Goal: Information Seeking & Learning: Compare options

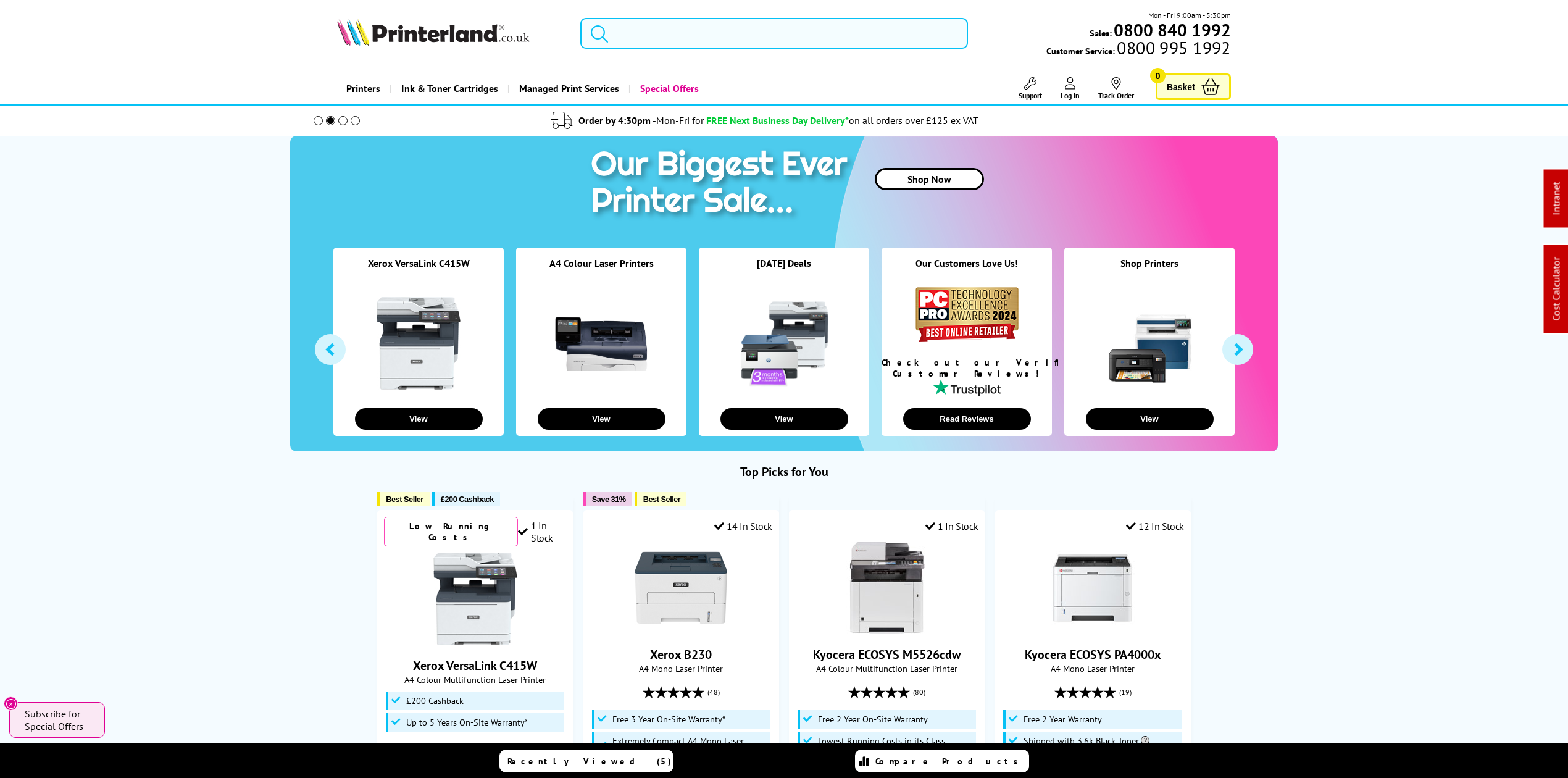
click at [703, 23] on input "search" at bounding box center [774, 34] width 388 height 31
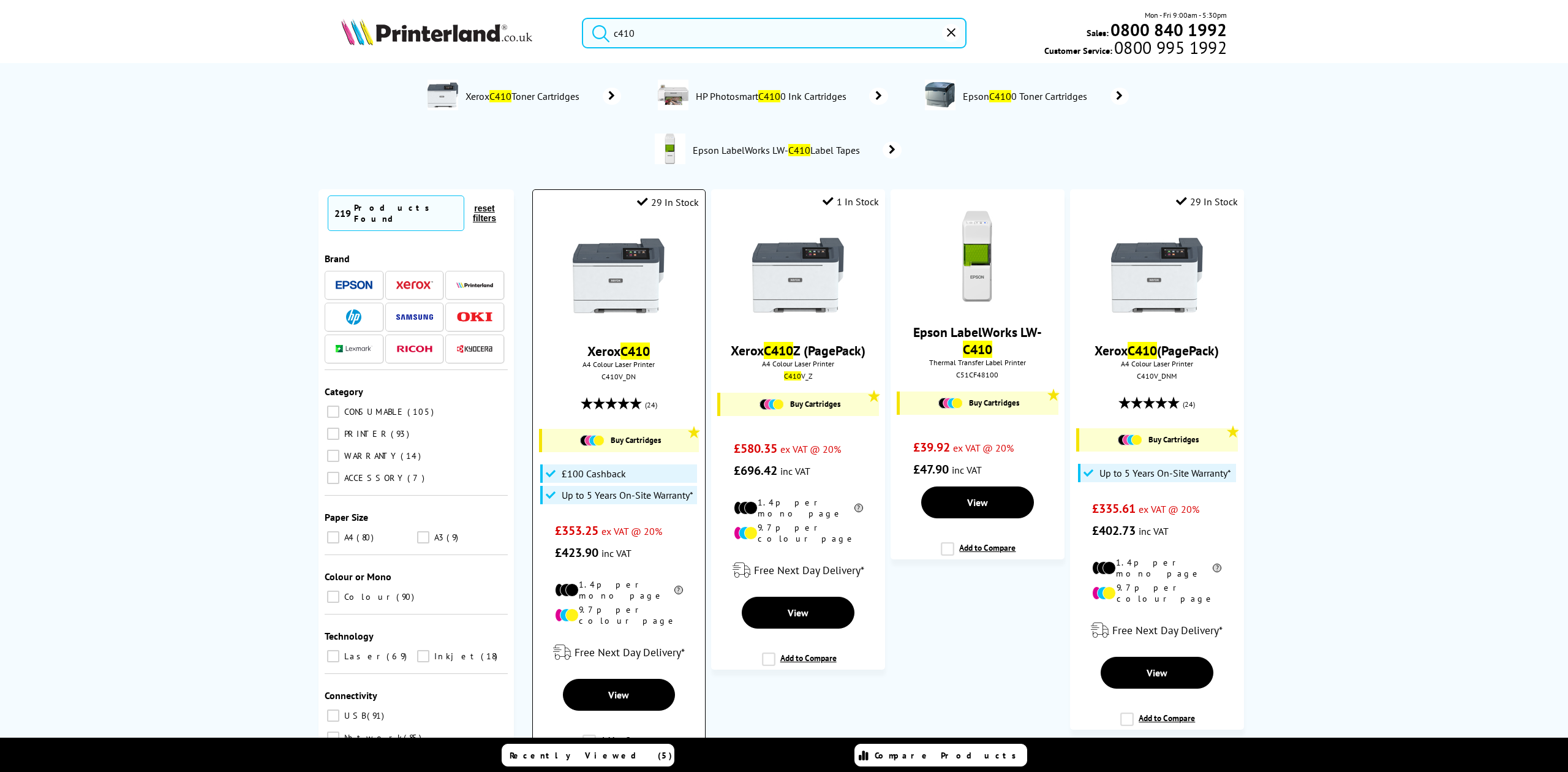
type input "c410"
click at [630, 255] on img at bounding box center [618, 275] width 92 height 92
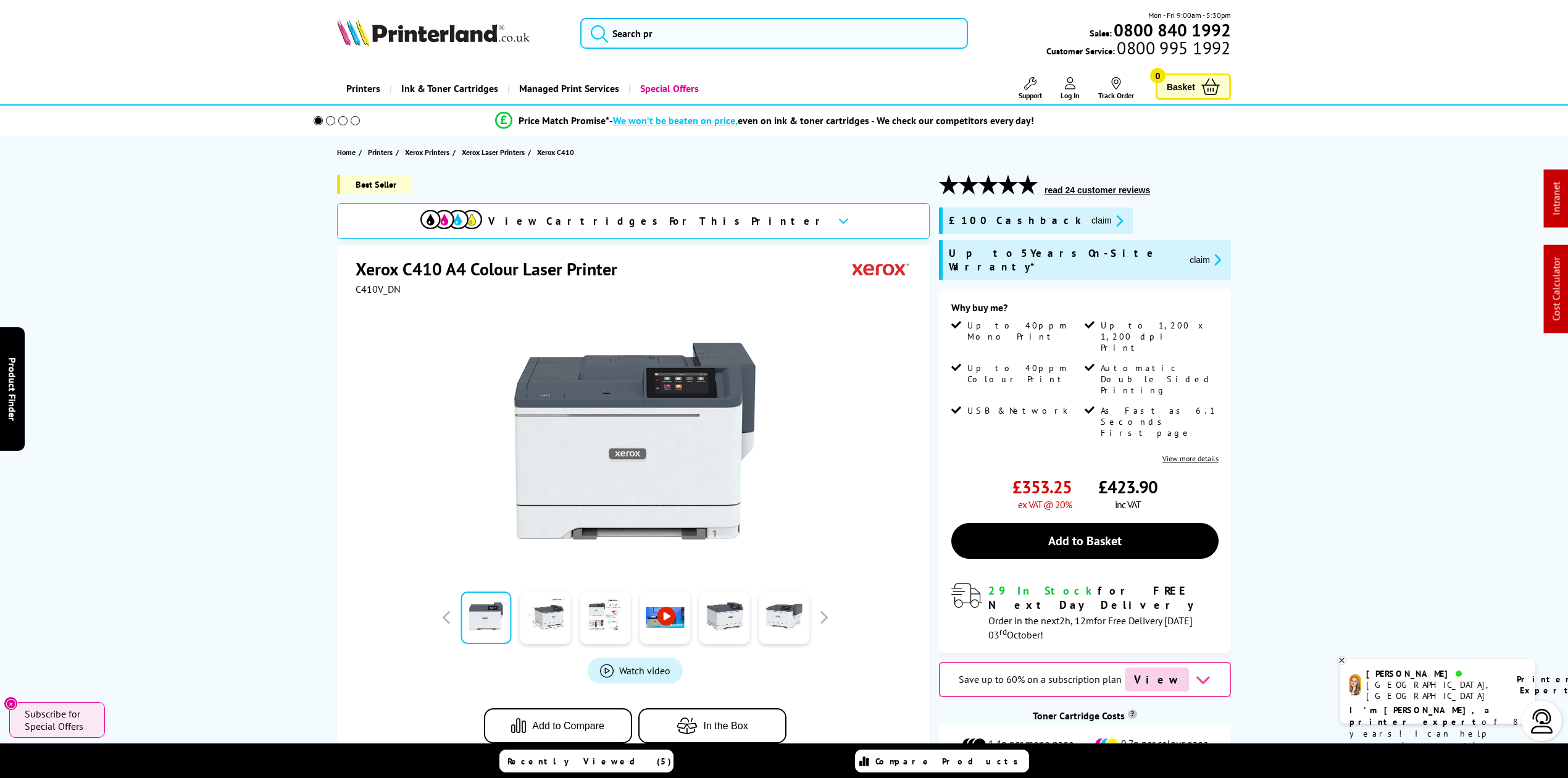
click at [448, 40] on img at bounding box center [434, 32] width 193 height 27
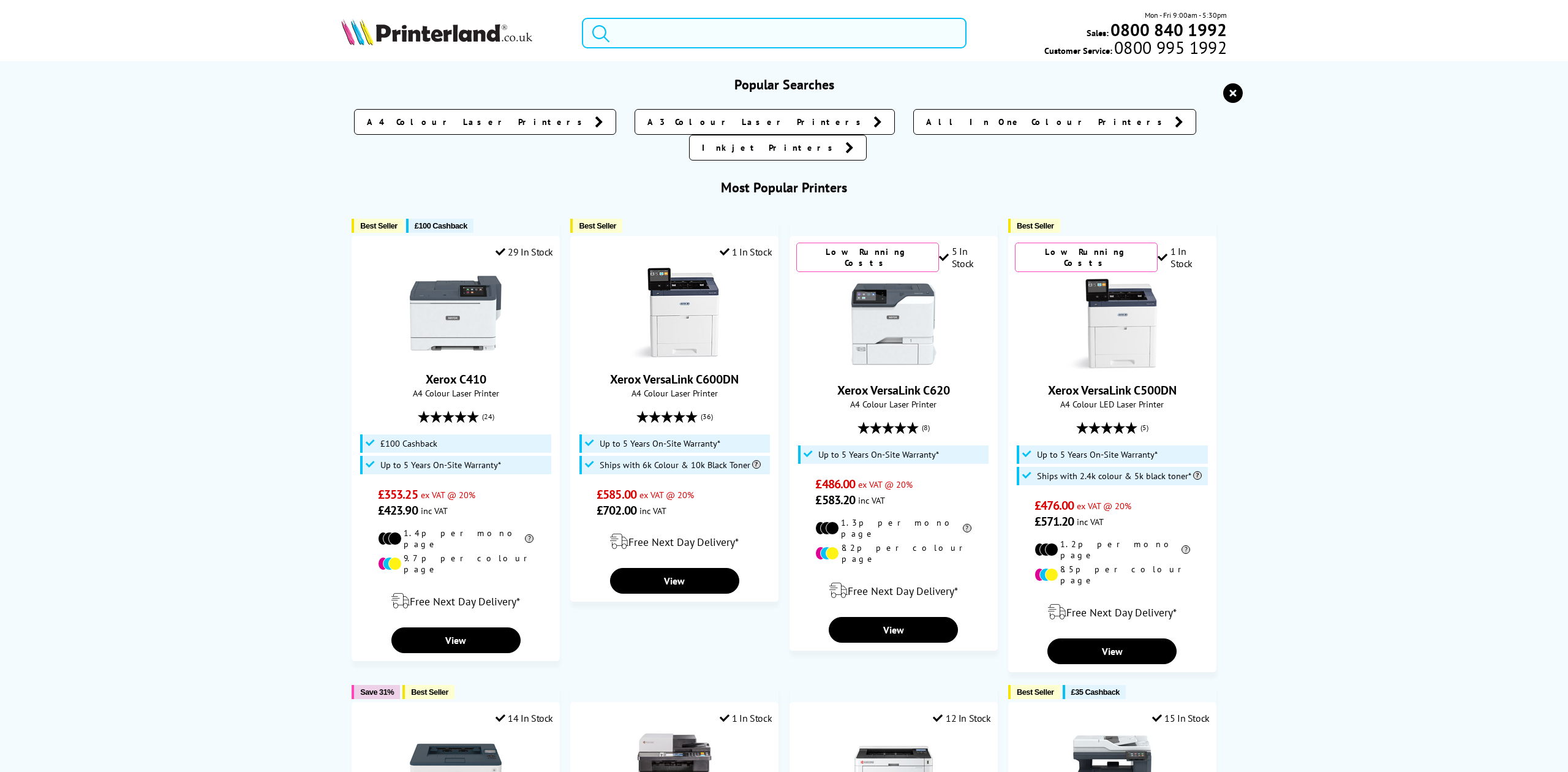
click at [681, 23] on input "search" at bounding box center [774, 33] width 384 height 31
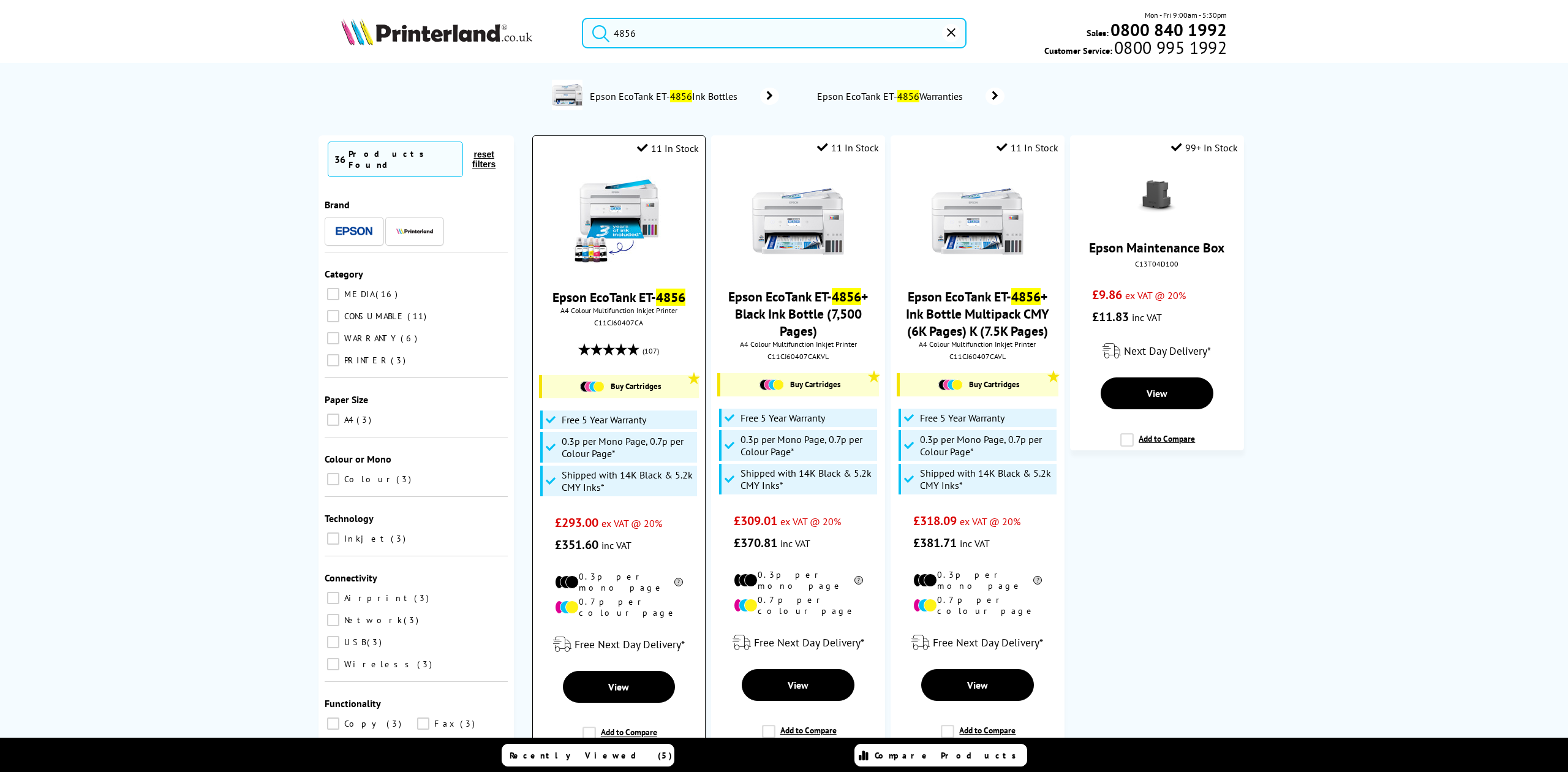
type input "4856"
click at [617, 227] on img at bounding box center [618, 221] width 92 height 92
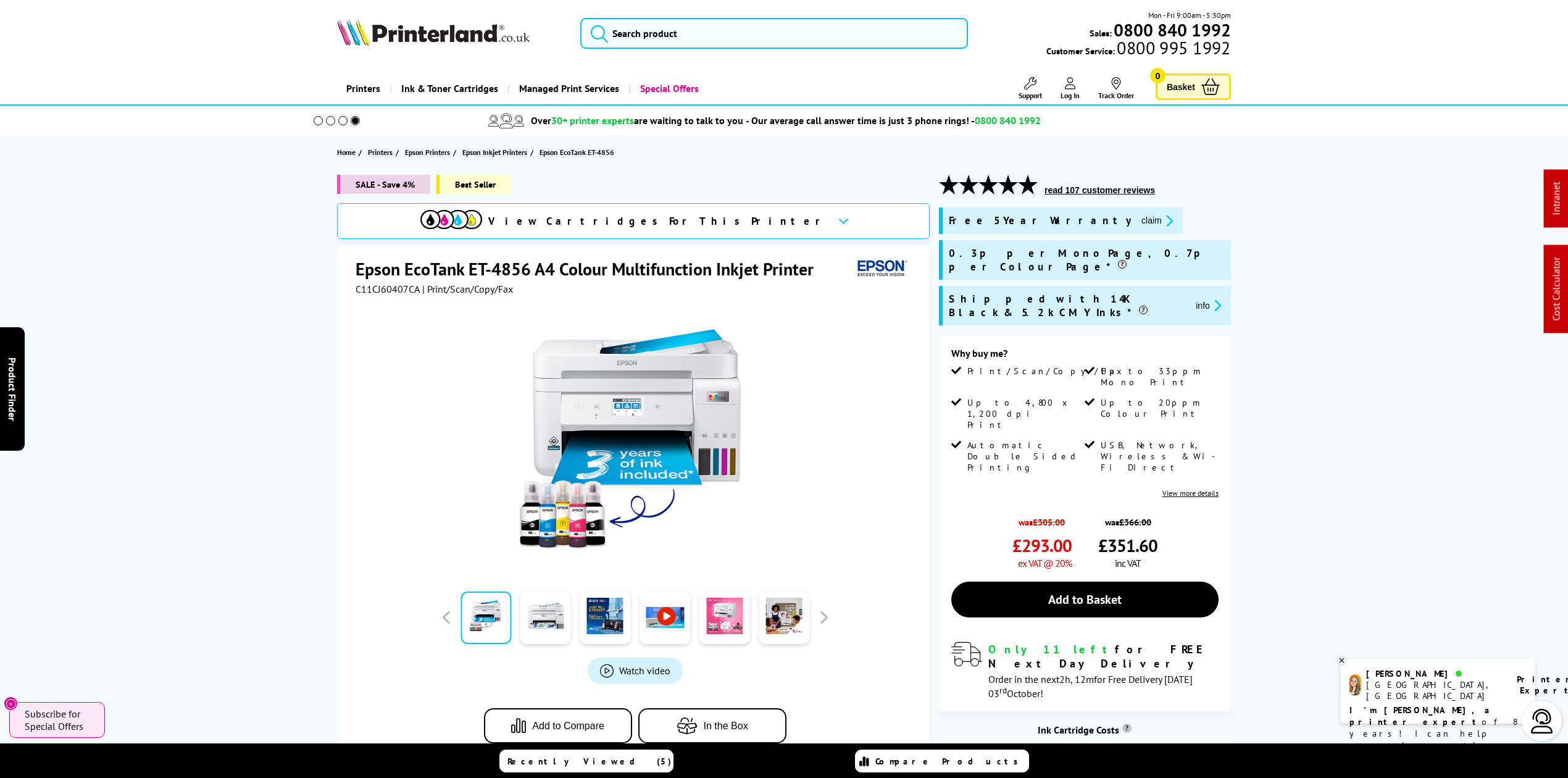
click at [383, 293] on span "C11CJ60407CA" at bounding box center [388, 289] width 64 height 12
copy span "C11CJ60407CA"
click at [410, 35] on img at bounding box center [434, 32] width 193 height 27
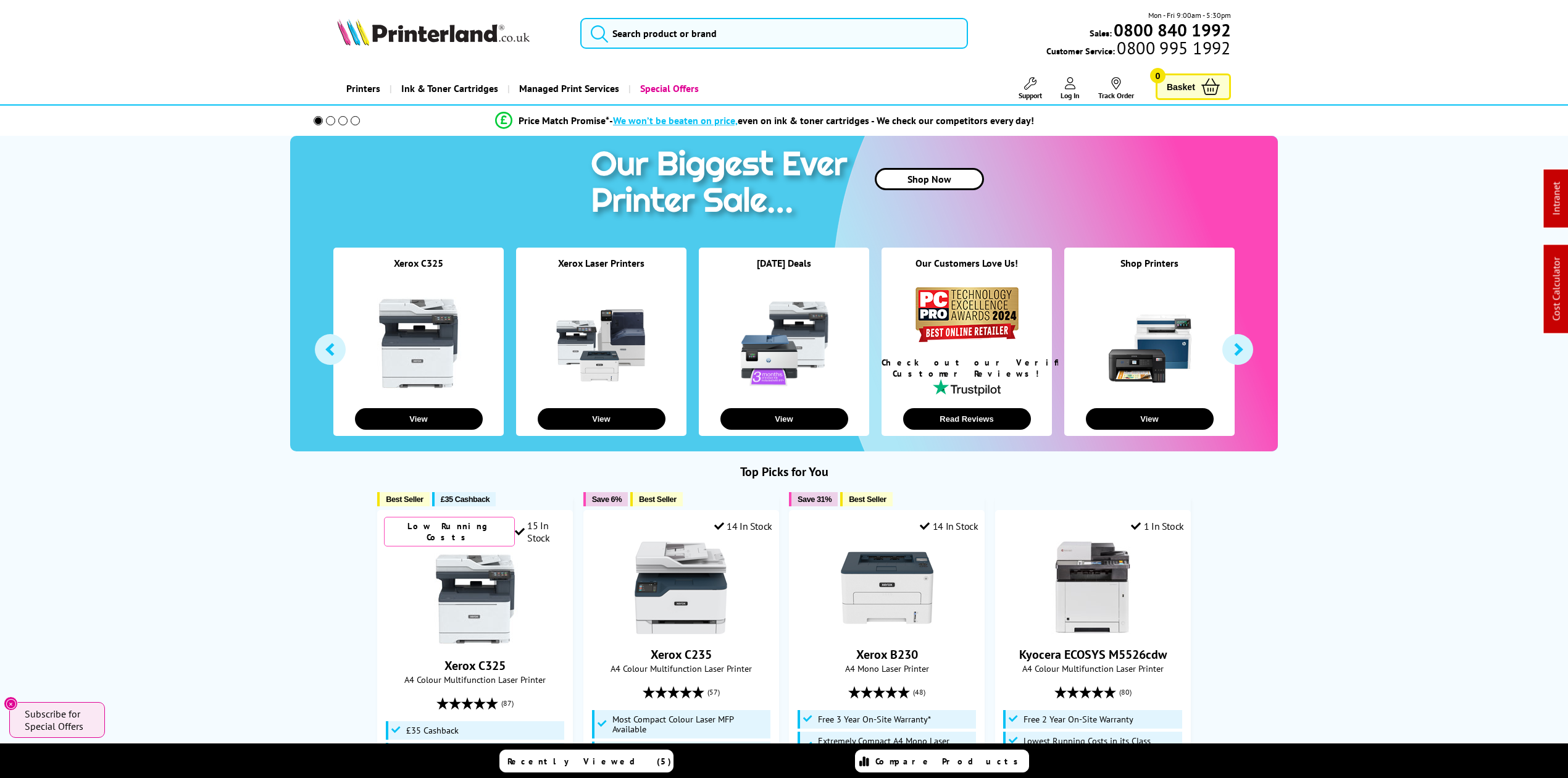
click at [507, 33] on img at bounding box center [434, 32] width 193 height 27
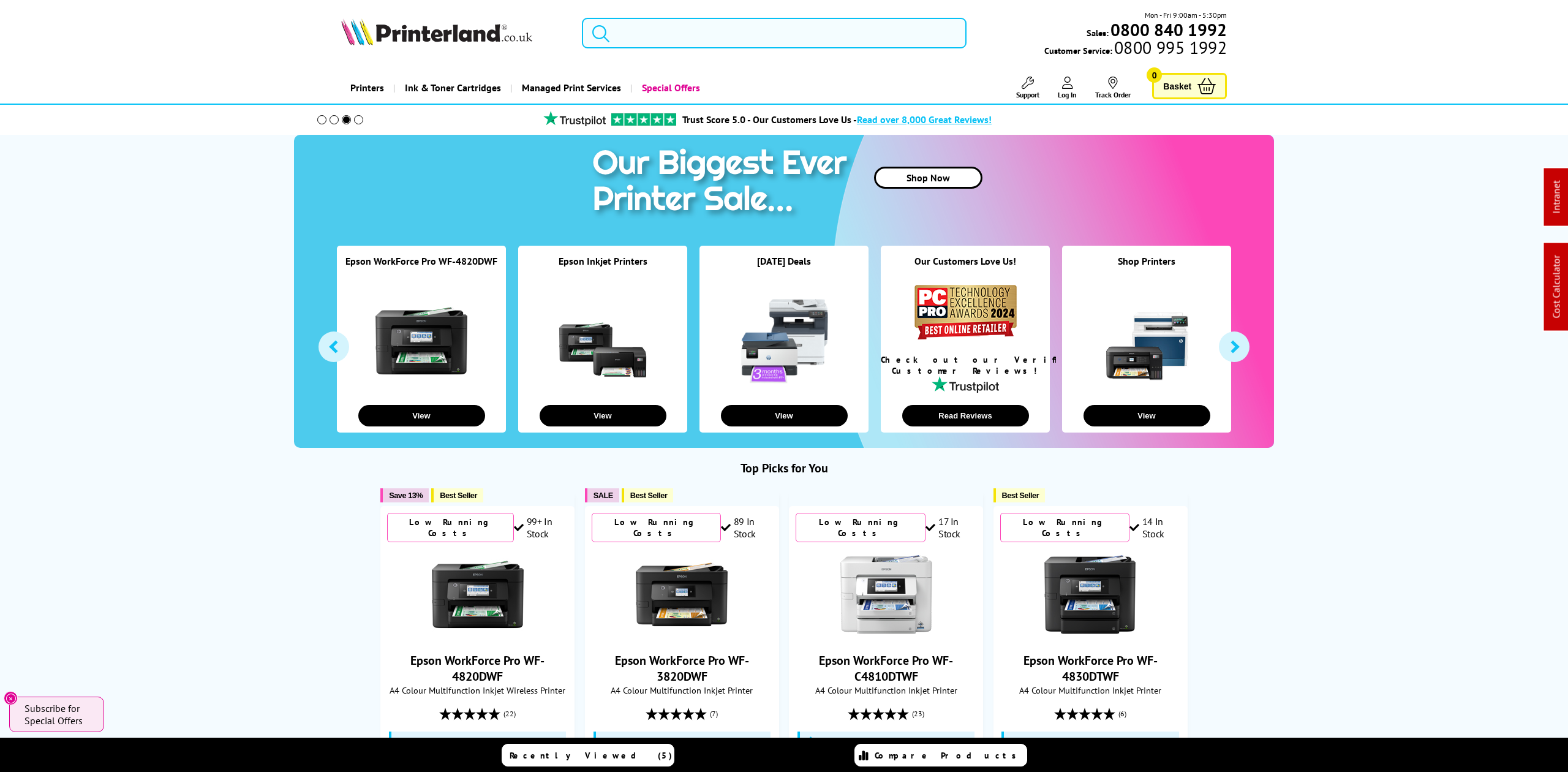
click at [726, 34] on input "search" at bounding box center [774, 33] width 384 height 31
paste input "Canon imagePROGRAF PRO-310"
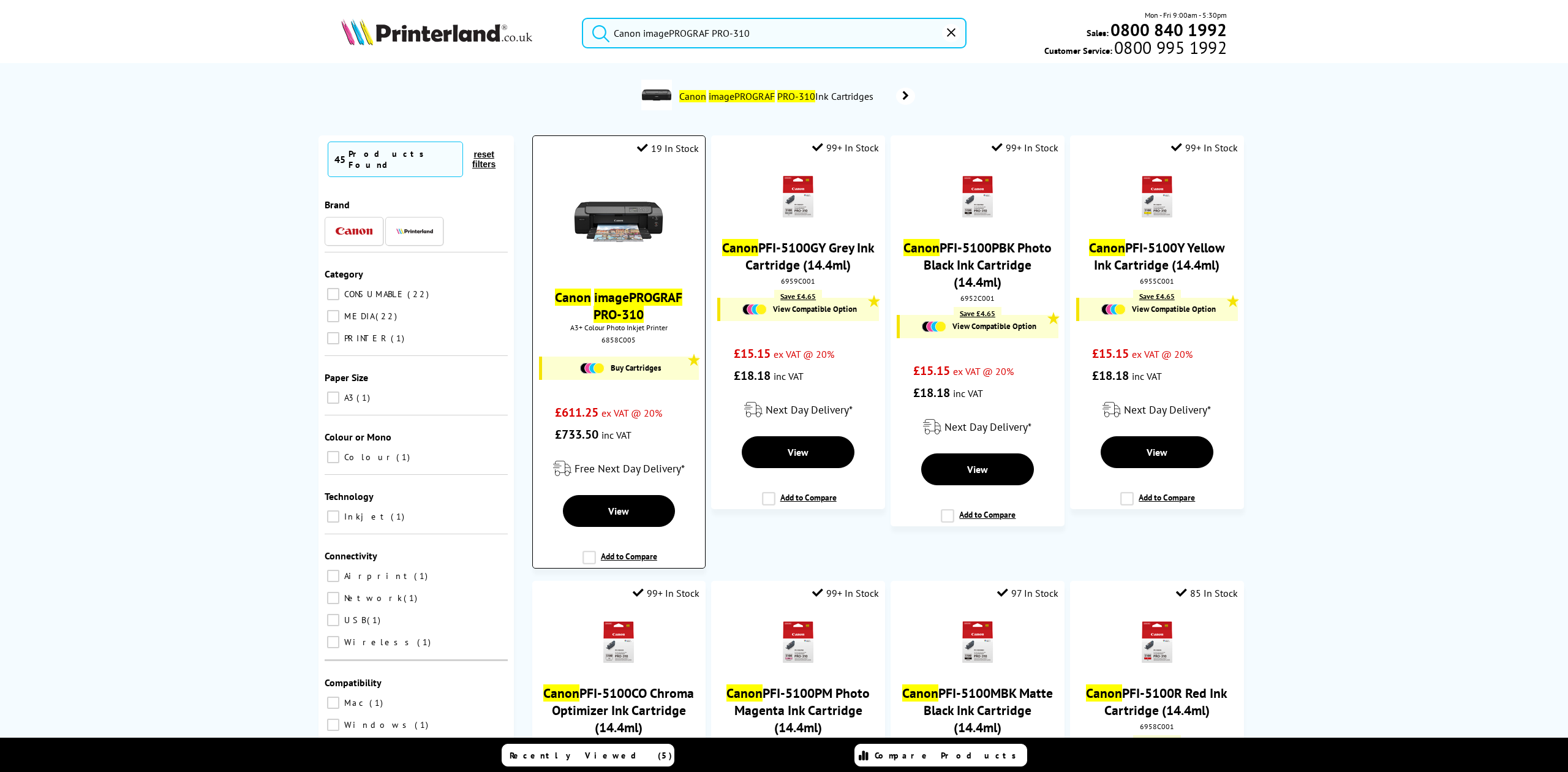
type input "Canon imagePROGRAF PRO-310"
click at [618, 212] on img at bounding box center [618, 221] width 92 height 92
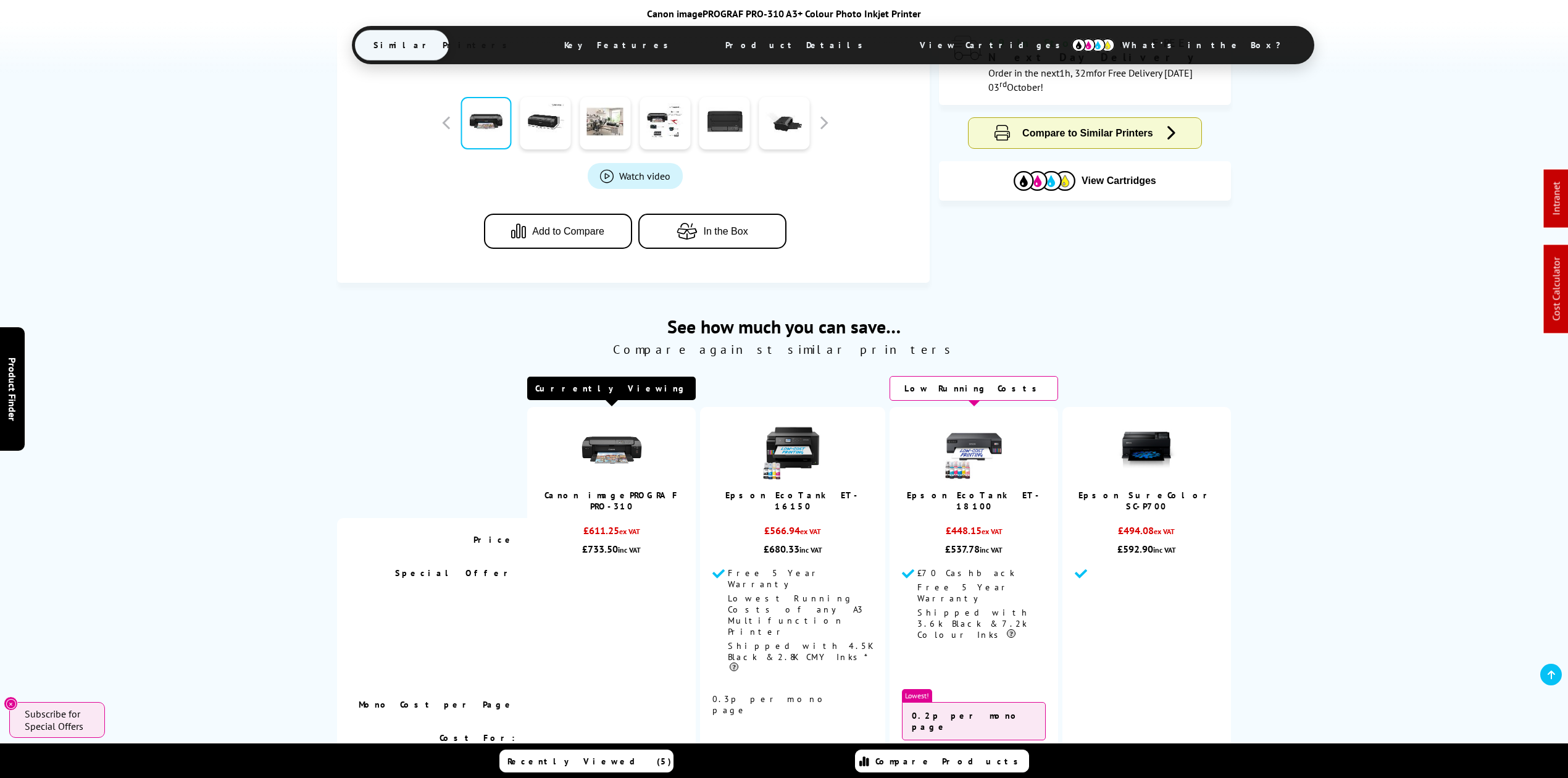
scroll to position [494, 0]
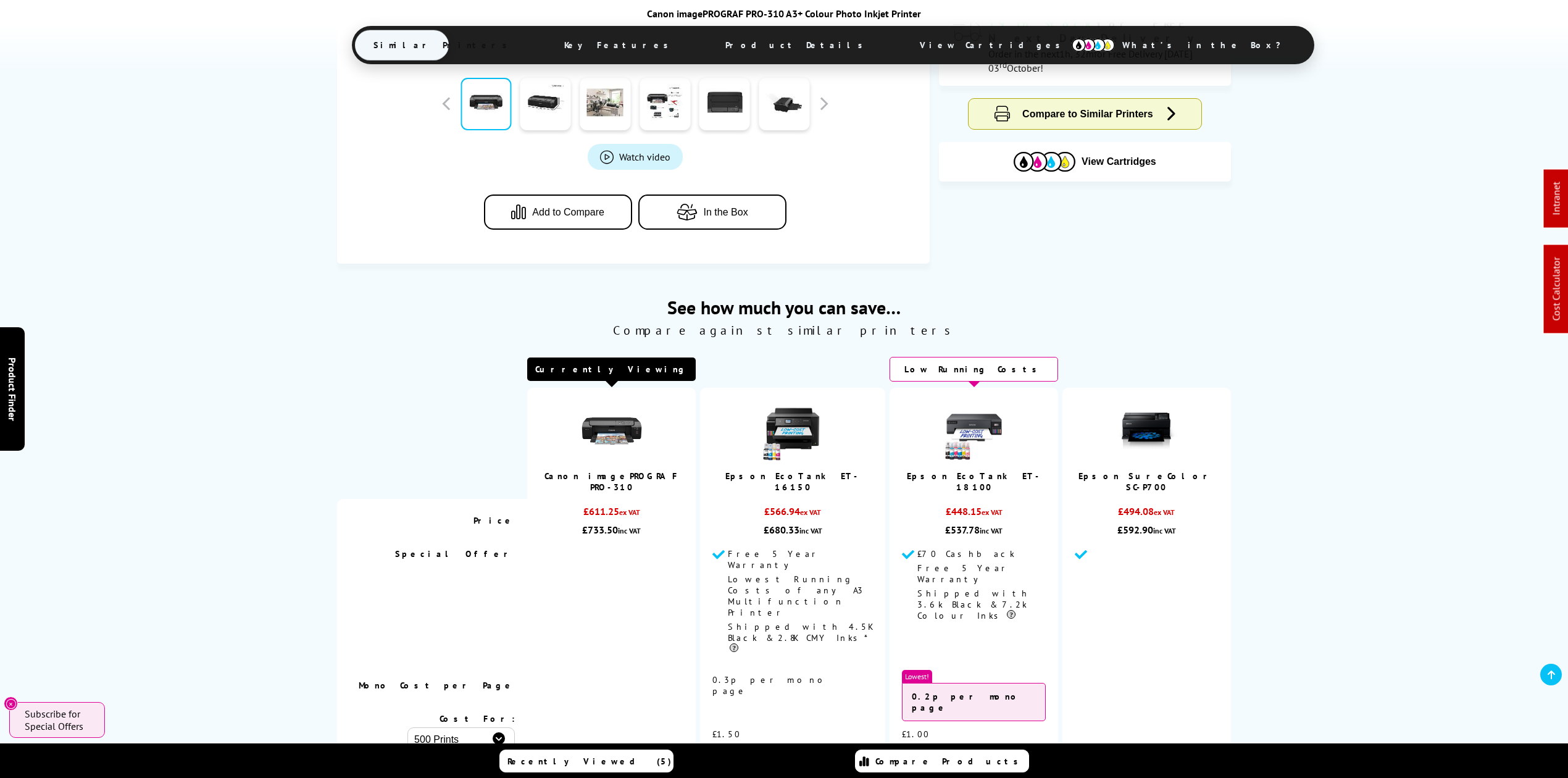
click at [745, 39] on span "Product Details" at bounding box center [798, 45] width 181 height 30
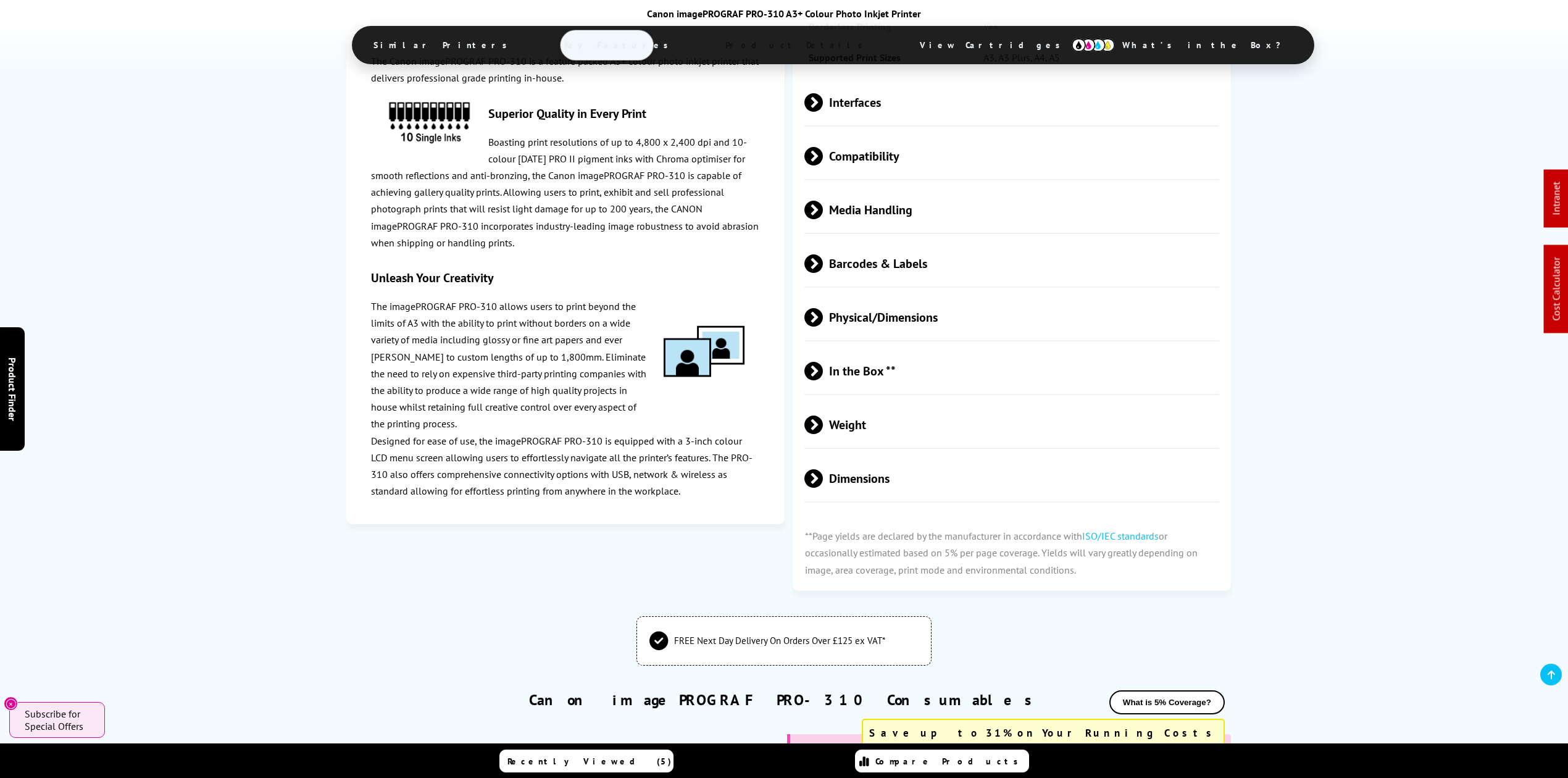
scroll to position [2092, 0]
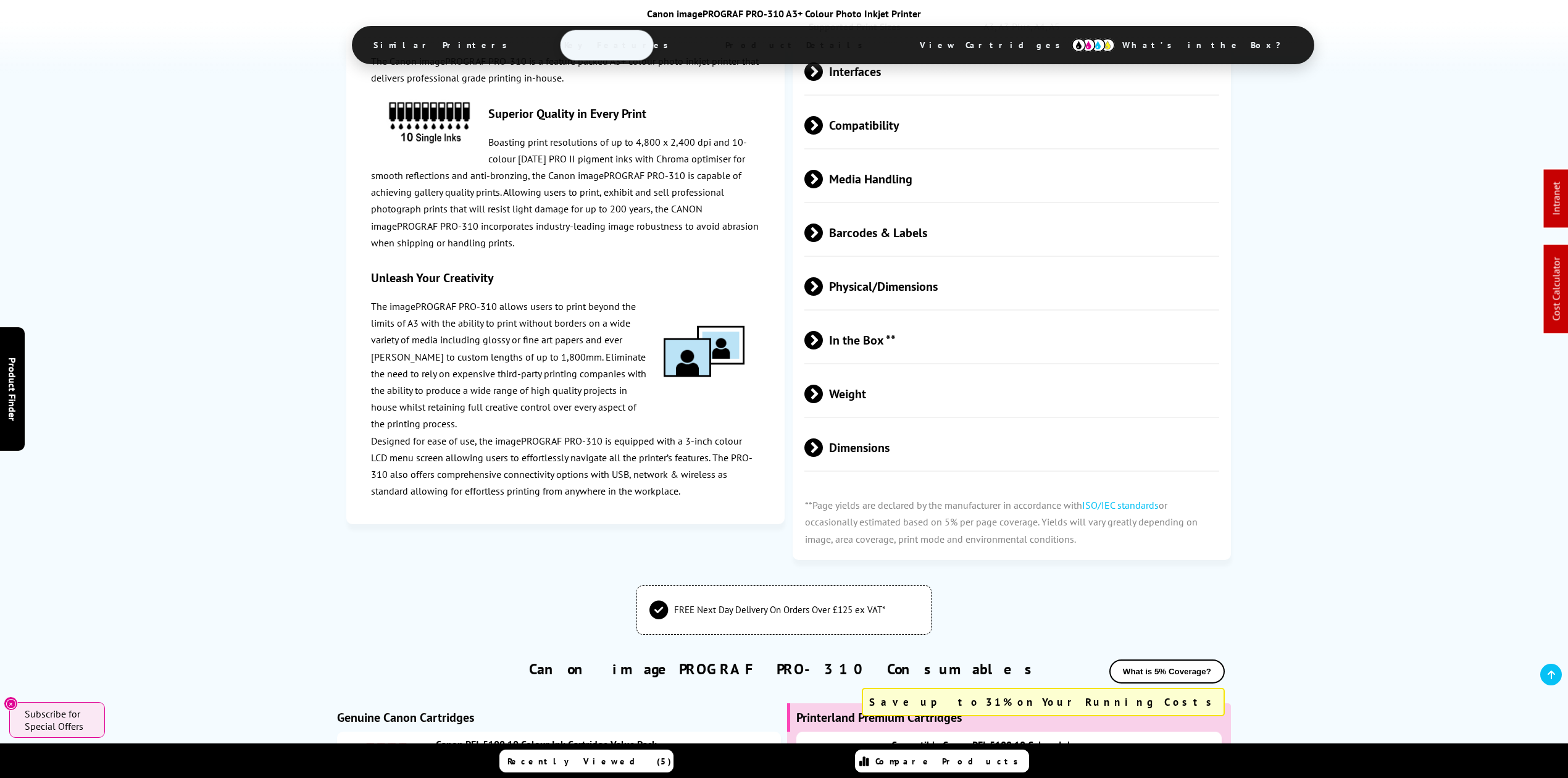
click at [912, 156] on span "Media Handling" at bounding box center [1012, 179] width 415 height 46
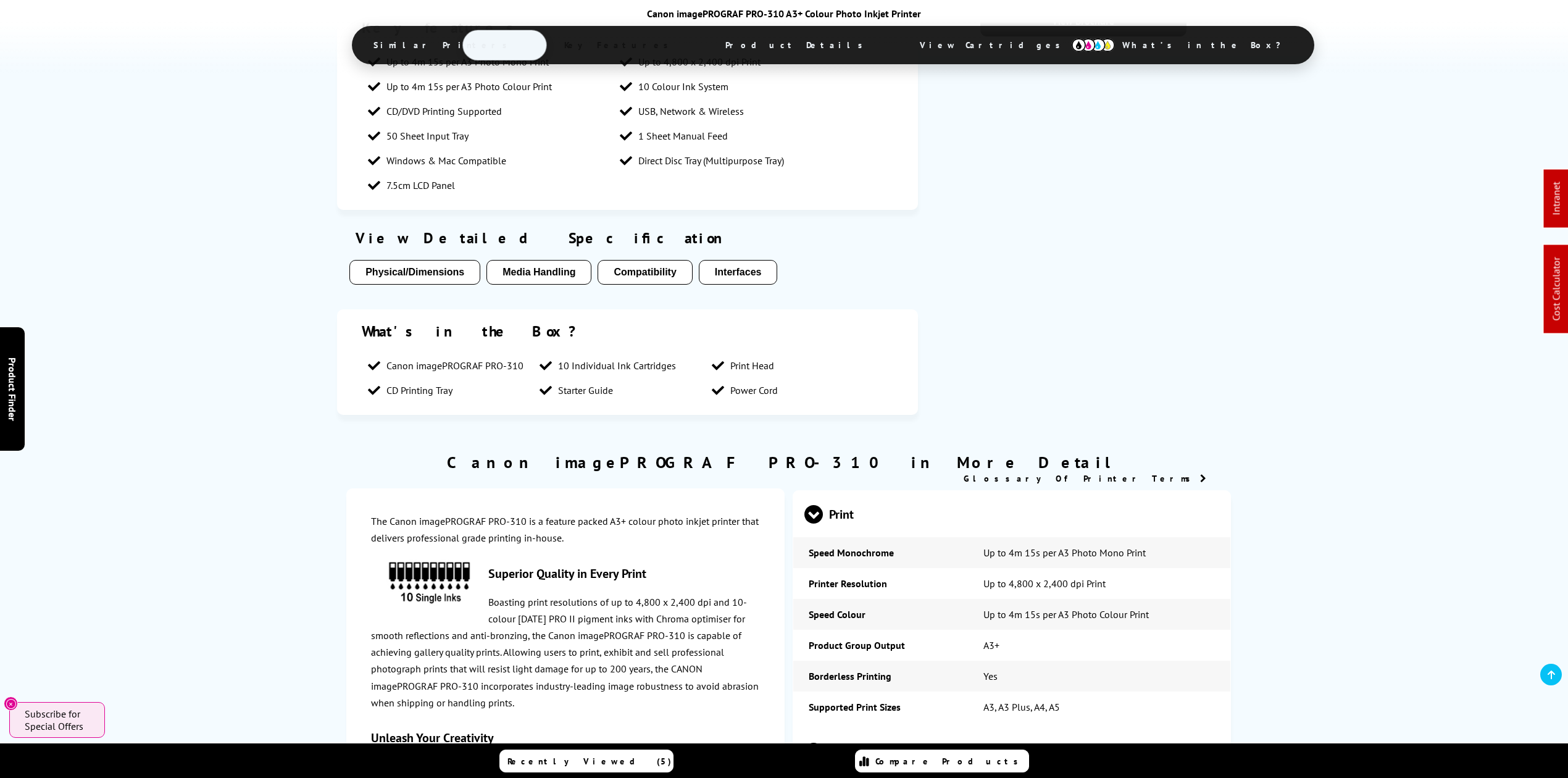
scroll to position [0, 0]
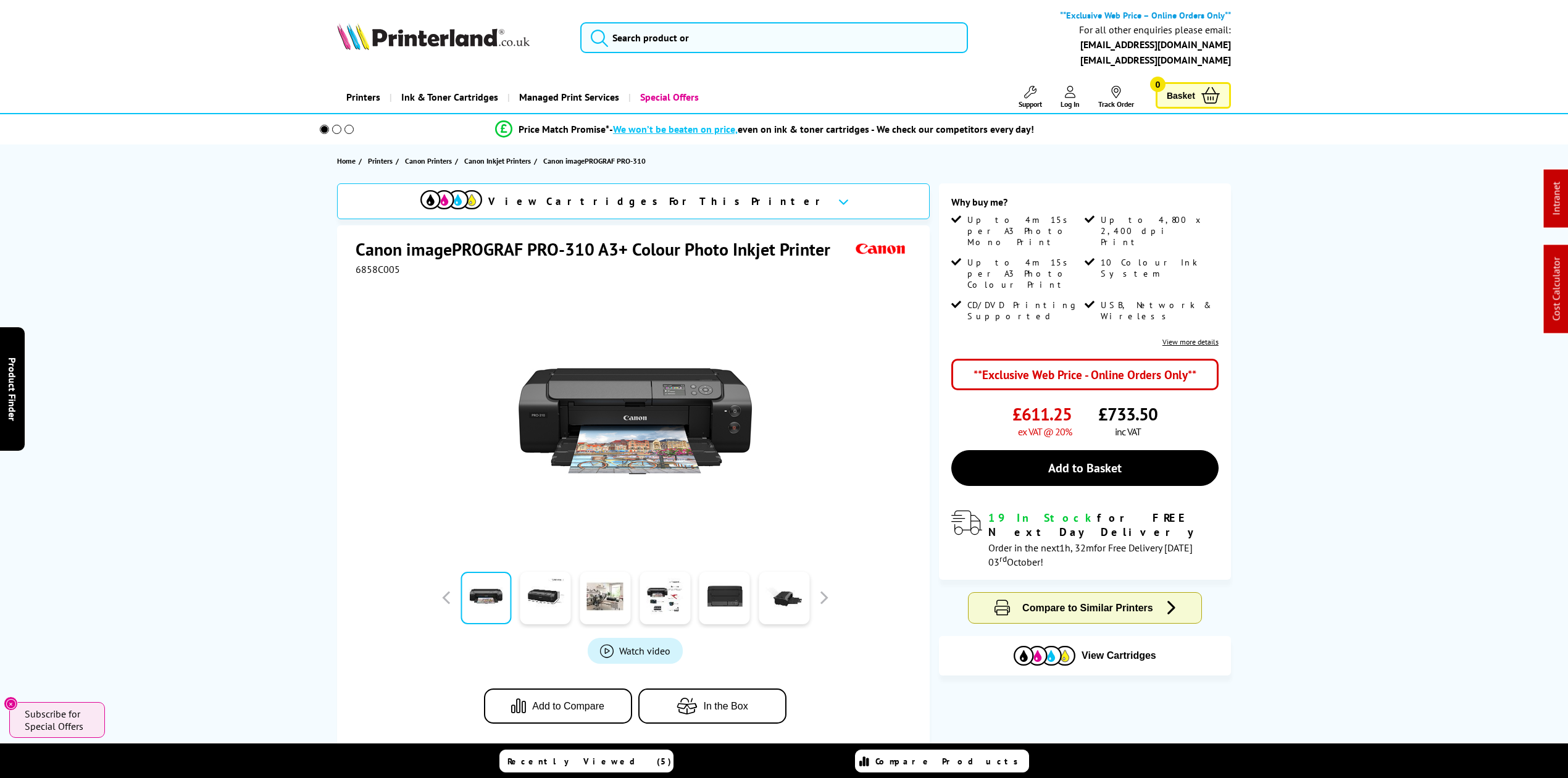
click at [1031, 91] on icon at bounding box center [1030, 91] width 12 height 12
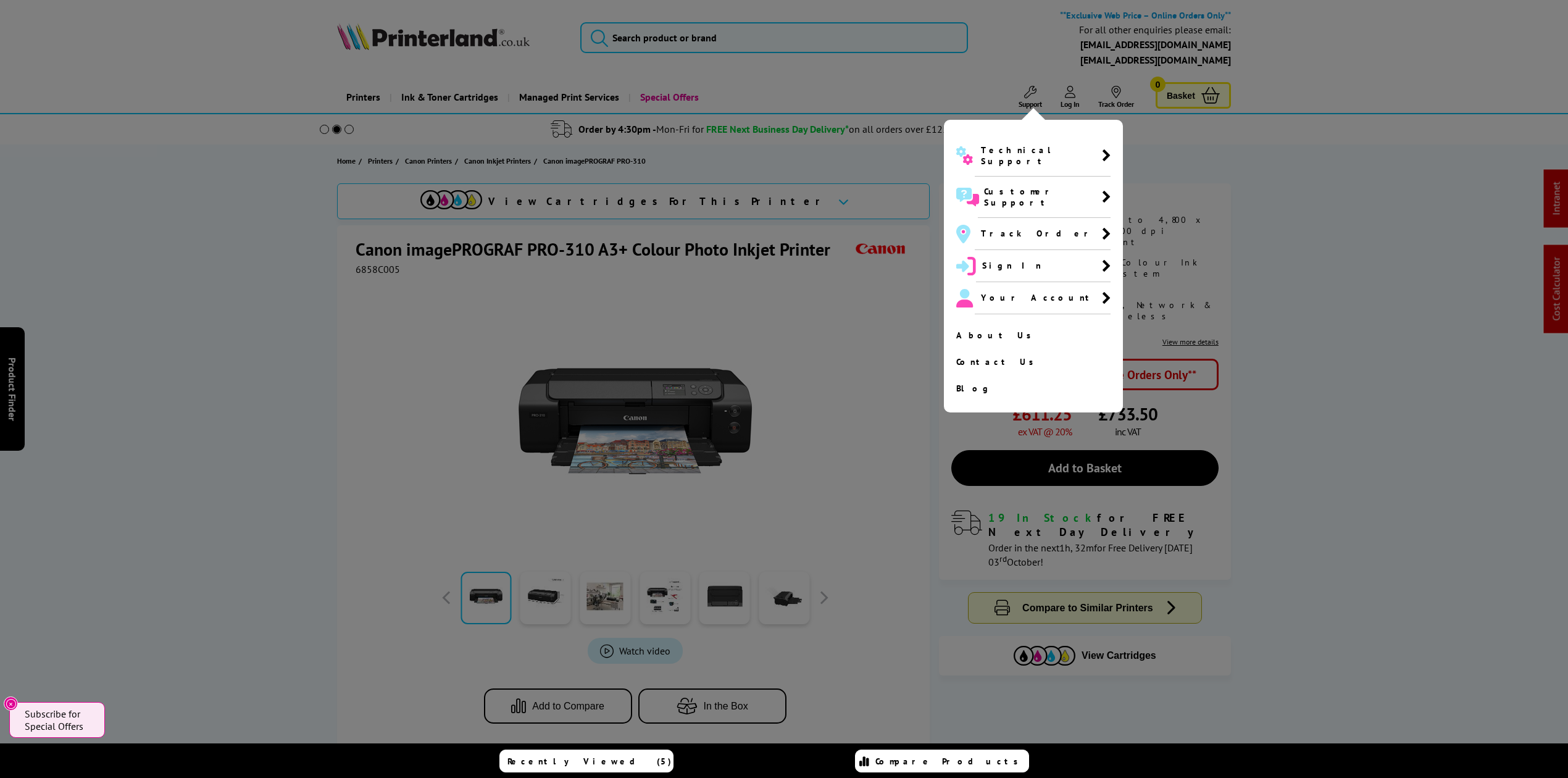
click at [565, 251] on div at bounding box center [784, 389] width 1568 height 778
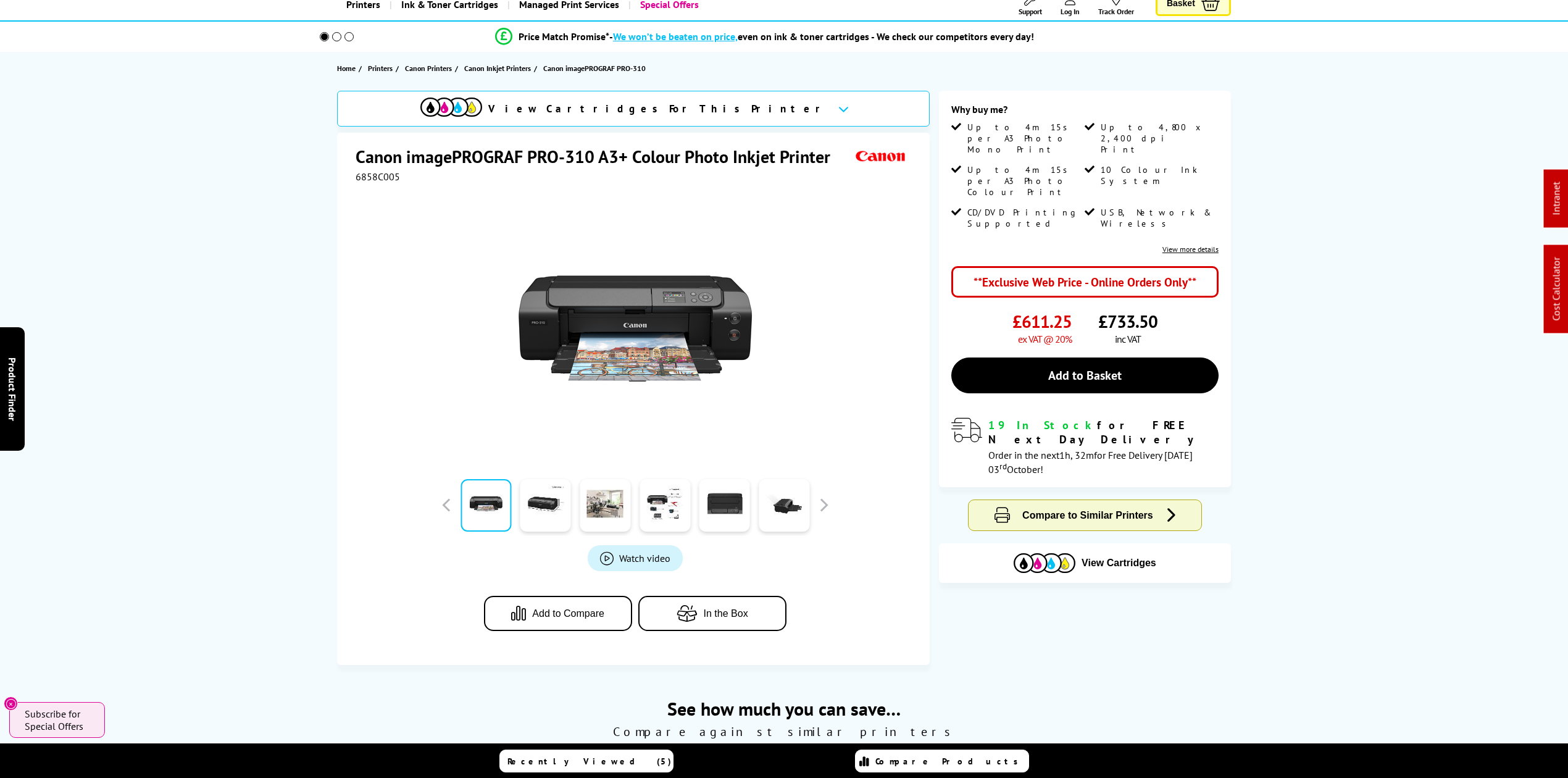
scroll to position [329, 0]
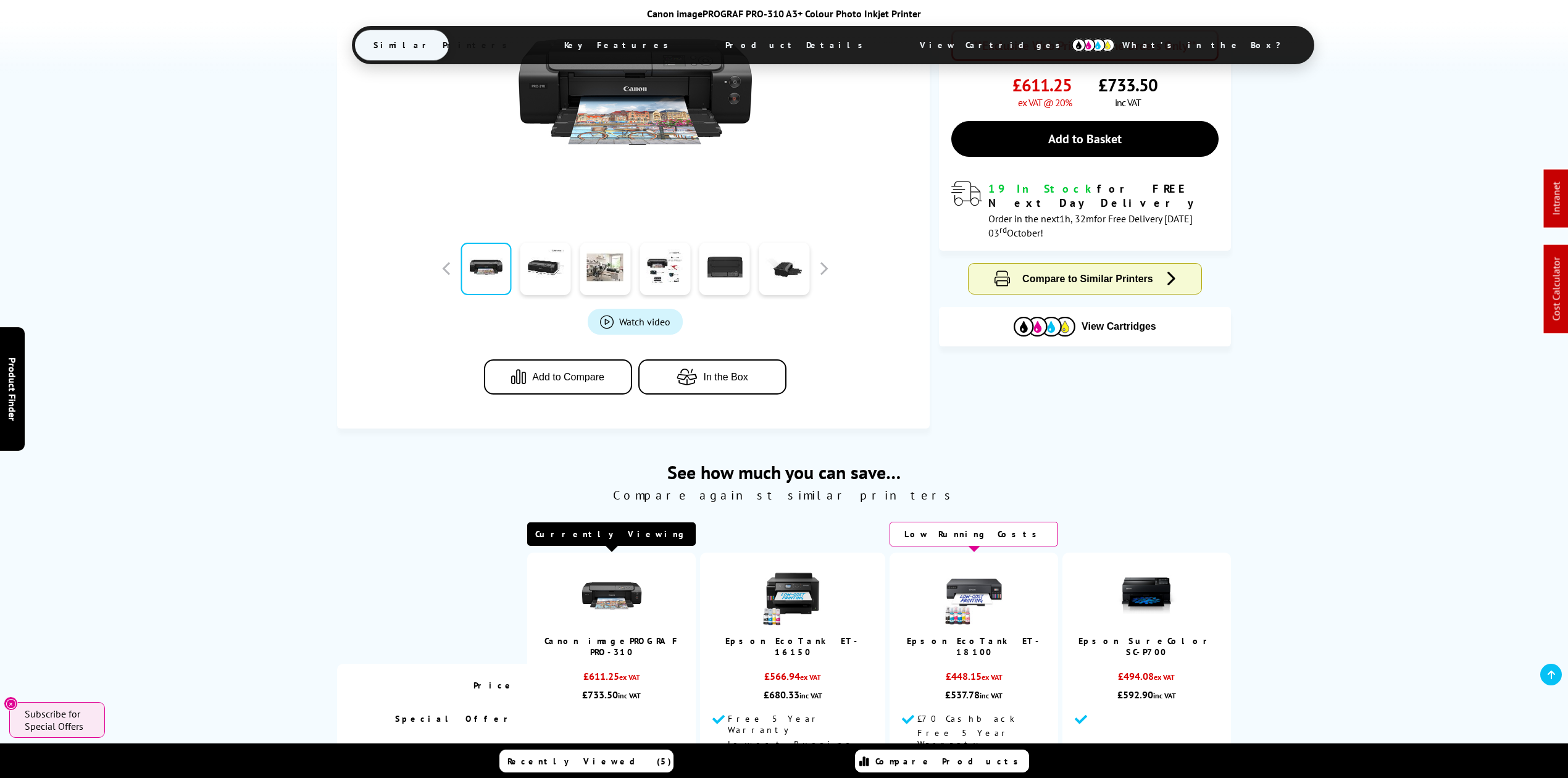
drag, startPoint x: 768, startPoint y: 43, endPoint x: 742, endPoint y: 56, distance: 29.1
click at [768, 43] on span "Product Details" at bounding box center [798, 45] width 181 height 30
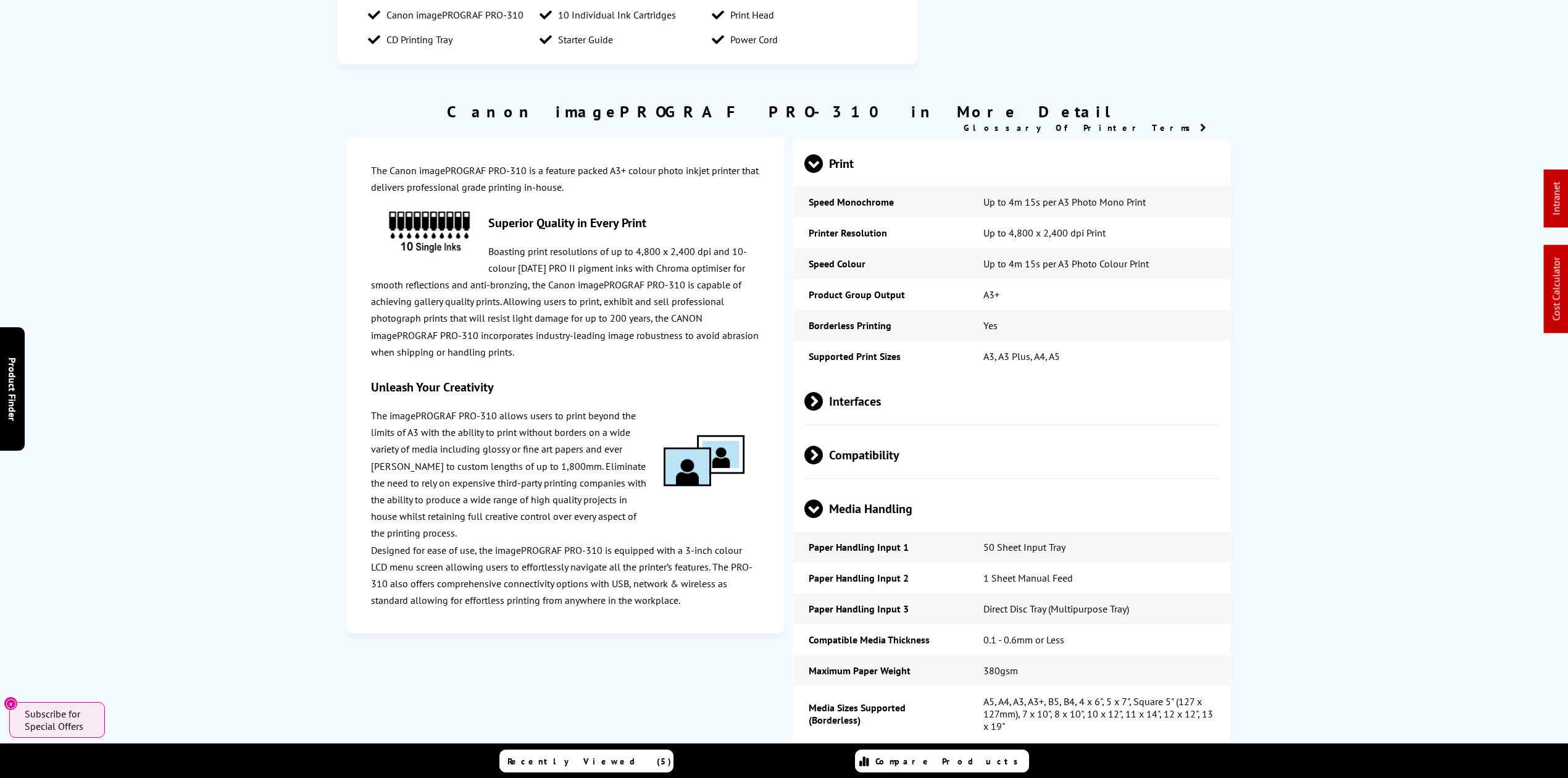
scroll to position [0, 0]
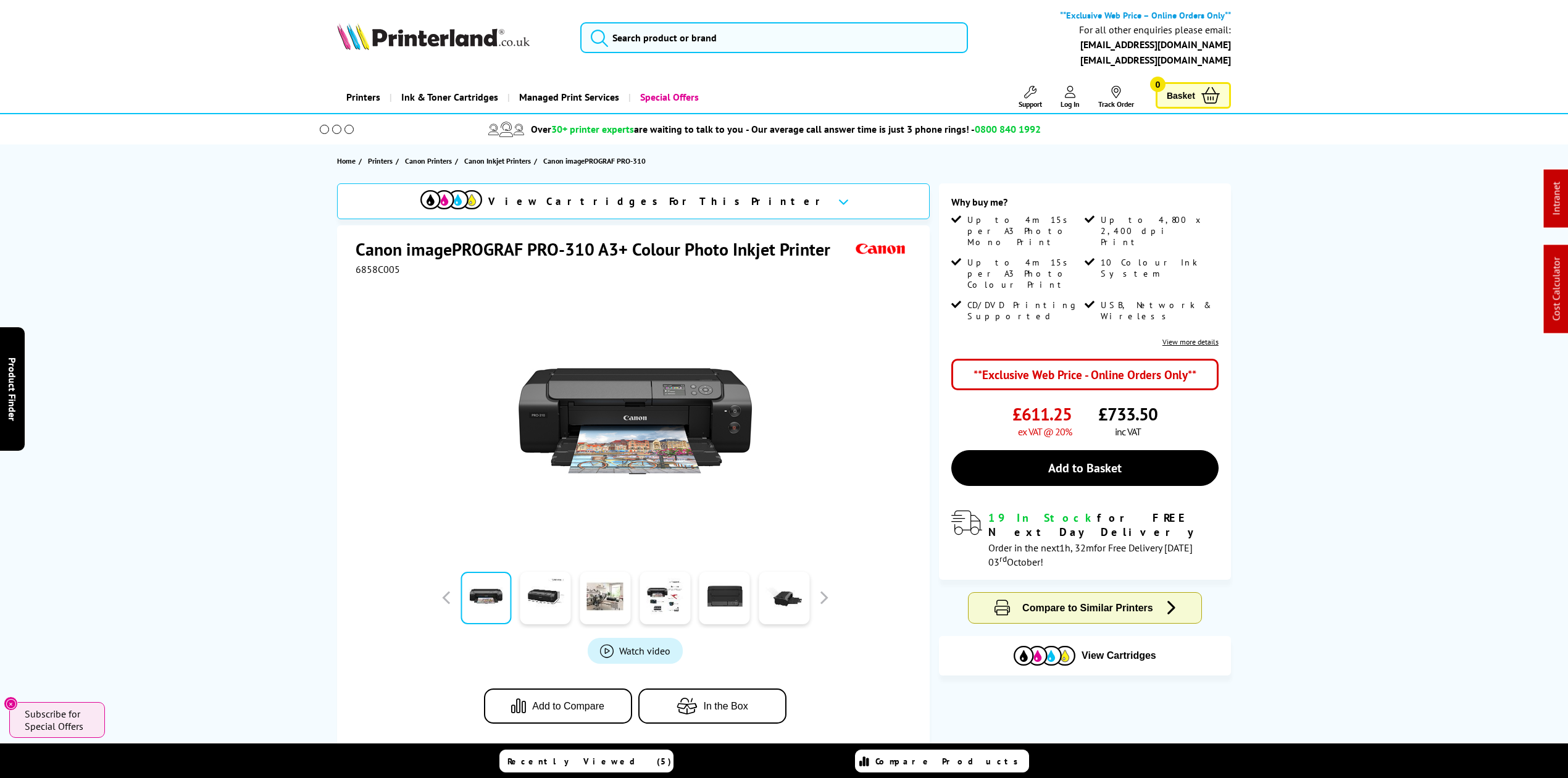
click at [1024, 91] on icon at bounding box center [1030, 91] width 12 height 12
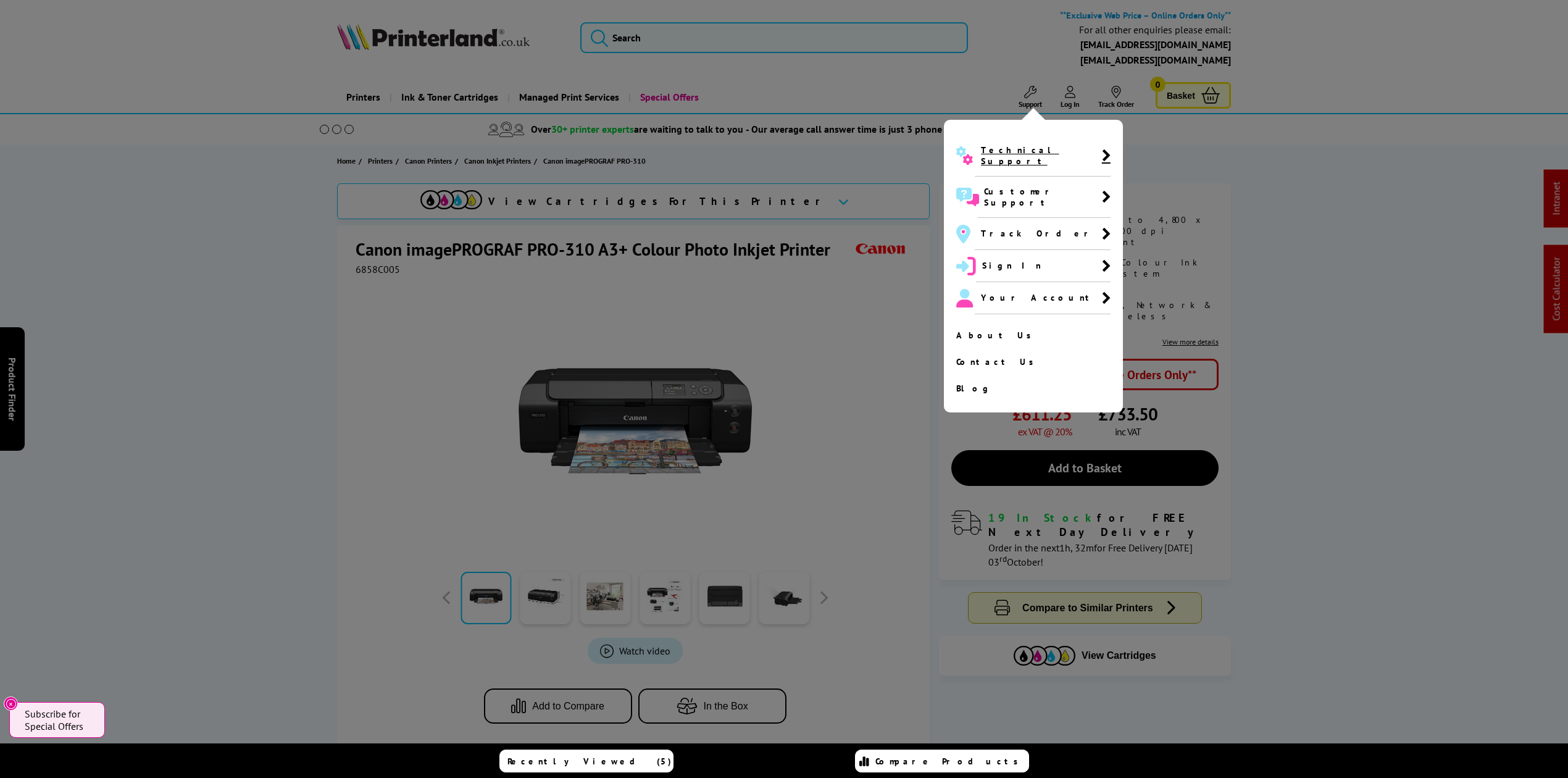
click at [1006, 148] on span "Technical Support" at bounding box center [1041, 156] width 120 height 22
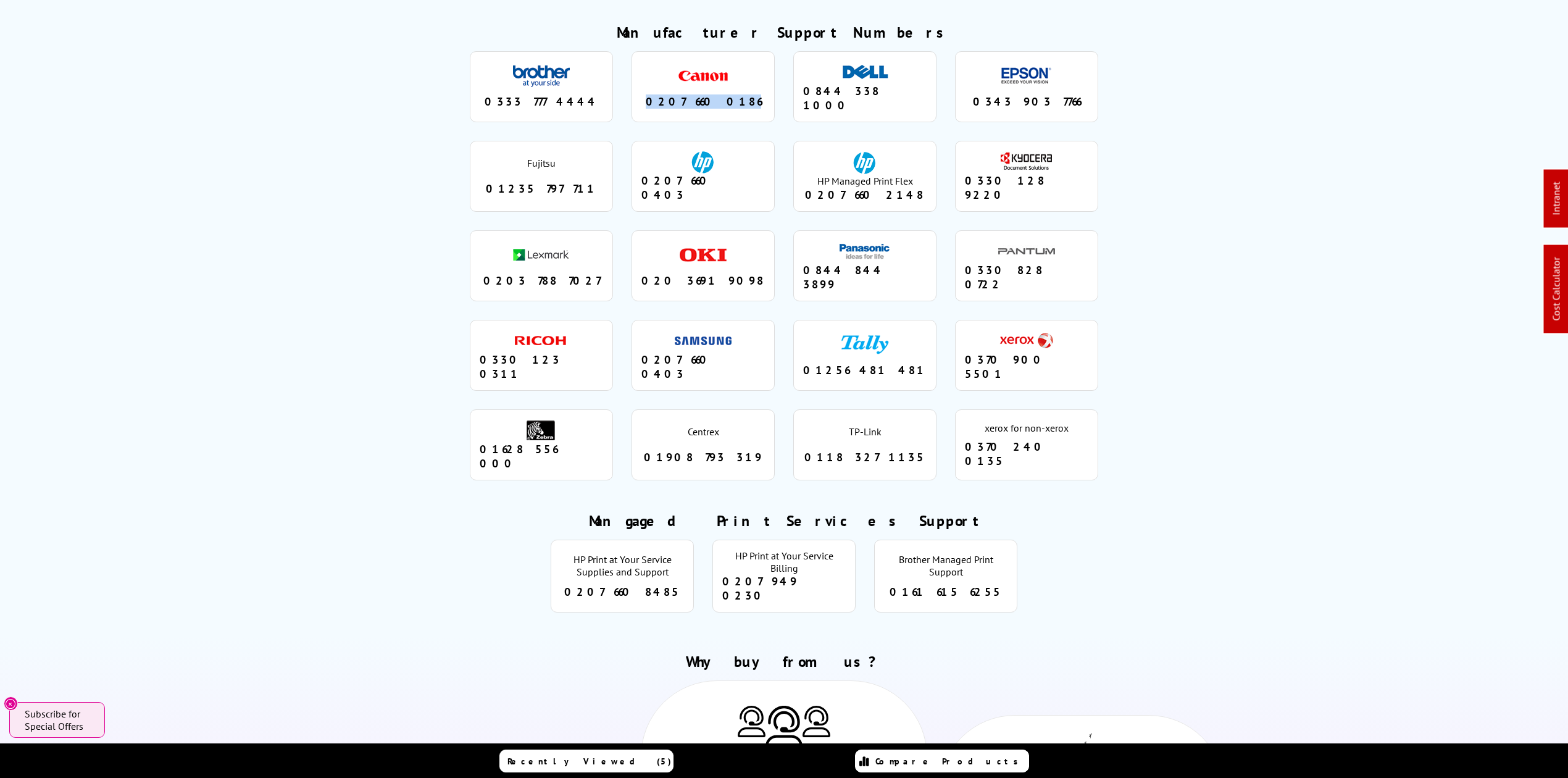
drag, startPoint x: 737, startPoint y: 72, endPoint x: 658, endPoint y: 66, distance: 79.2
click at [658, 95] on div "0207 660 0186" at bounding box center [703, 101] width 123 height 14
copy div "0207 660 0186"
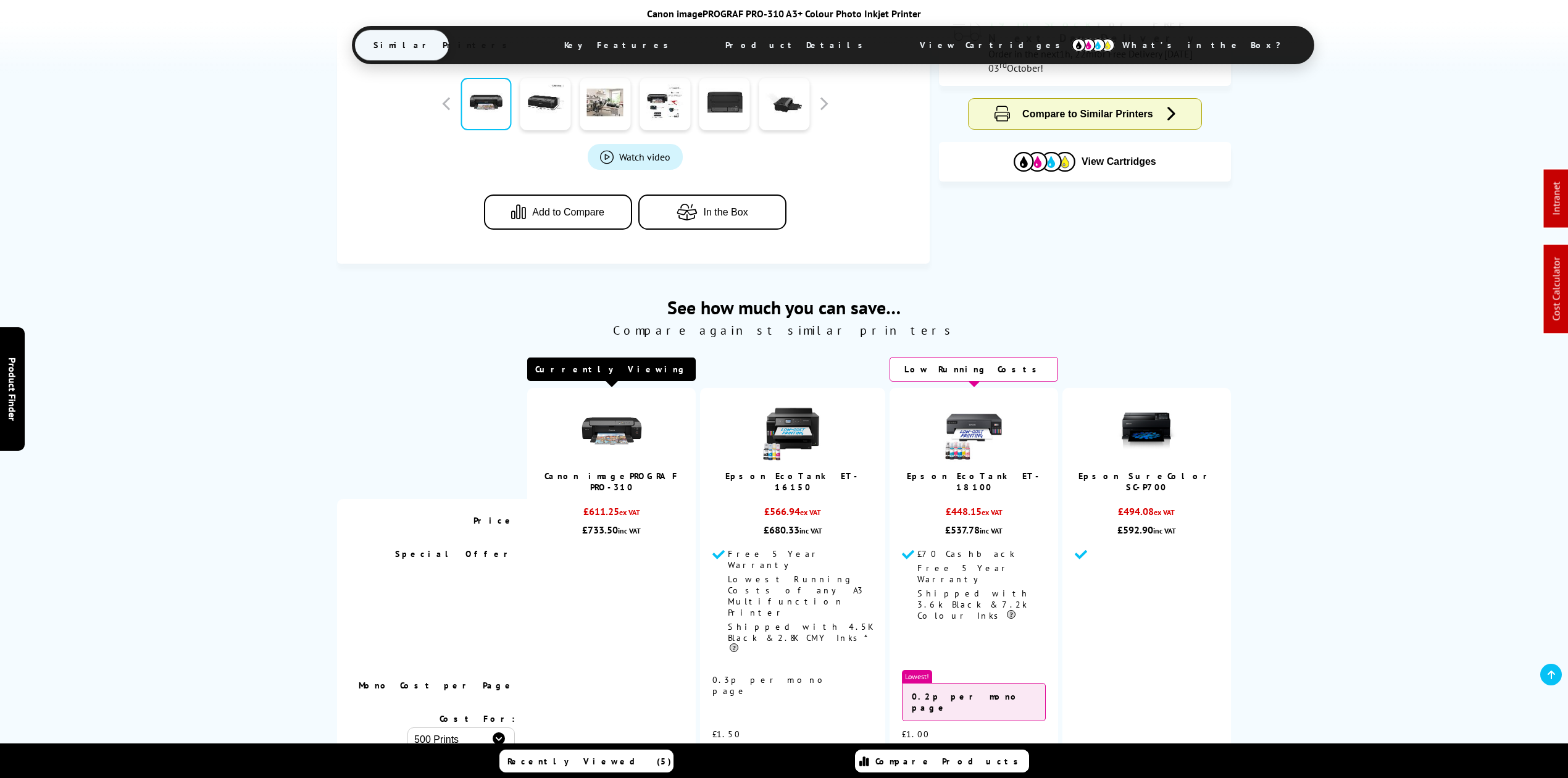
drag, startPoint x: 735, startPoint y: 46, endPoint x: 734, endPoint y: 54, distance: 8.1
click at [736, 46] on span "Product Details" at bounding box center [798, 45] width 181 height 30
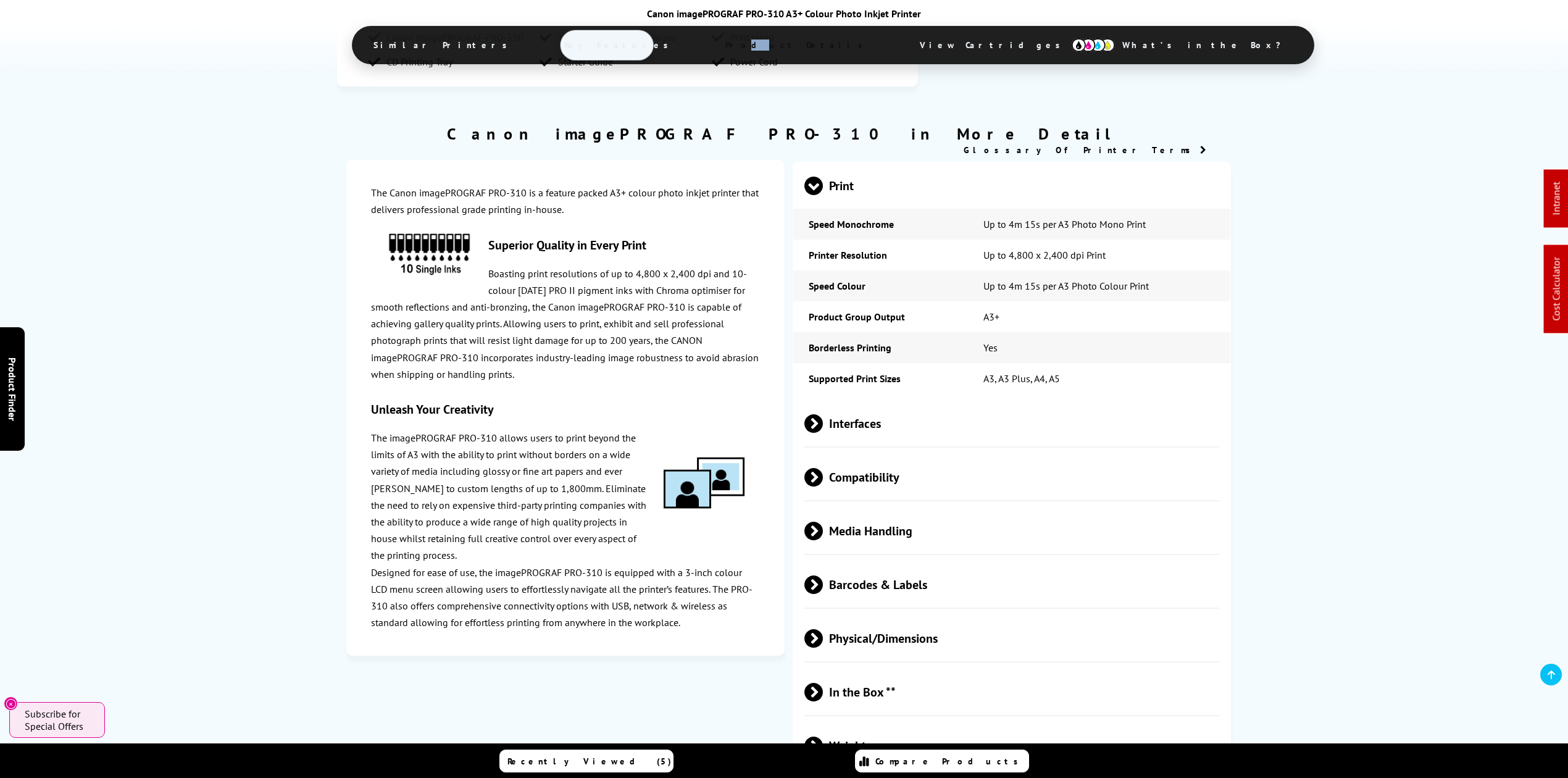
scroll to position [1763, 0]
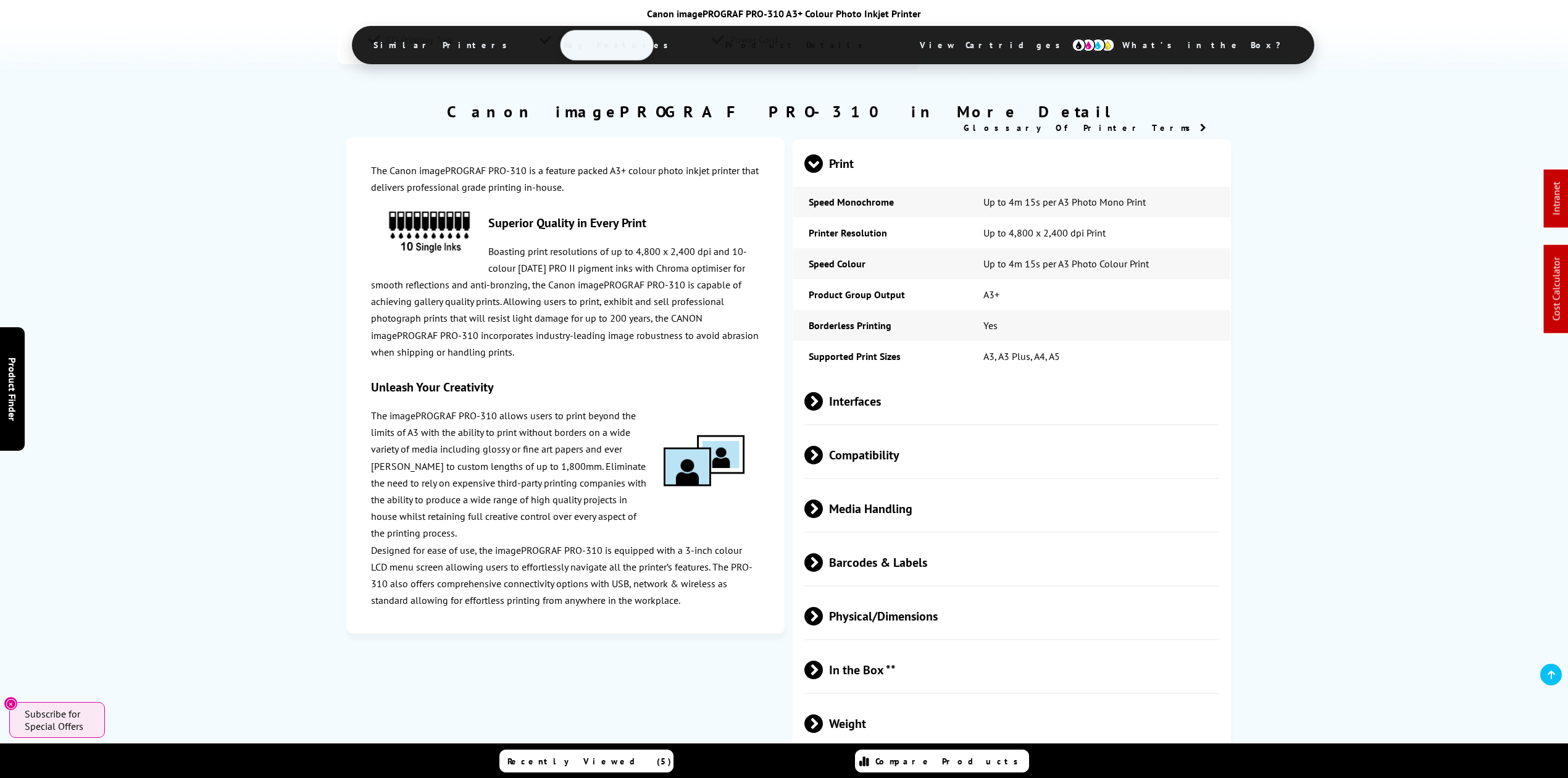
click at [884, 486] on span "Media Handling" at bounding box center [1012, 509] width 415 height 46
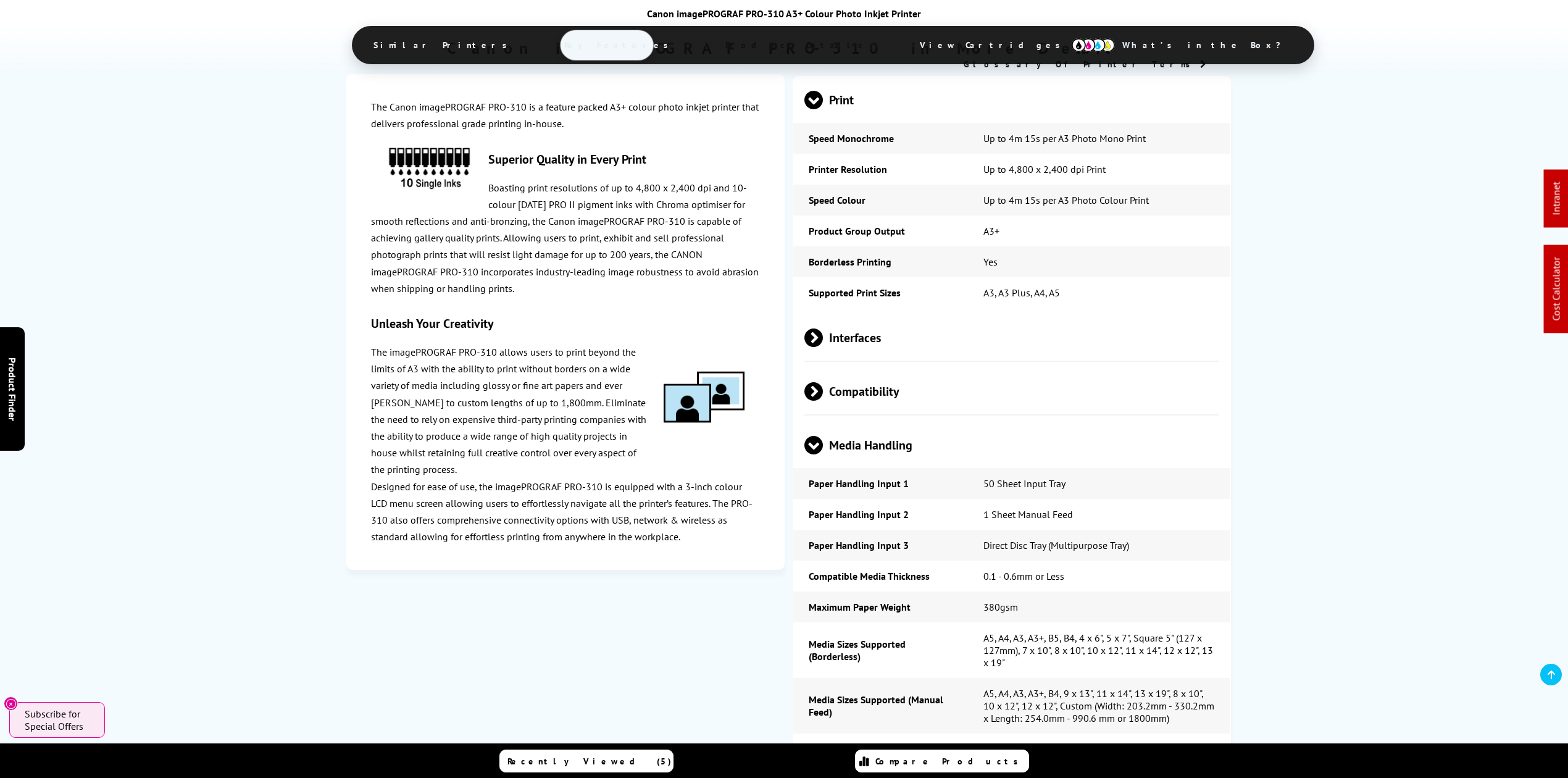
scroll to position [1845, 0]
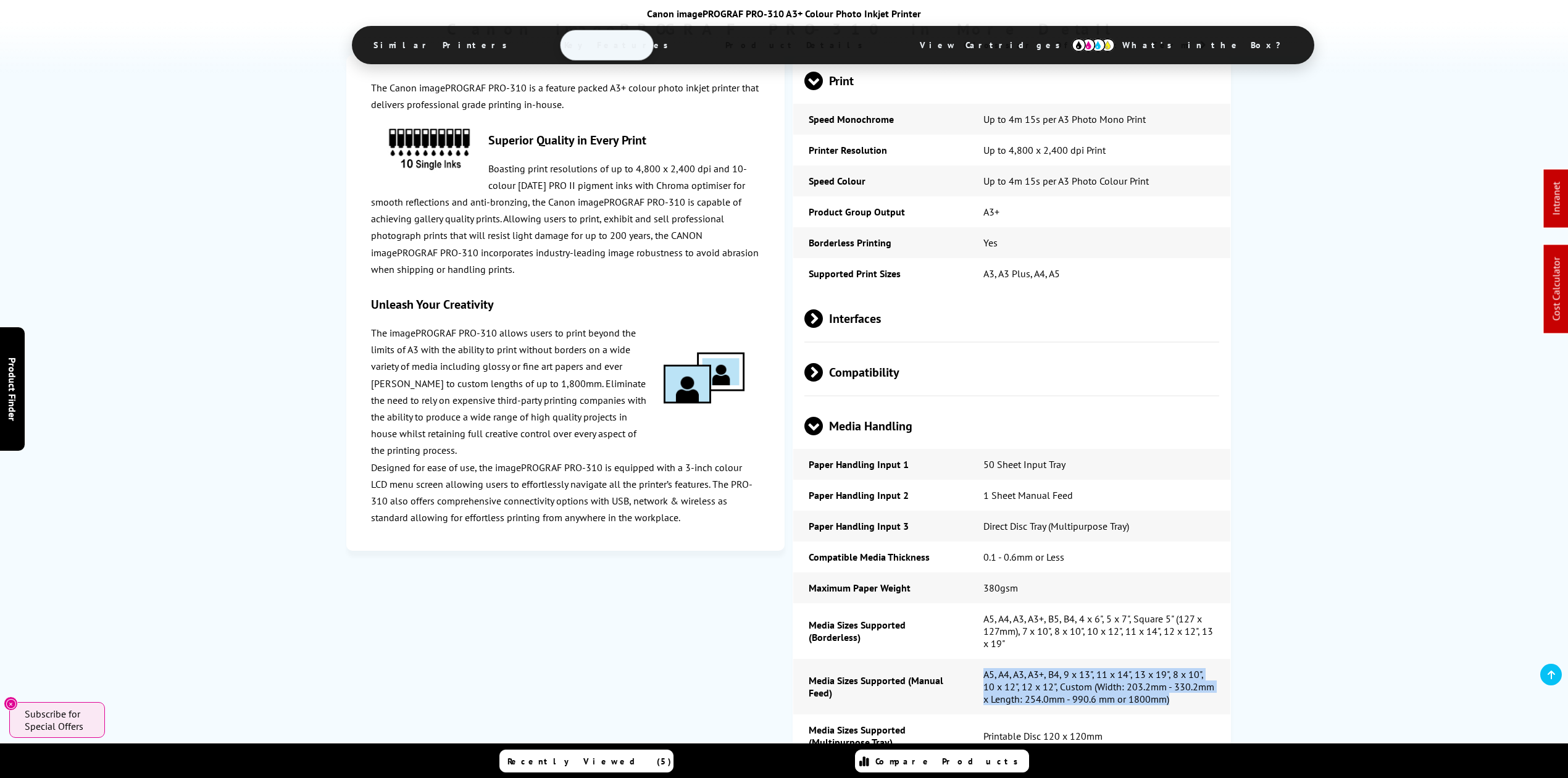
drag, startPoint x: 1179, startPoint y: 627, endPoint x: 975, endPoint y: 600, distance: 205.8
click at [975, 659] on td "A5, A4, A3, A3+, B4, 9 x 13", 11 x 14", 13 x 19", 8 x 10", 10 x 12", 12 x 12", …" at bounding box center [1099, 687] width 262 height 56
copy td "A5, A4, A3, A3+, B4, 9 x 13", 11 x 14", 13 x 19", 8 x 10", 10 x 12", 12 x 12", …"
click at [739, 54] on span "Product Details" at bounding box center [798, 45] width 181 height 30
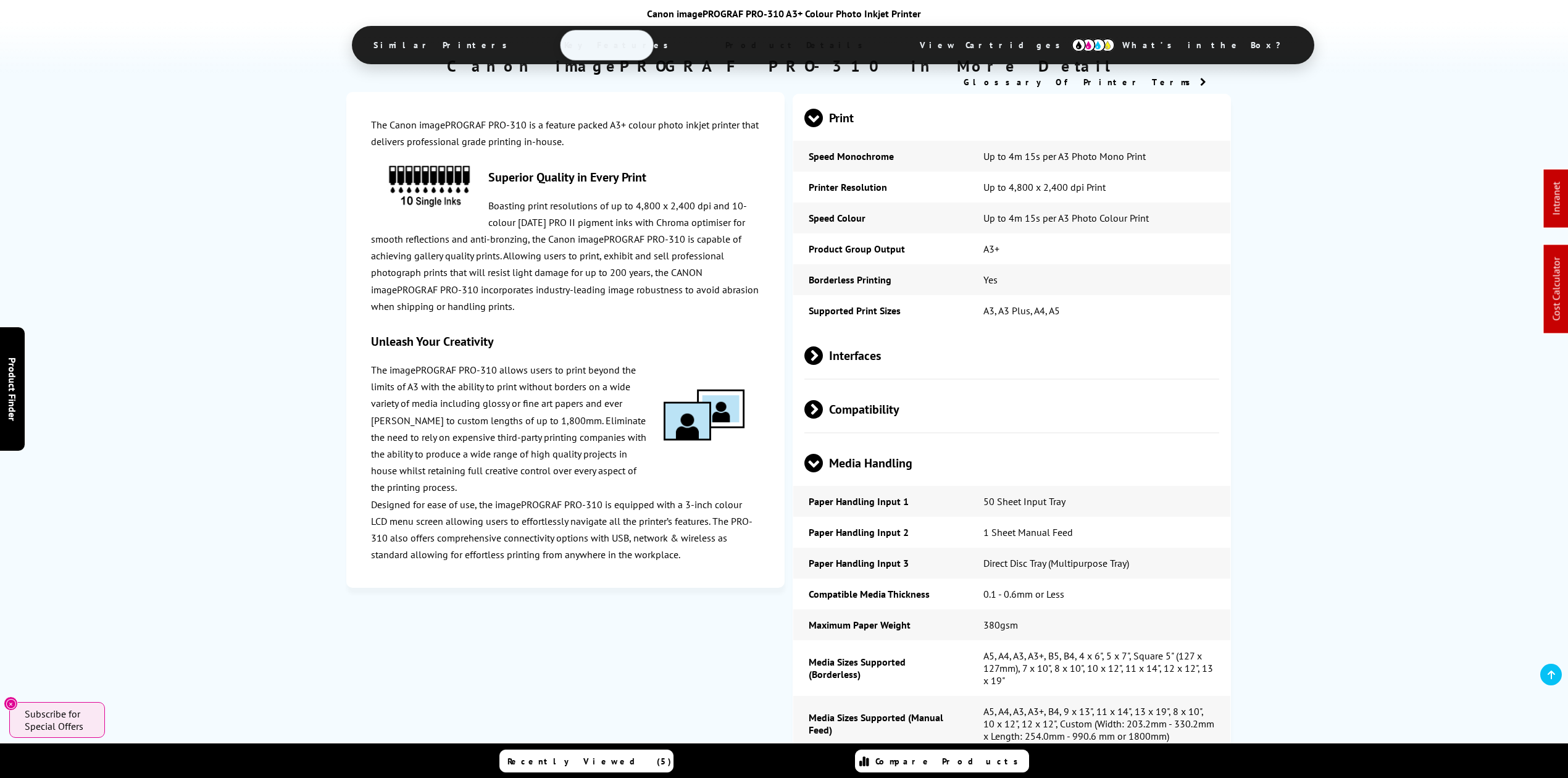
click at [901, 47] on span "View Cartridges" at bounding box center [996, 44] width 189 height 32
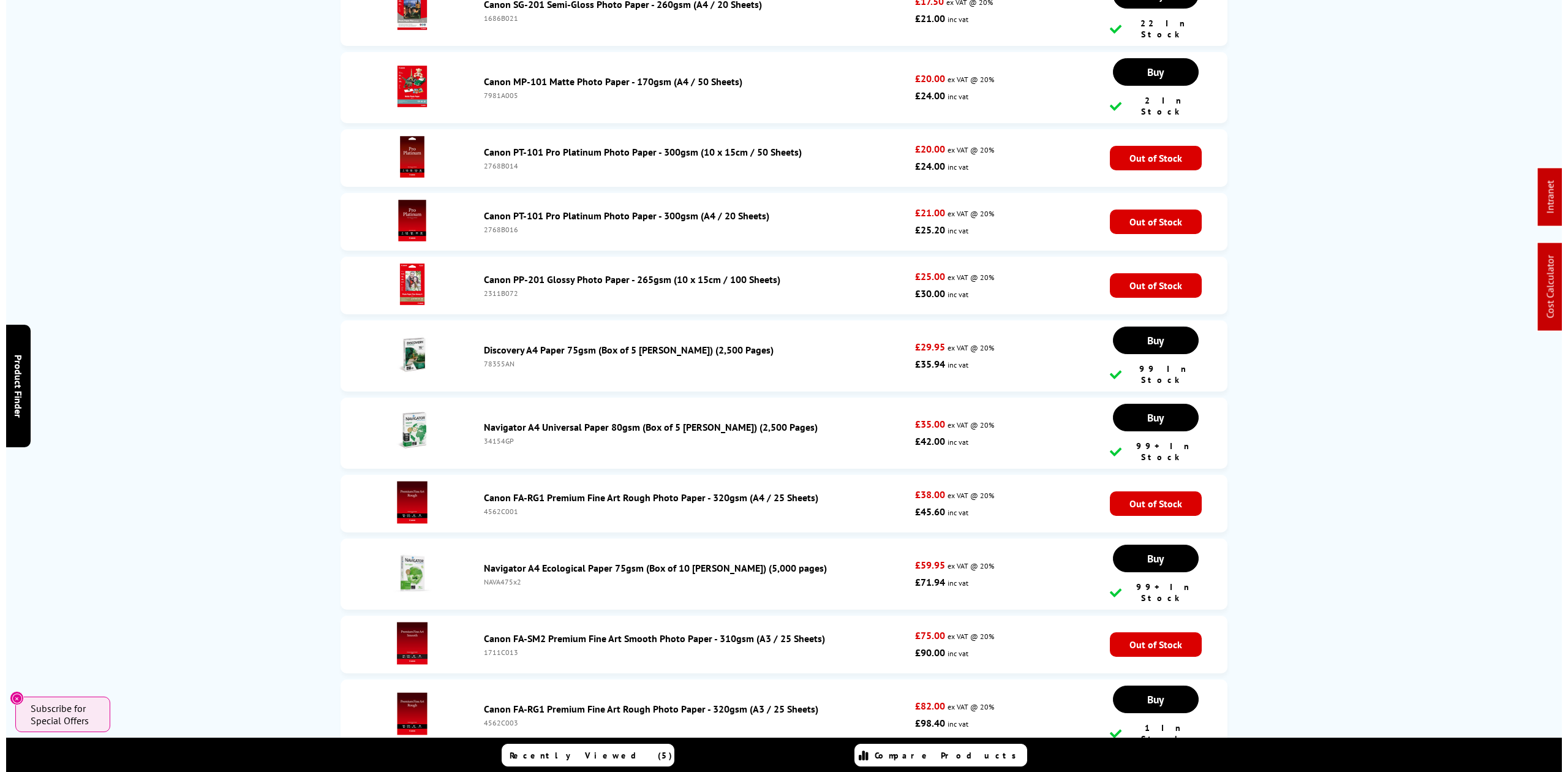
scroll to position [0, 0]
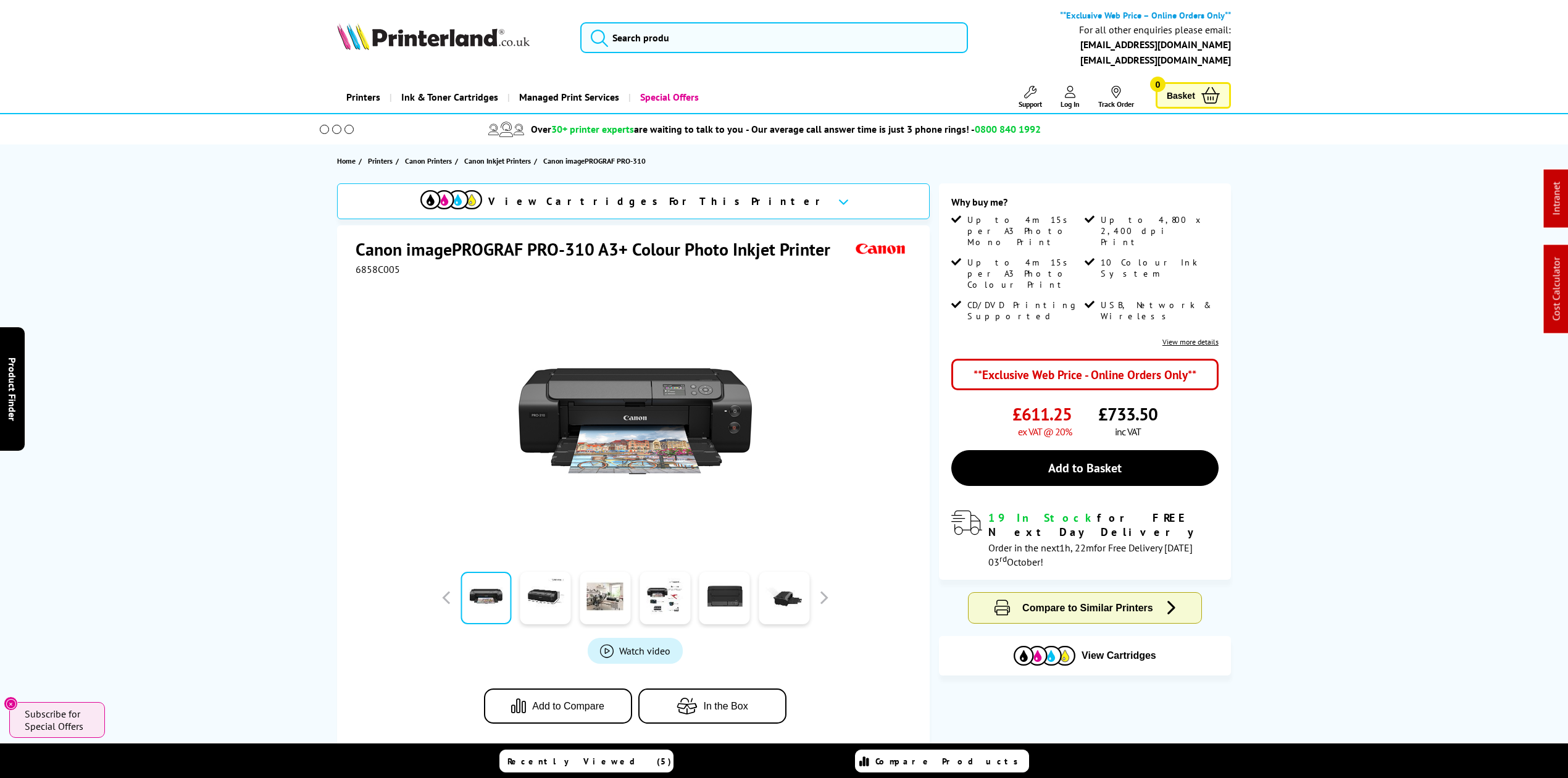
click at [629, 63] on div "**Exclusive Web Price – Online Orders Only** For all other enquiries please ema…" at bounding box center [784, 40] width 988 height 63
click at [641, 50] on input "search" at bounding box center [774, 38] width 388 height 31
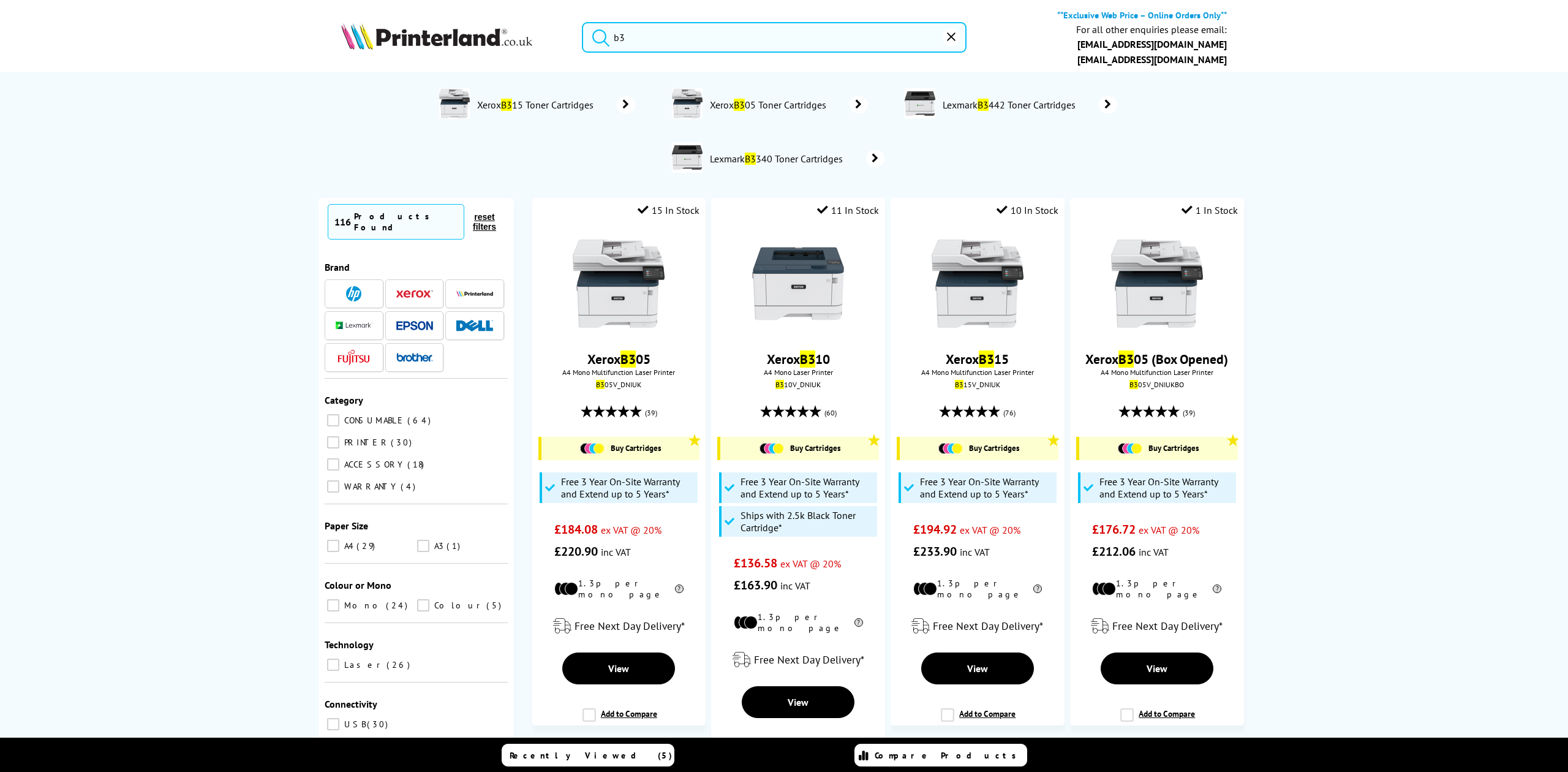
type input "b"
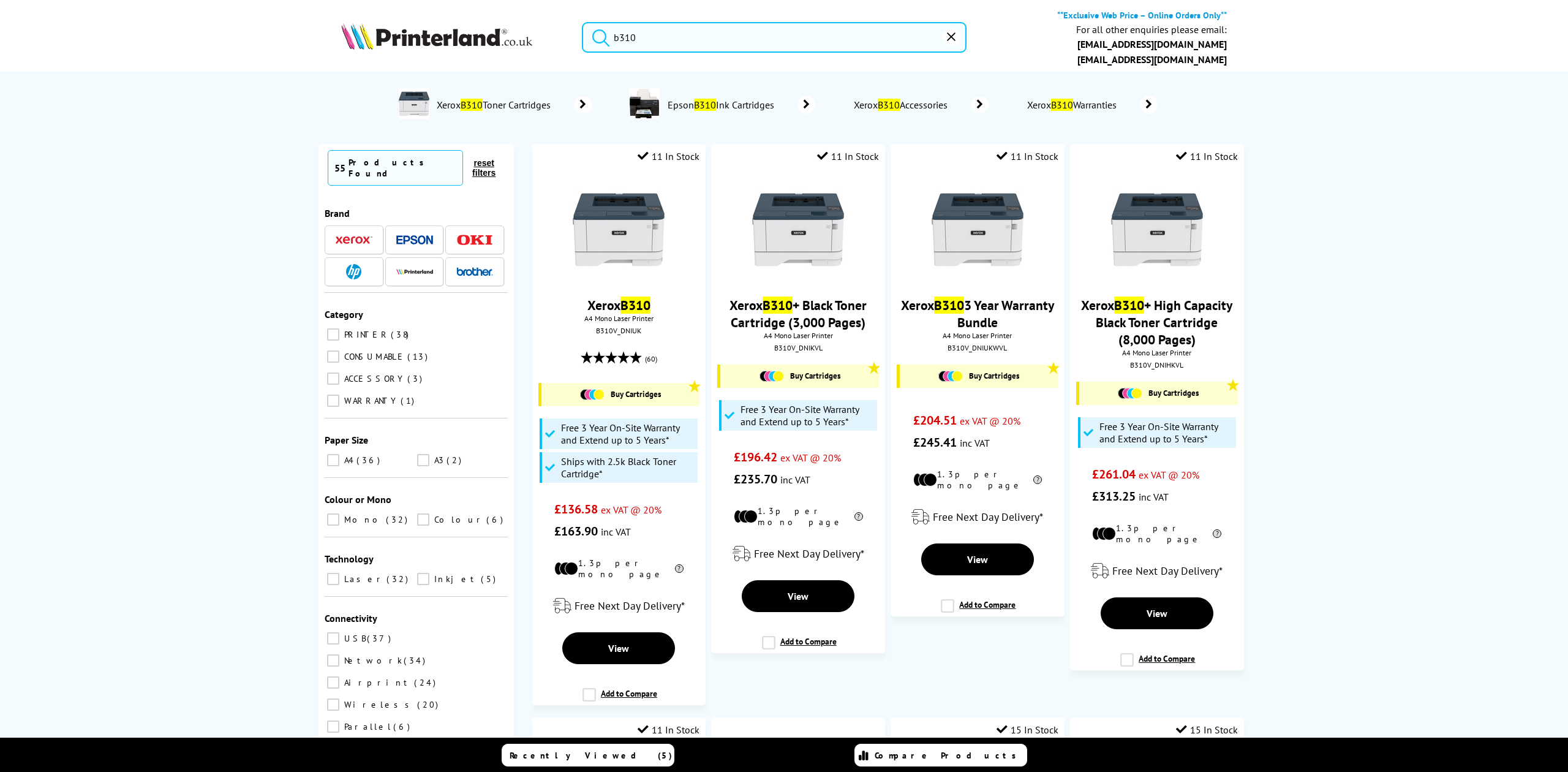
drag, startPoint x: 663, startPoint y: 48, endPoint x: 547, endPoint y: 32, distance: 117.1
click at [547, 32] on div "b310 **Exclusive Web Price – Online Orders Only** For all other enquiries pleas…" at bounding box center [784, 40] width 980 height 63
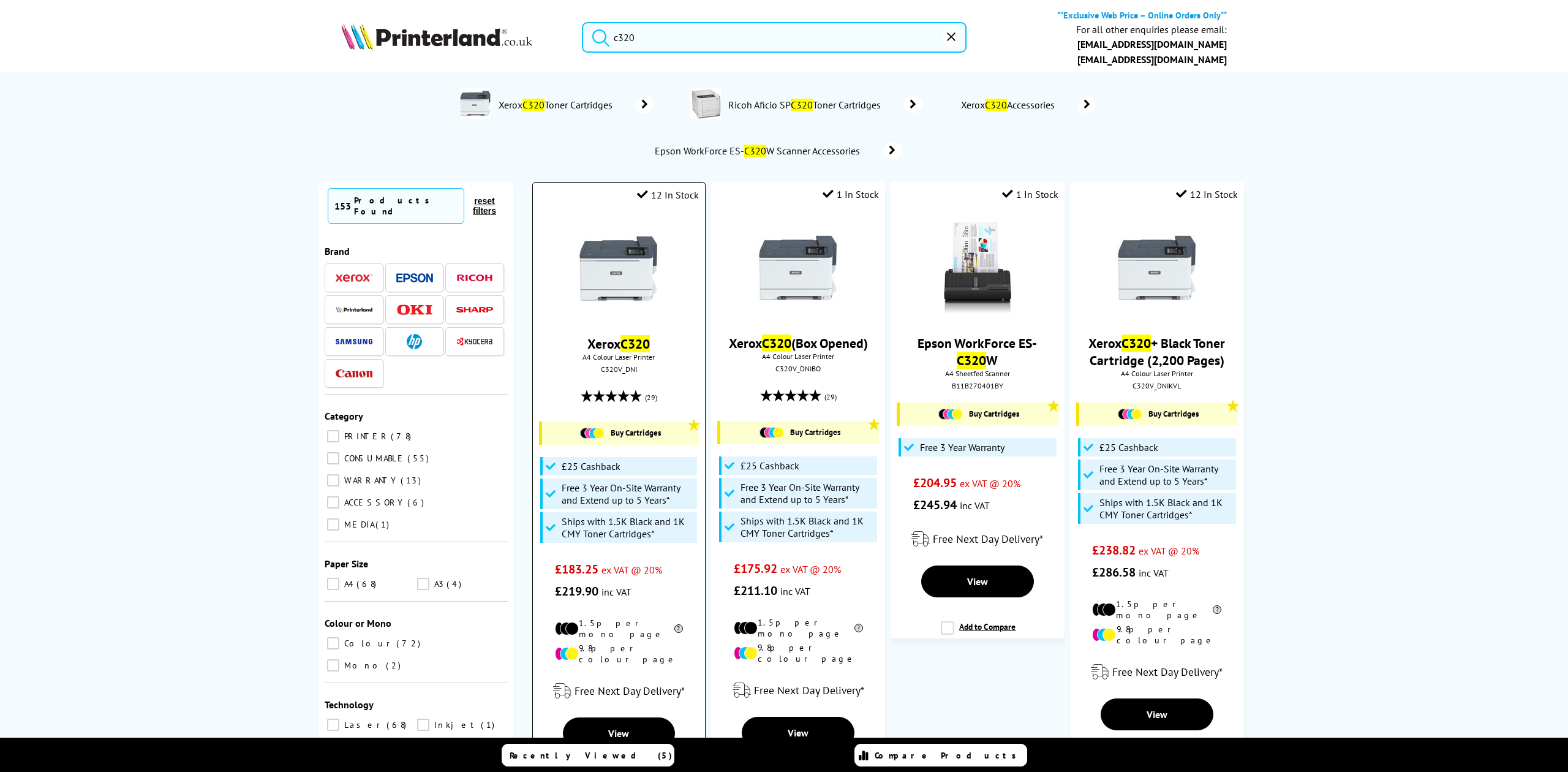
type input "c320"
click at [601, 275] on img at bounding box center [618, 268] width 92 height 92
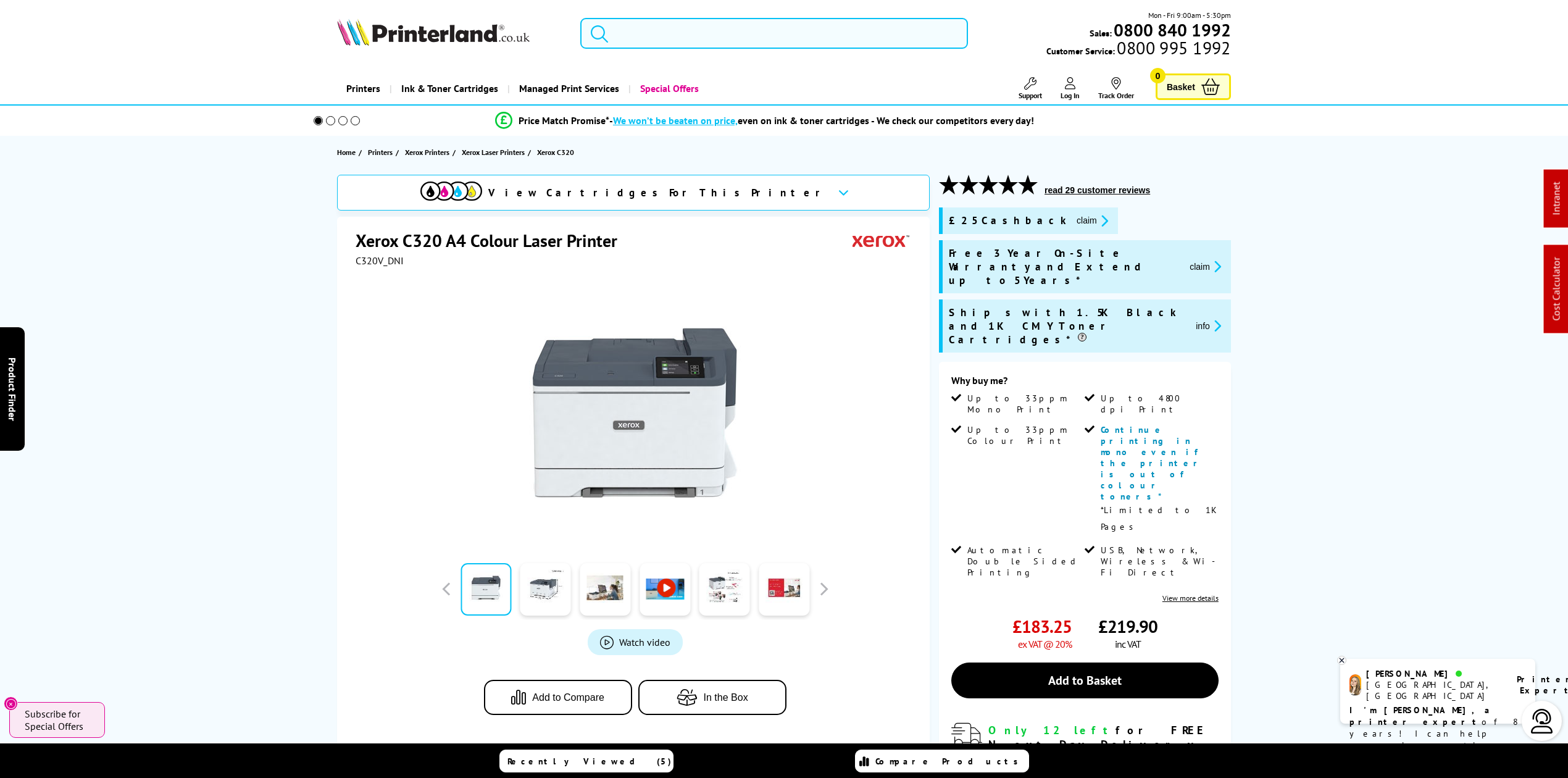
click at [644, 33] on input "search" at bounding box center [774, 34] width 388 height 31
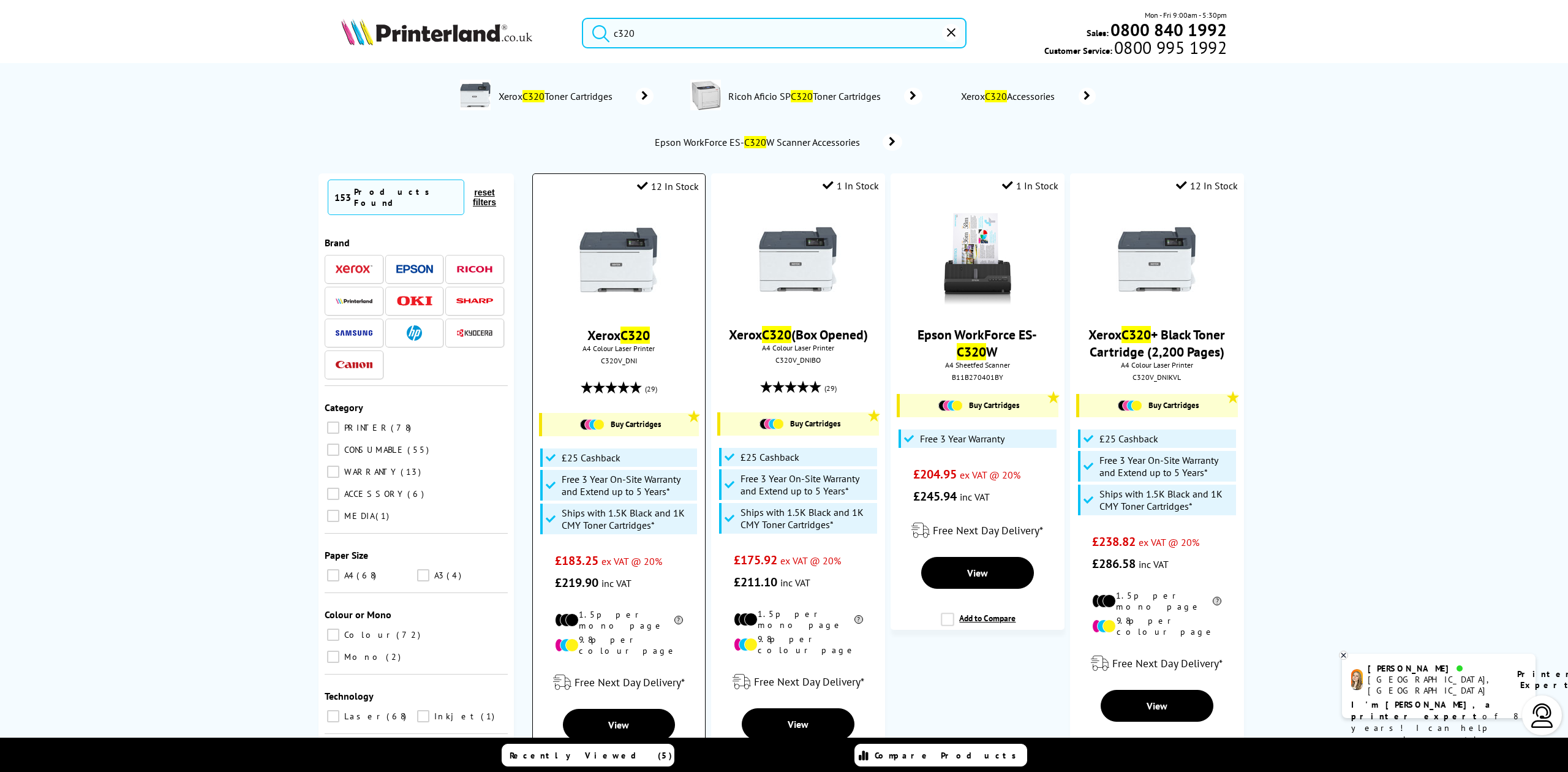
type input "c320"
click at [635, 250] on img at bounding box center [618, 260] width 92 height 92
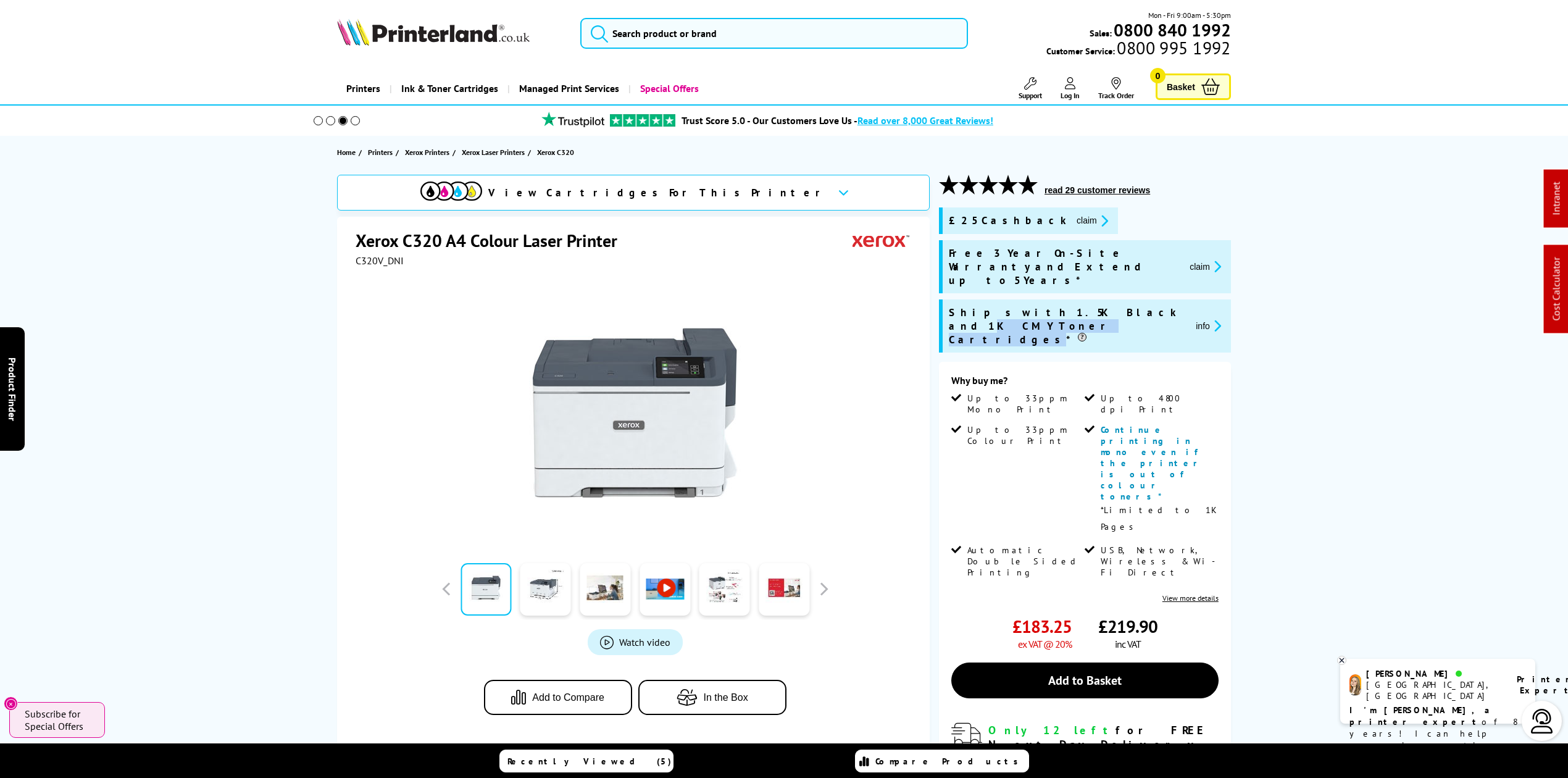
drag, startPoint x: 1070, startPoint y: 300, endPoint x: 1177, endPoint y: 297, distance: 107.0
click at [1177, 305] on span "Ships with 1.5K Black and 1K CMY Toner Cartridges*" at bounding box center [1068, 326] width 237 height 41
drag, startPoint x: 1062, startPoint y: 296, endPoint x: 1003, endPoint y: 295, distance: 59.0
click at [1003, 305] on span "Ships with 1.5K Black and 1K CMY Toner Cartridges*" at bounding box center [1068, 326] width 237 height 41
click at [1012, 305] on span "Ships with 1.5K Black and 1K CMY Toner Cartridges*" at bounding box center [1068, 326] width 237 height 41
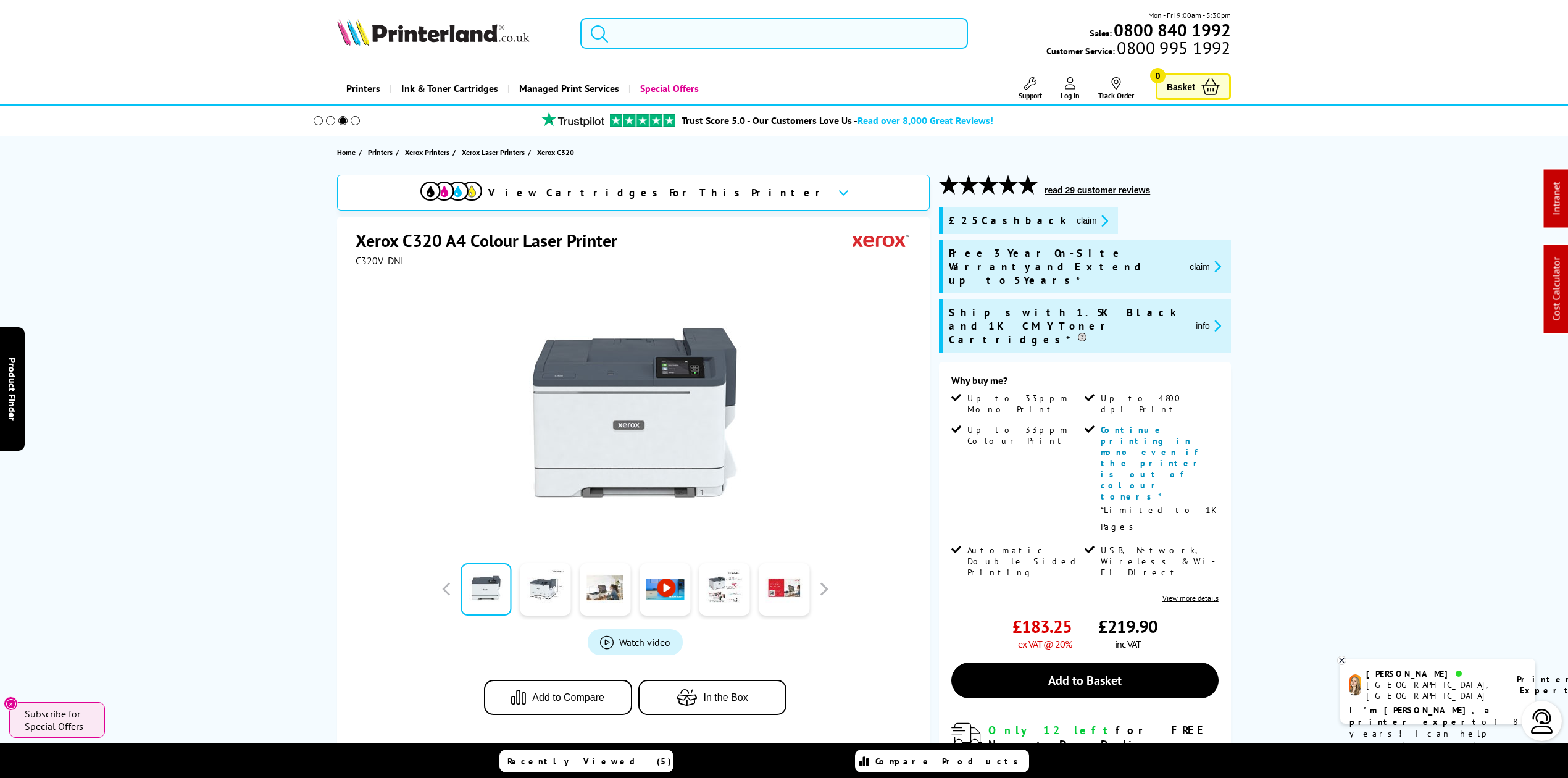
click at [372, 263] on span "C320V_DNI" at bounding box center [379, 260] width 49 height 12
copy span "C320V_DNI"
click at [1097, 217] on icon "promo-description" at bounding box center [1103, 221] width 12 height 13
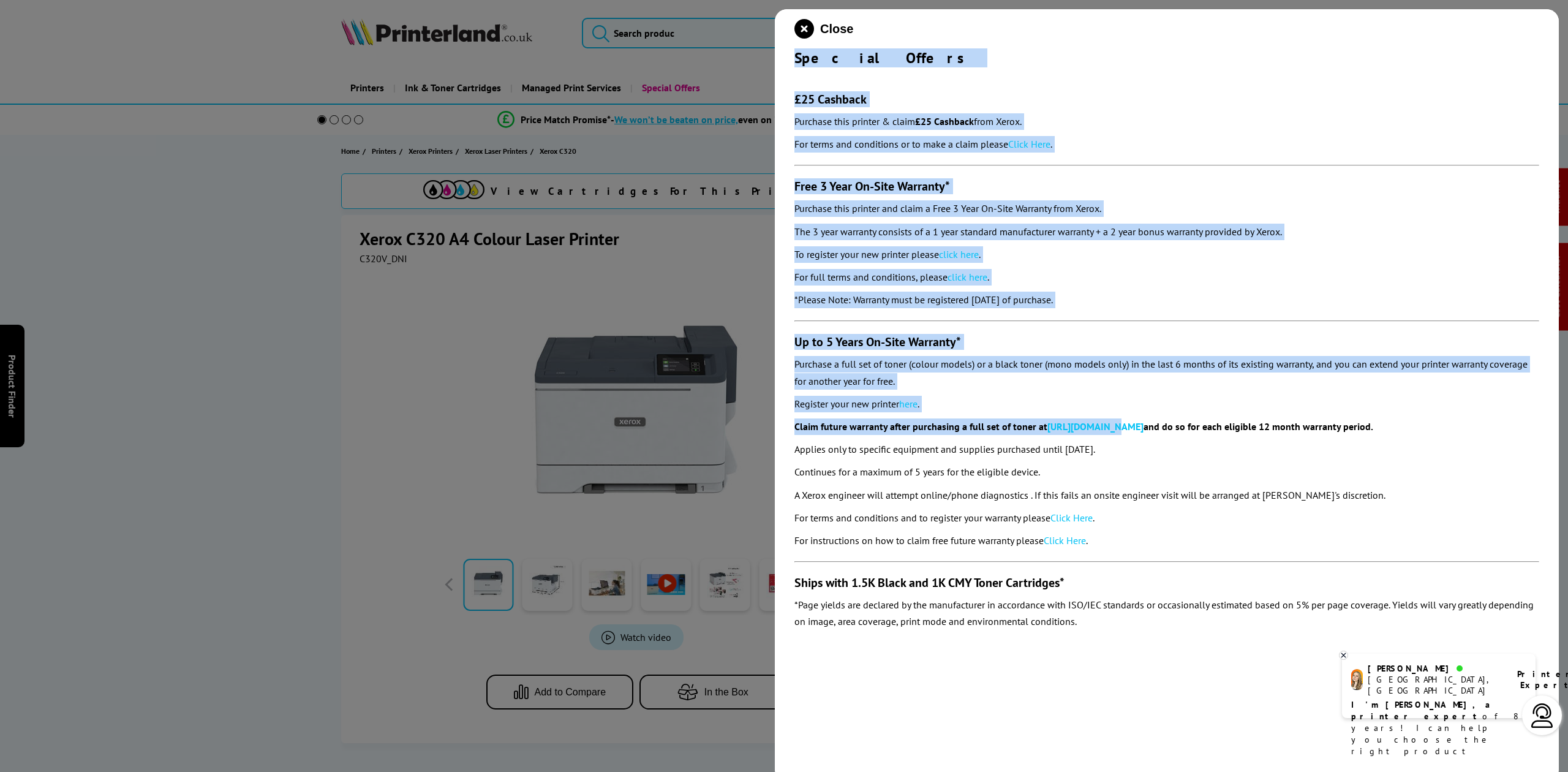
drag, startPoint x: 793, startPoint y: 52, endPoint x: 1102, endPoint y: 413, distance: 475.2
click at [1102, 413] on div "Close Special Offers £25 Cashback Purchase this printer & claim £25 Cashback fr…" at bounding box center [1167, 395] width 784 height 772
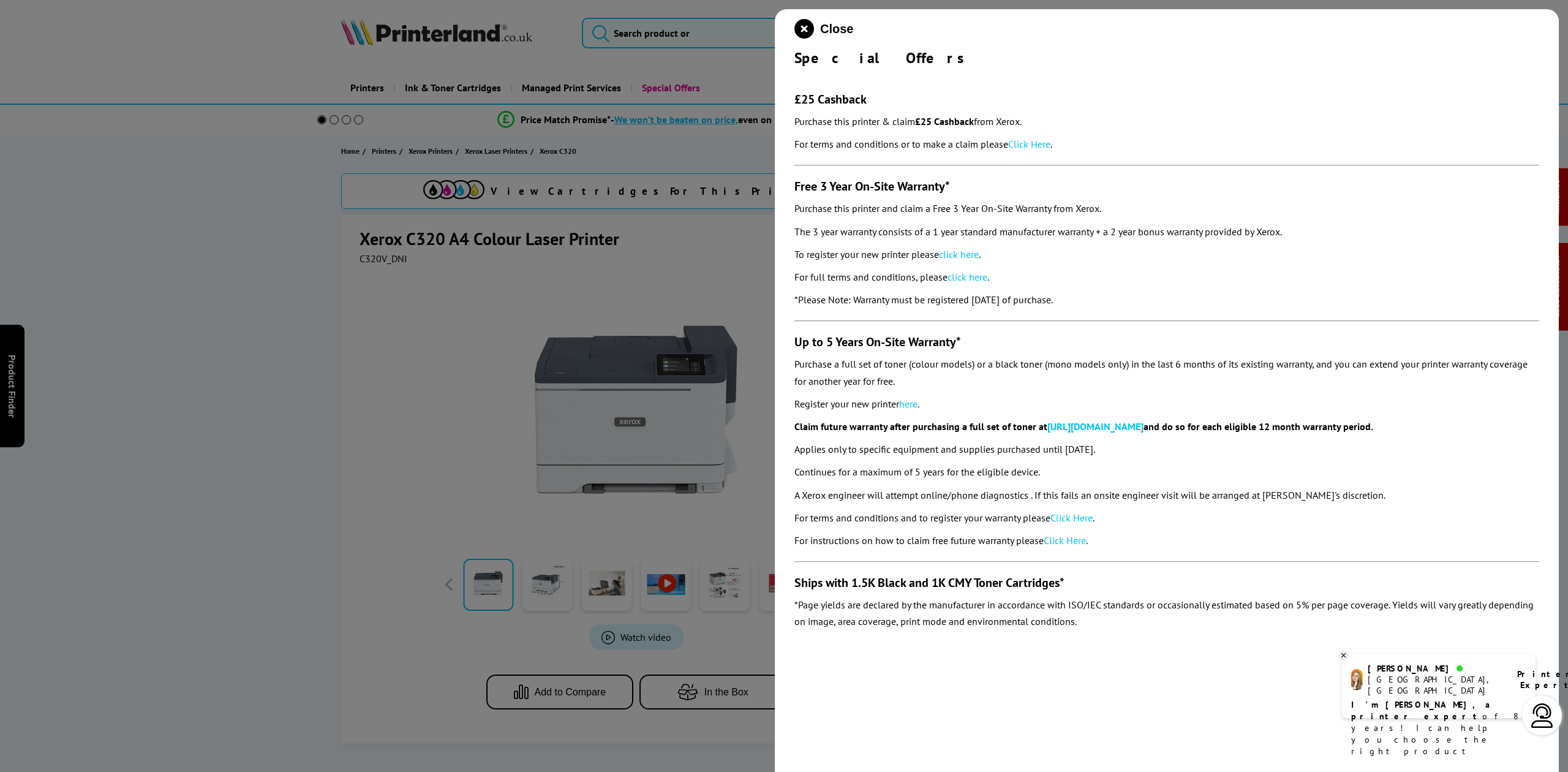
click at [1137, 522] on p "For terms and conditions and to register your warranty please Click Here ." at bounding box center [1167, 518] width 745 height 16
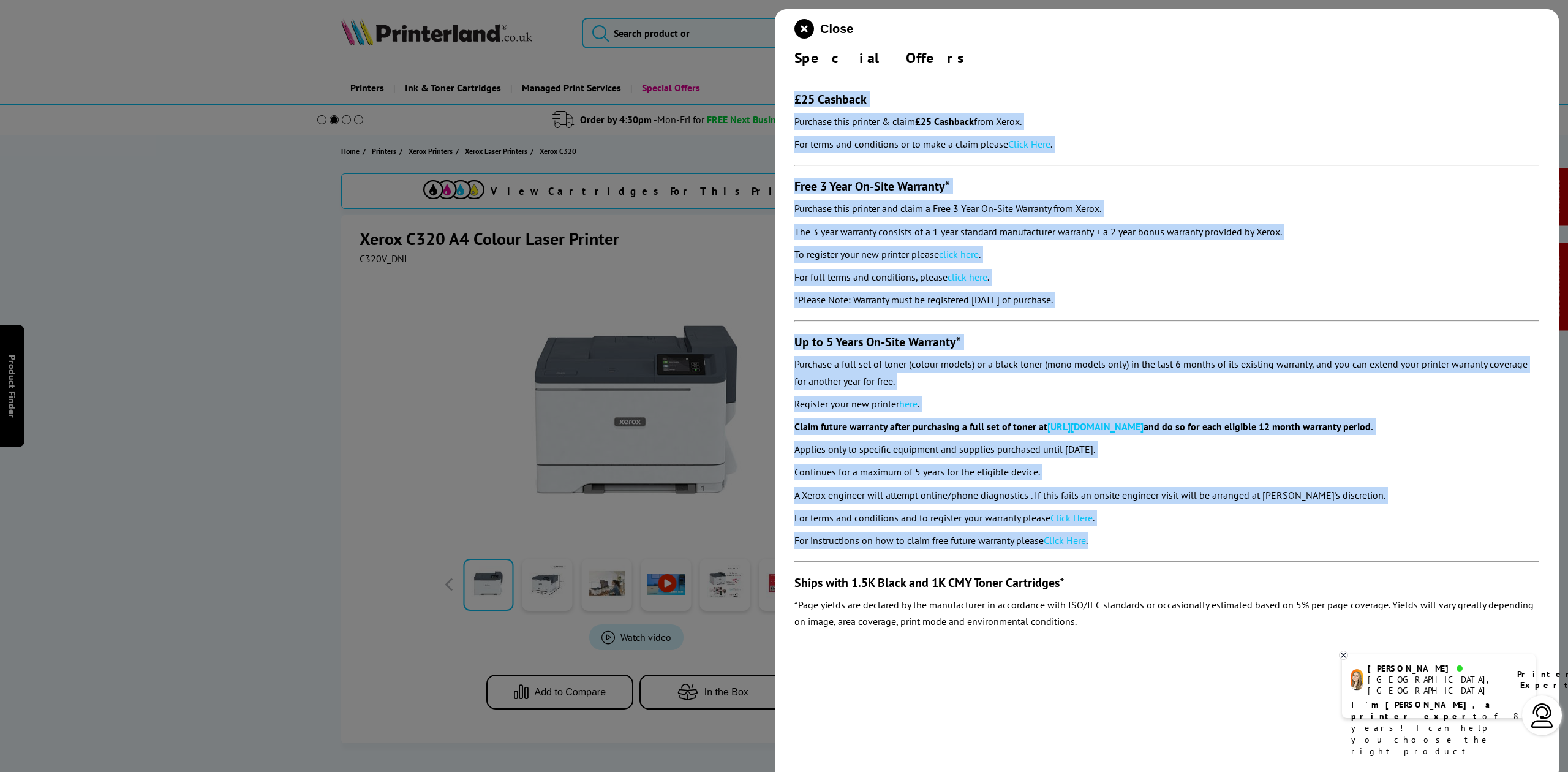
drag, startPoint x: 1118, startPoint y: 544, endPoint x: 797, endPoint y: 97, distance: 550.3
click at [797, 97] on section "£25 Cashback Purchase this printer & claim £25 Cashback from Xerox. For terms a…" at bounding box center [1167, 352] width 745 height 569
copy section "£25 Cashback Purchase this printer & claim £25 Cashback from Xerox. For terms a…"
click at [822, 25] on span "Close" at bounding box center [836, 29] width 33 height 14
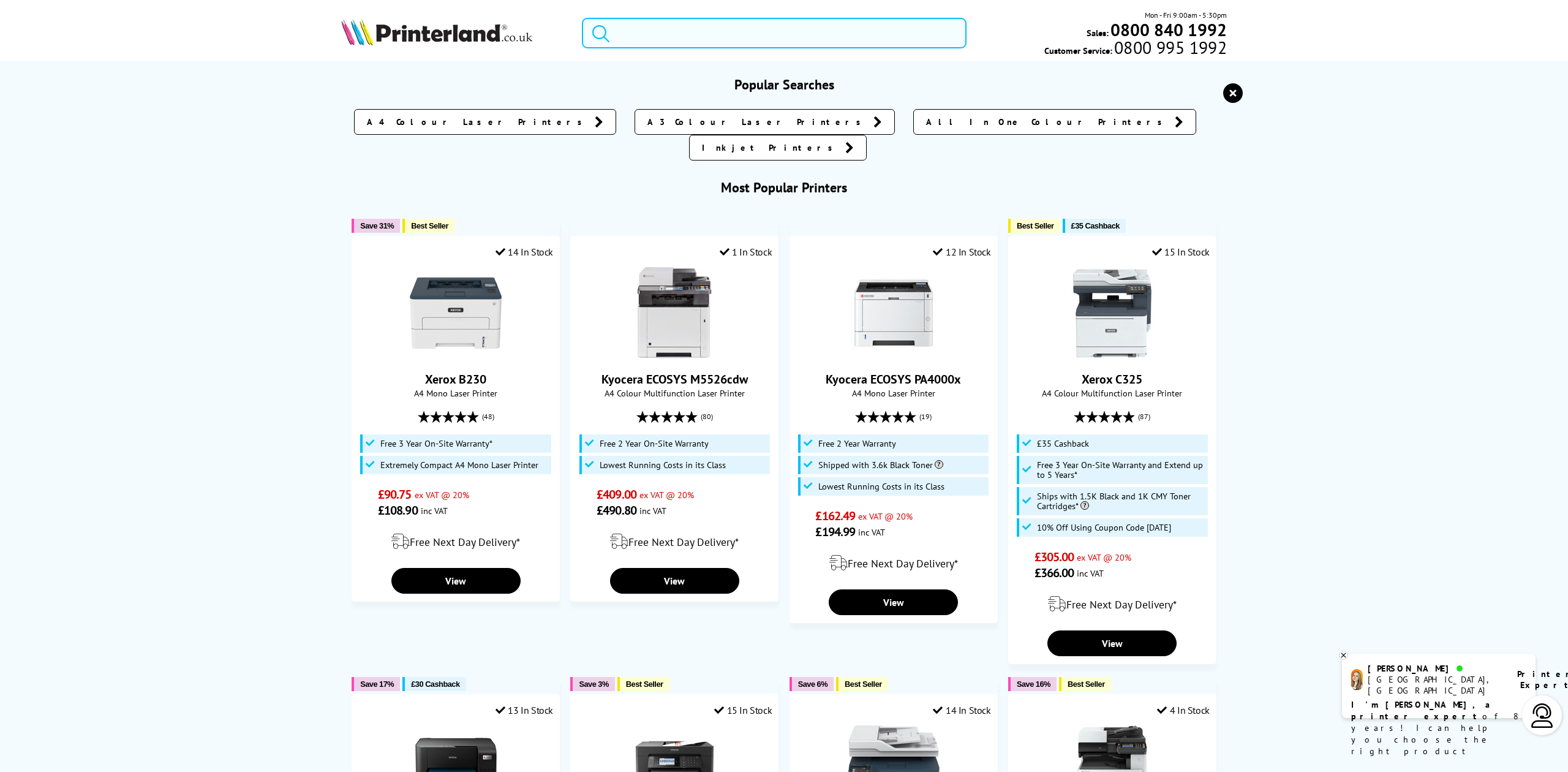
click at [626, 25] on input "search" at bounding box center [774, 33] width 384 height 31
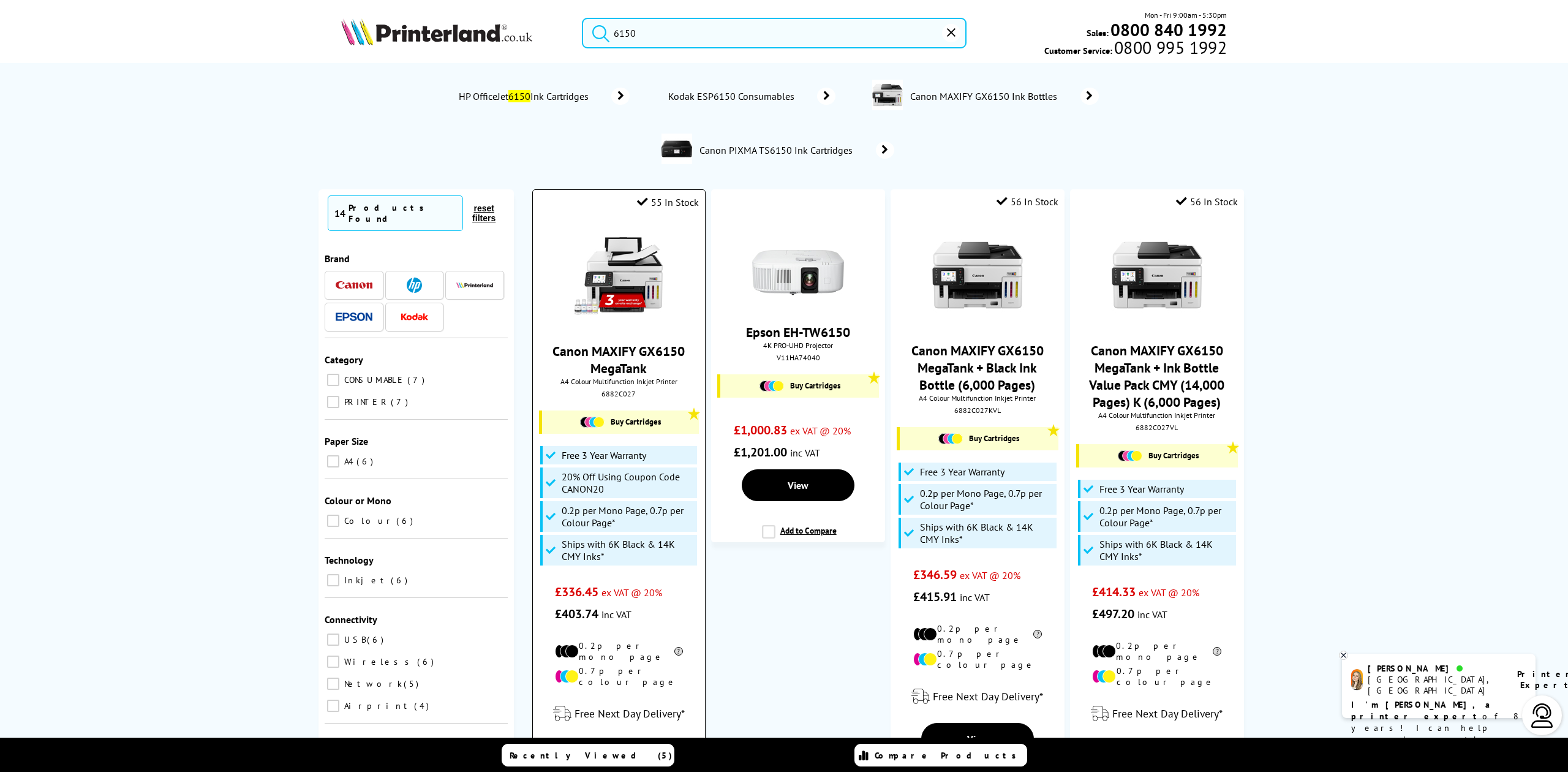
type input "6150"
click at [606, 273] on img at bounding box center [618, 275] width 92 height 92
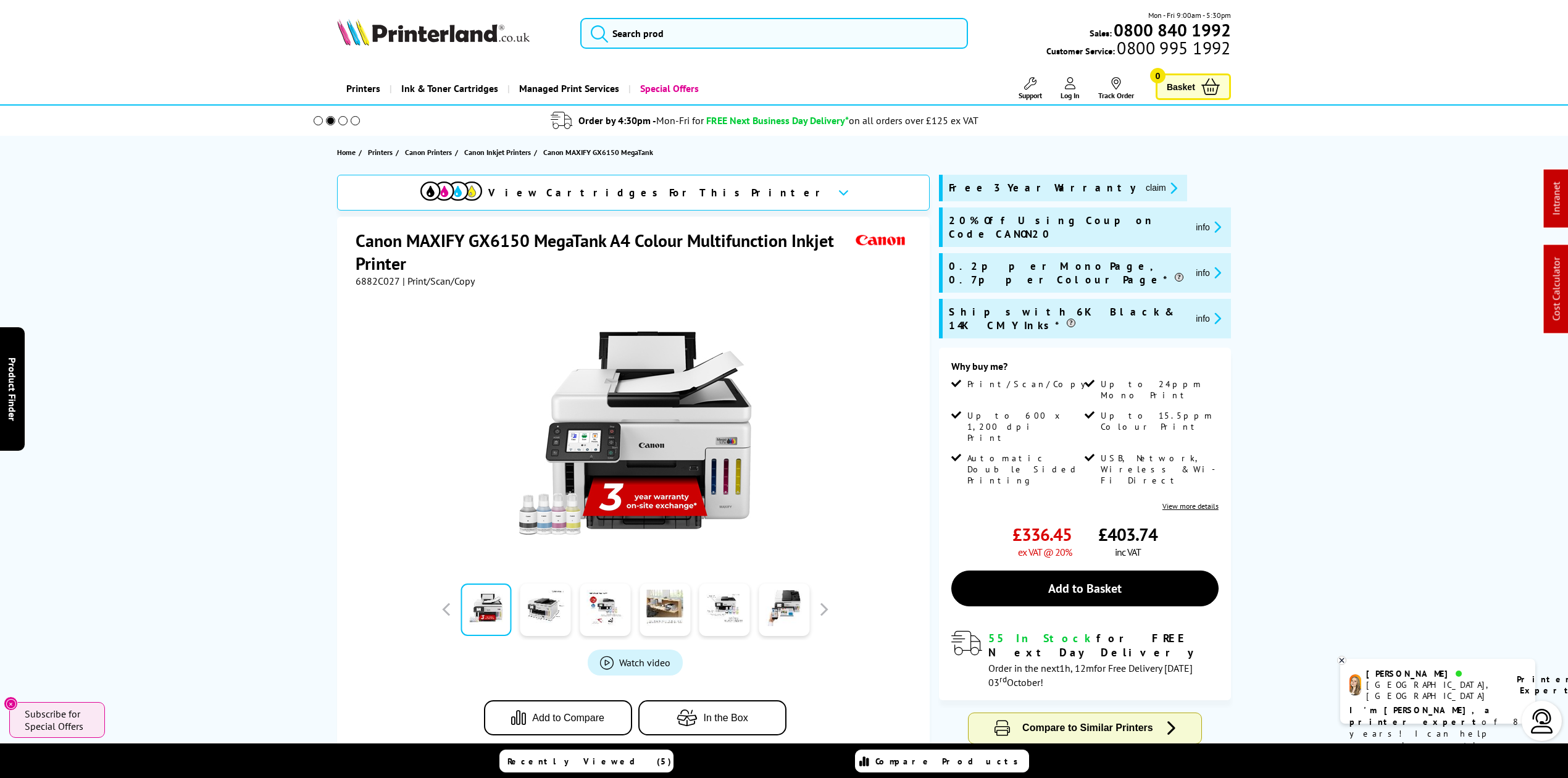
click at [373, 281] on span "6882C027" at bounding box center [378, 281] width 44 height 12
copy span "6882C027"
click at [380, 284] on span "6882C027" at bounding box center [378, 281] width 44 height 12
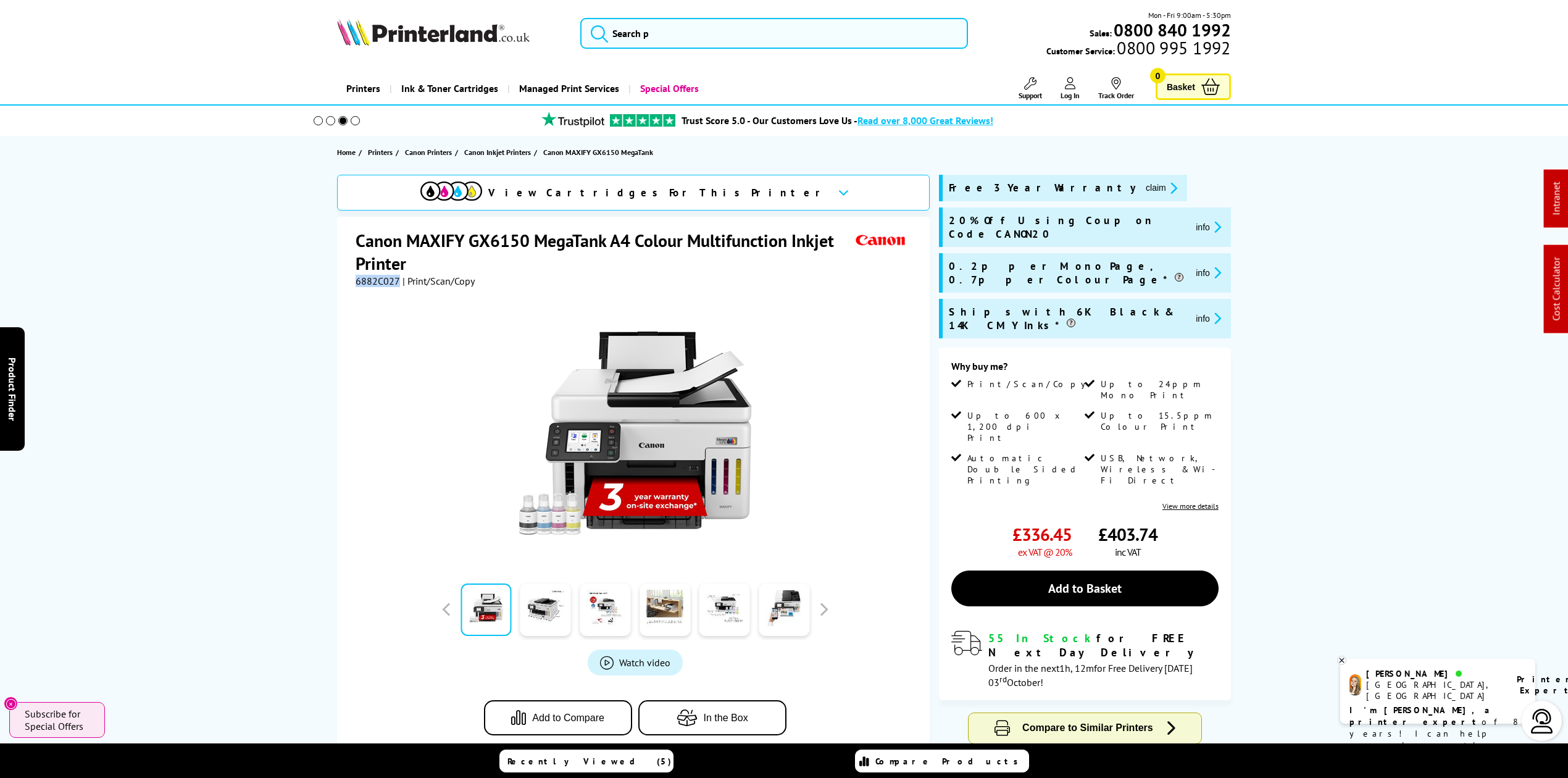
click at [1166, 190] on icon "promo-description" at bounding box center [1172, 189] width 12 height 13
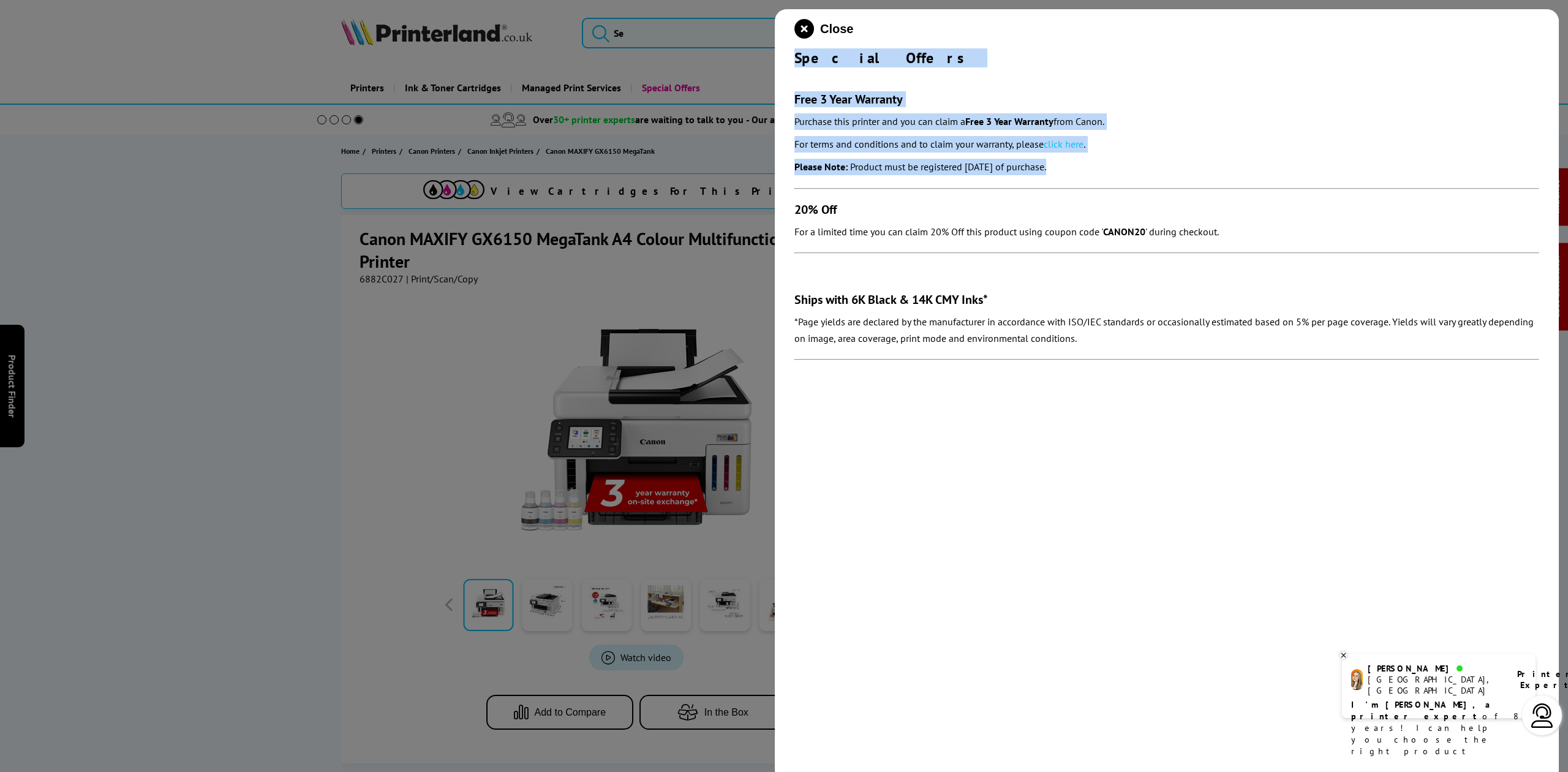
drag, startPoint x: 792, startPoint y: 54, endPoint x: 1156, endPoint y: 163, distance: 380.0
click at [1156, 163] on div "Close Special Offers Free 3 Year Warranty Purchase this printer and you can cla…" at bounding box center [1167, 395] width 784 height 772
copy div "Special Offers Free 3 Year Warranty Purchase this printer and you can claim a F…"
click at [813, 32] on icon "close modal" at bounding box center [804, 29] width 20 height 20
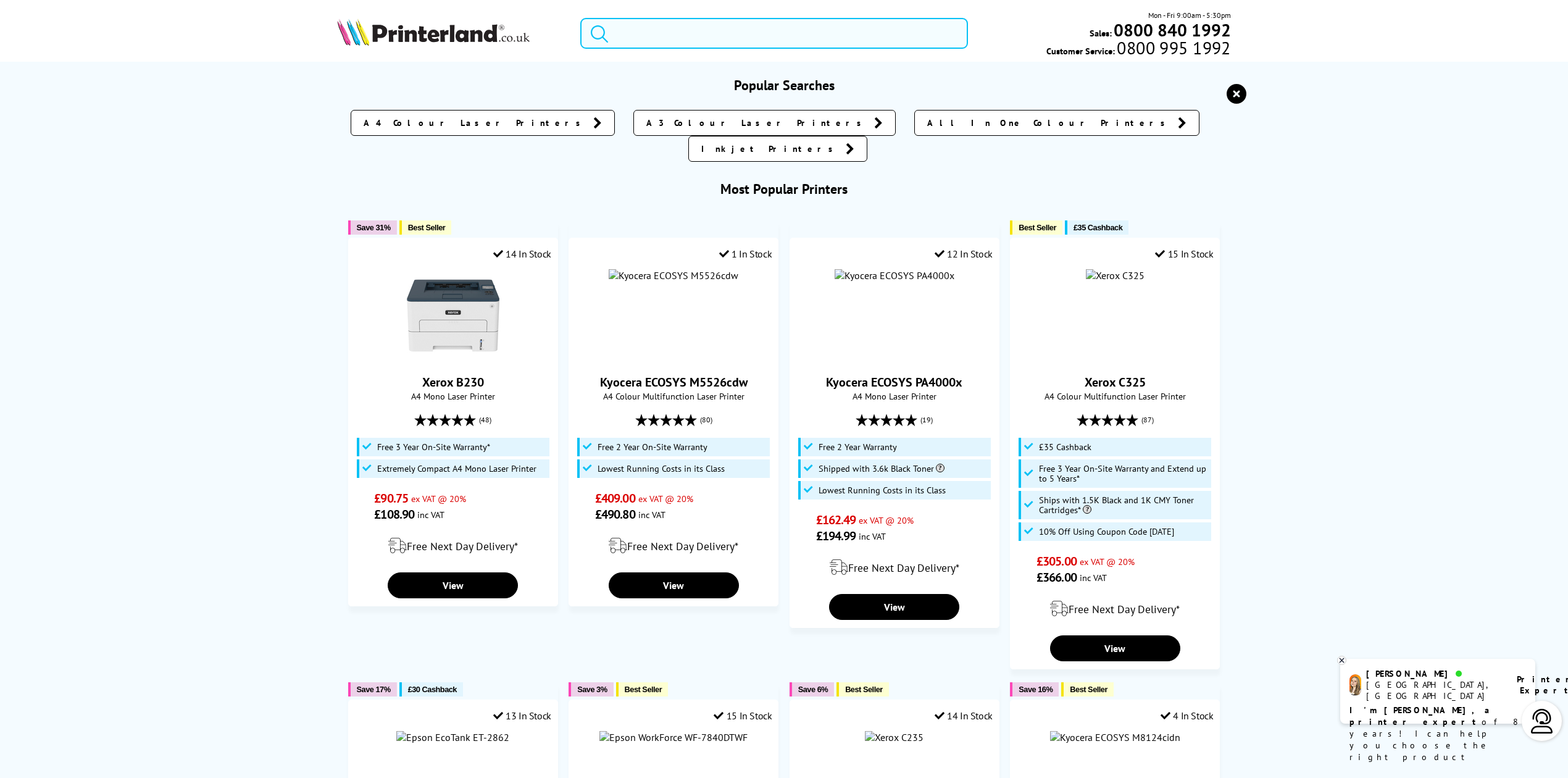
click at [685, 26] on input "search" at bounding box center [774, 34] width 388 height 31
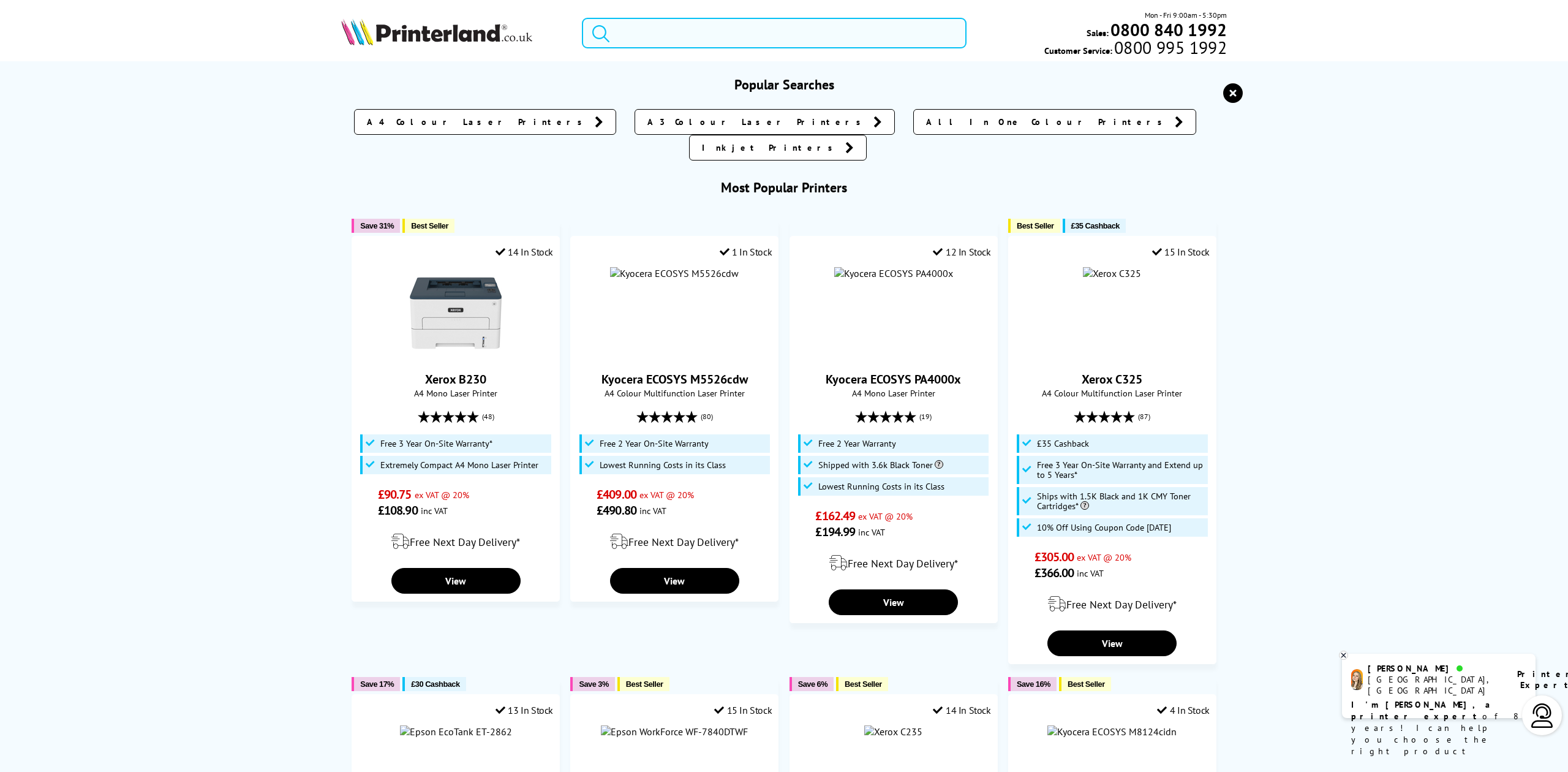
paste input "PRO-310"
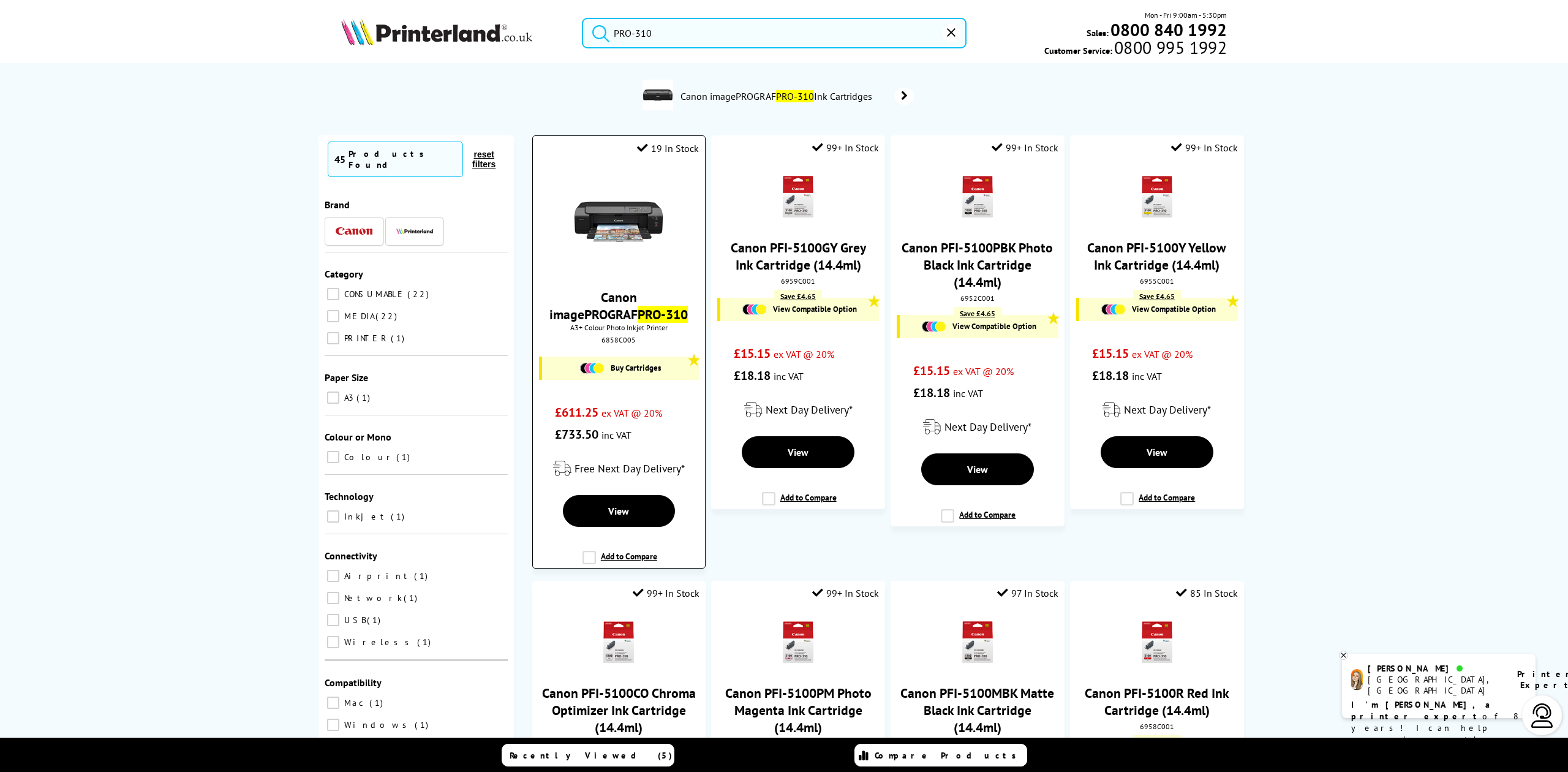
type input "PRO-310"
click at [624, 209] on img at bounding box center [618, 221] width 92 height 92
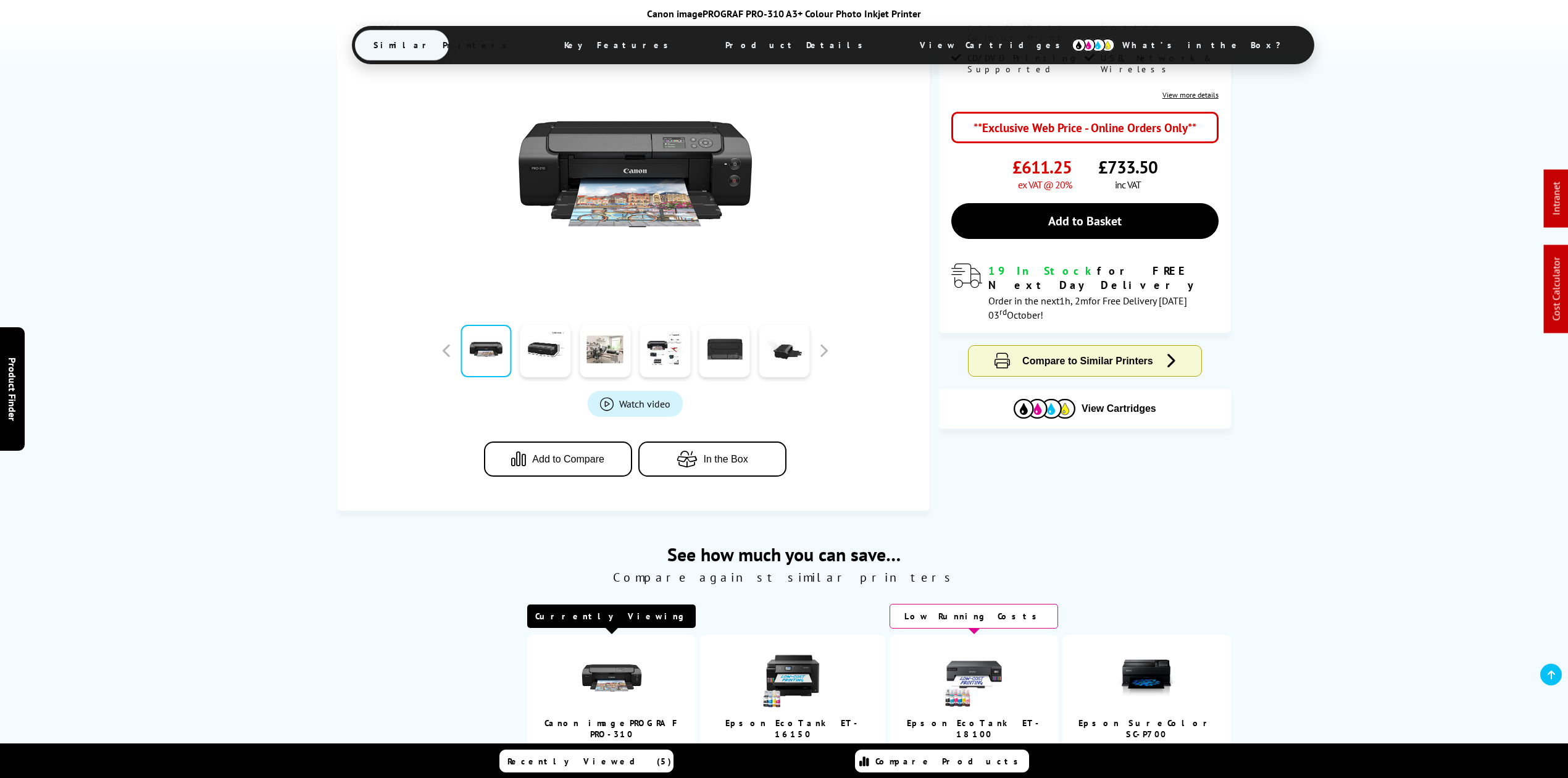
click at [752, 43] on span "Product Details" at bounding box center [798, 45] width 181 height 30
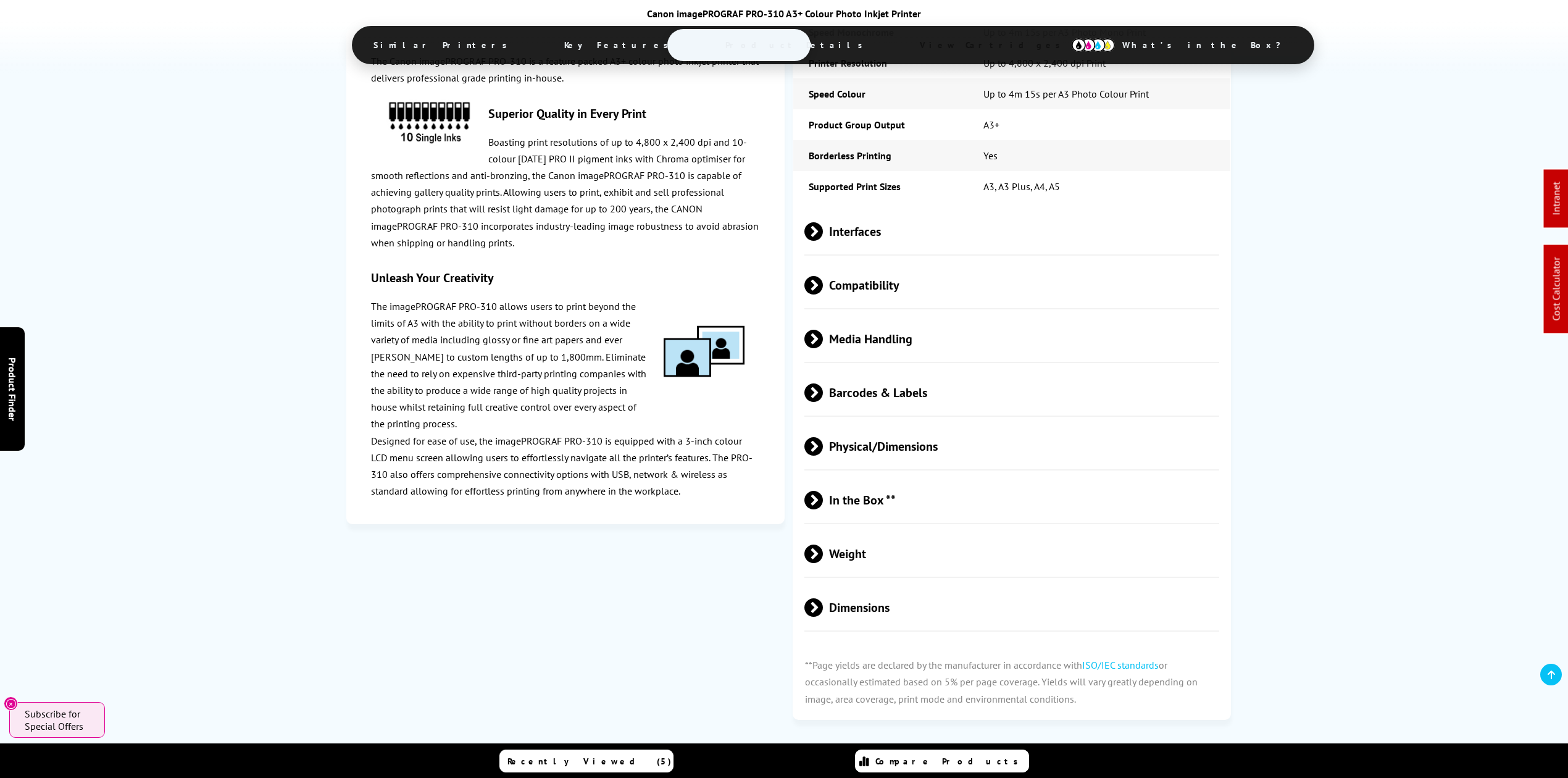
scroll to position [1927, 0]
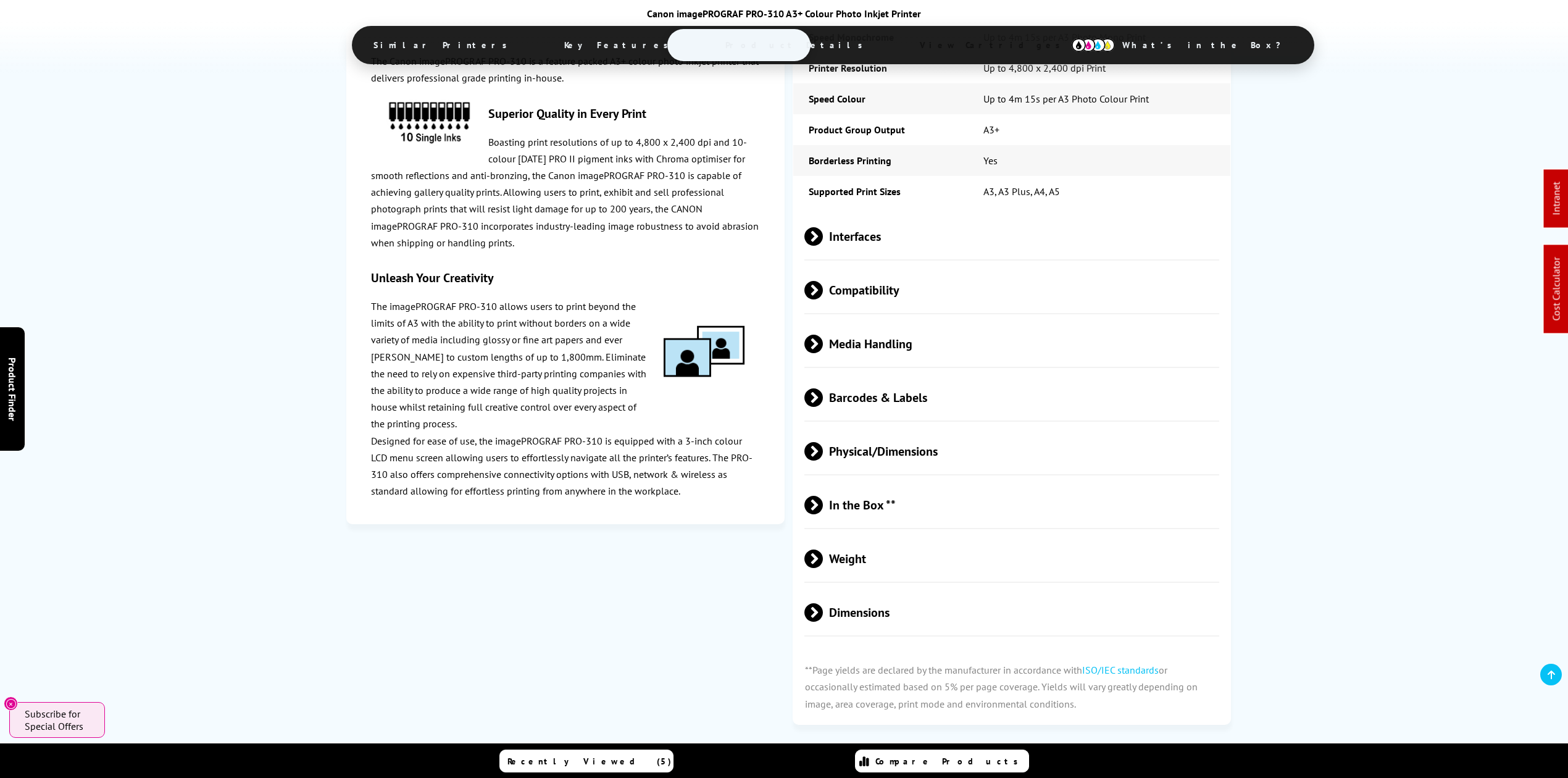
click at [894, 267] on span "Compatibility" at bounding box center [1012, 290] width 415 height 46
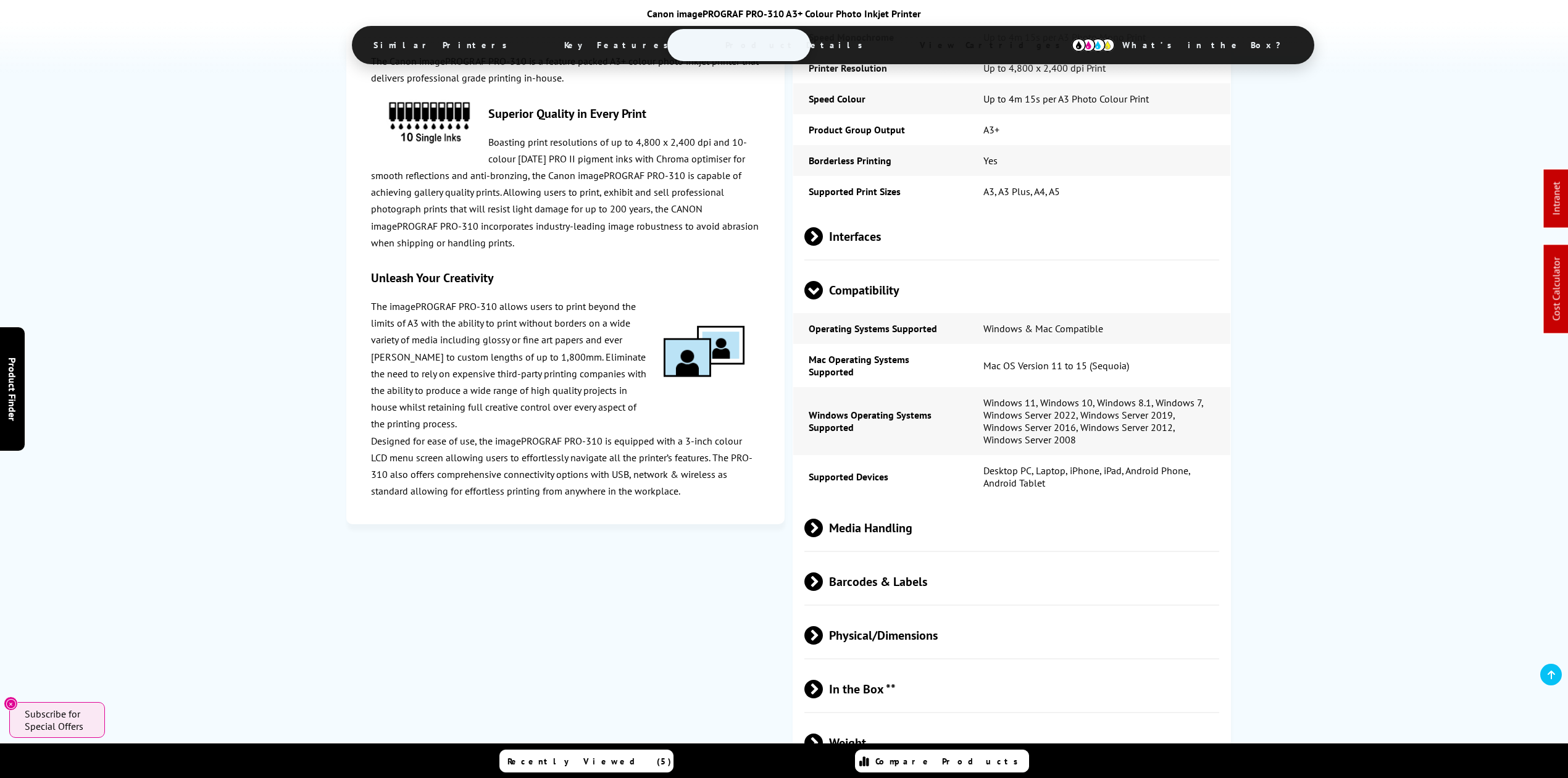
click at [886, 213] on span "Interfaces" at bounding box center [1012, 236] width 415 height 46
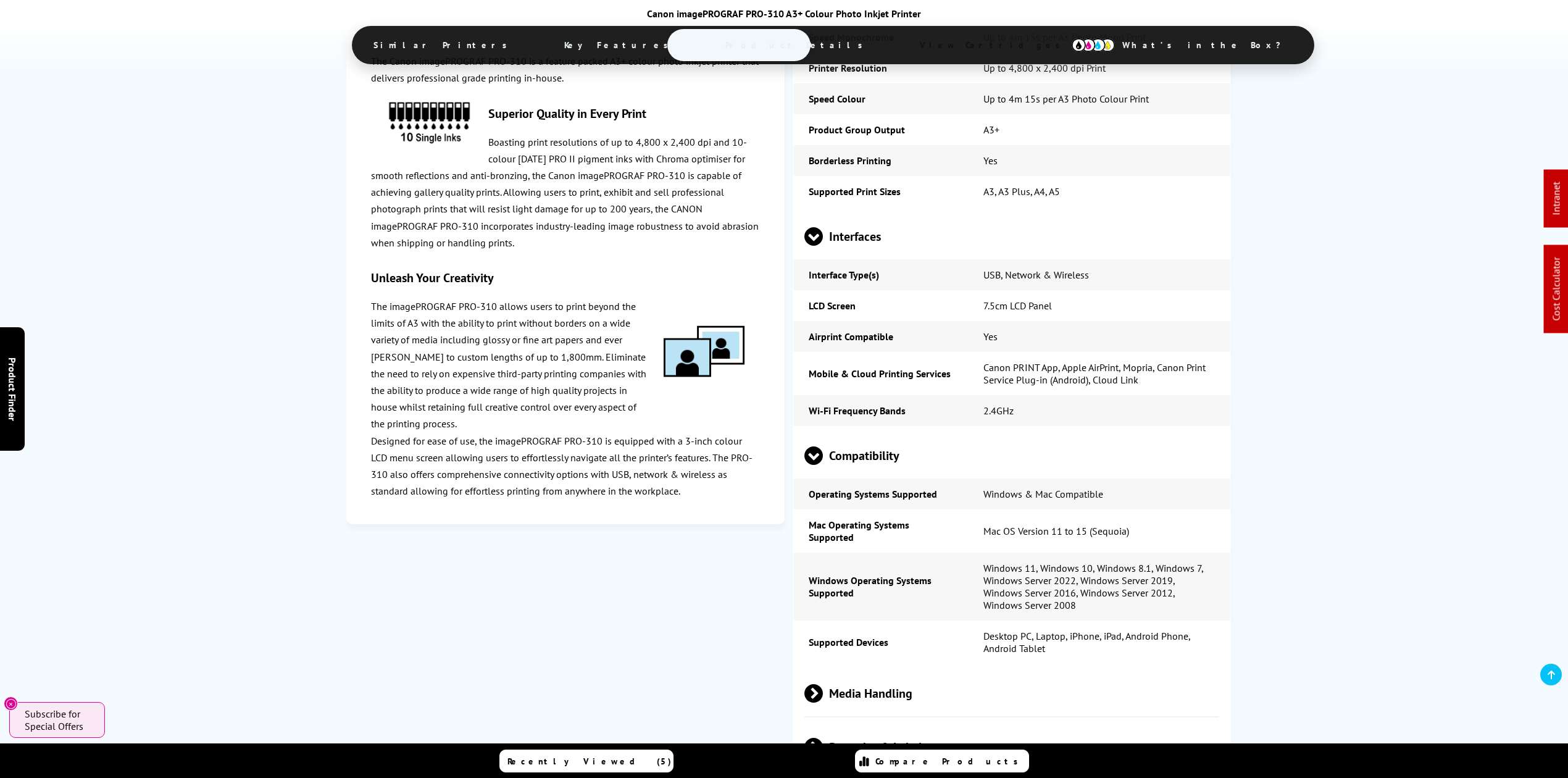
click at [885, 478] on td "Operating Systems Supported" at bounding box center [881, 494] width 174 height 31
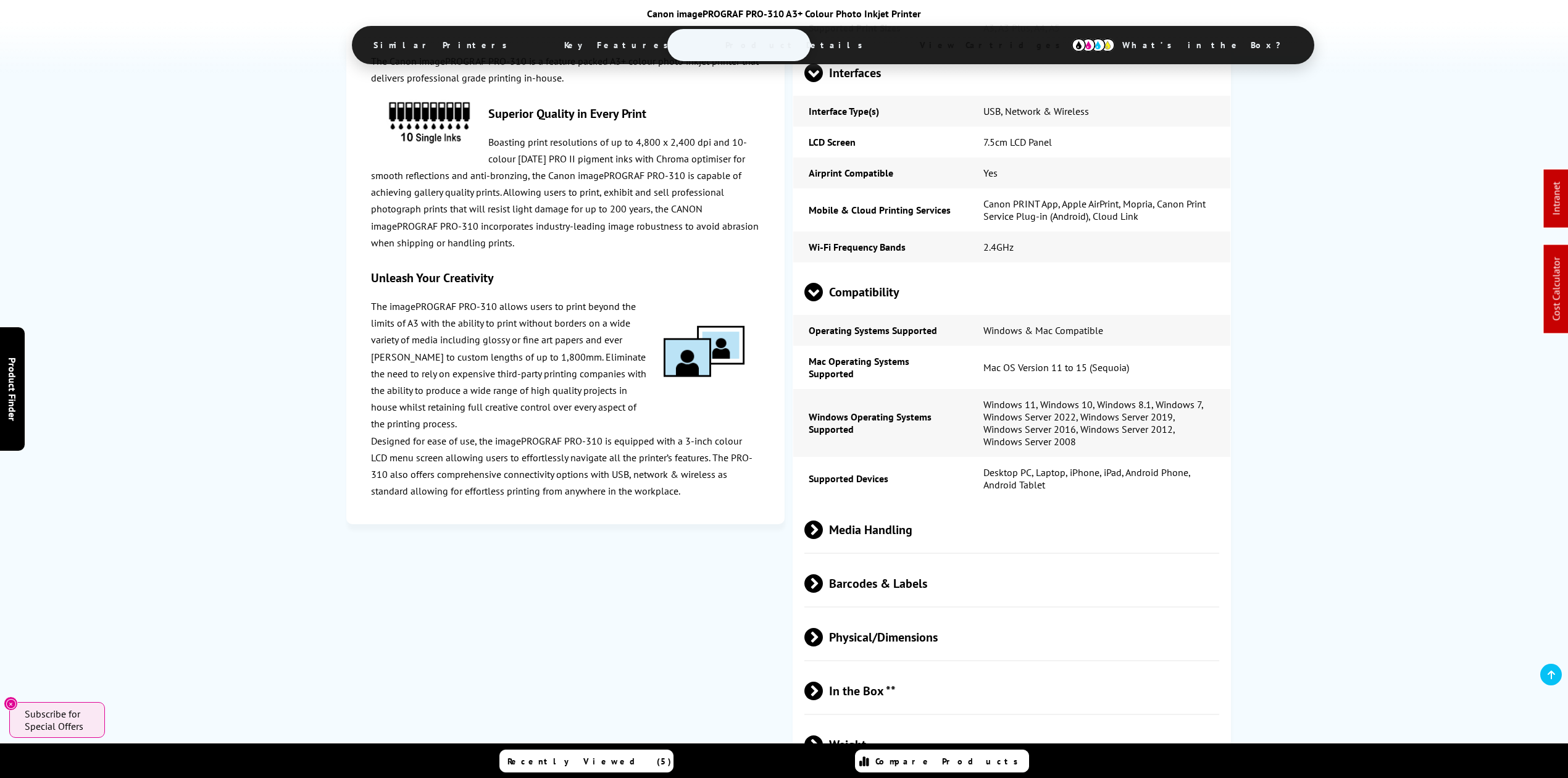
scroll to position [2092, 0]
click at [917, 505] on span "Media Handling" at bounding box center [1012, 529] width 415 height 46
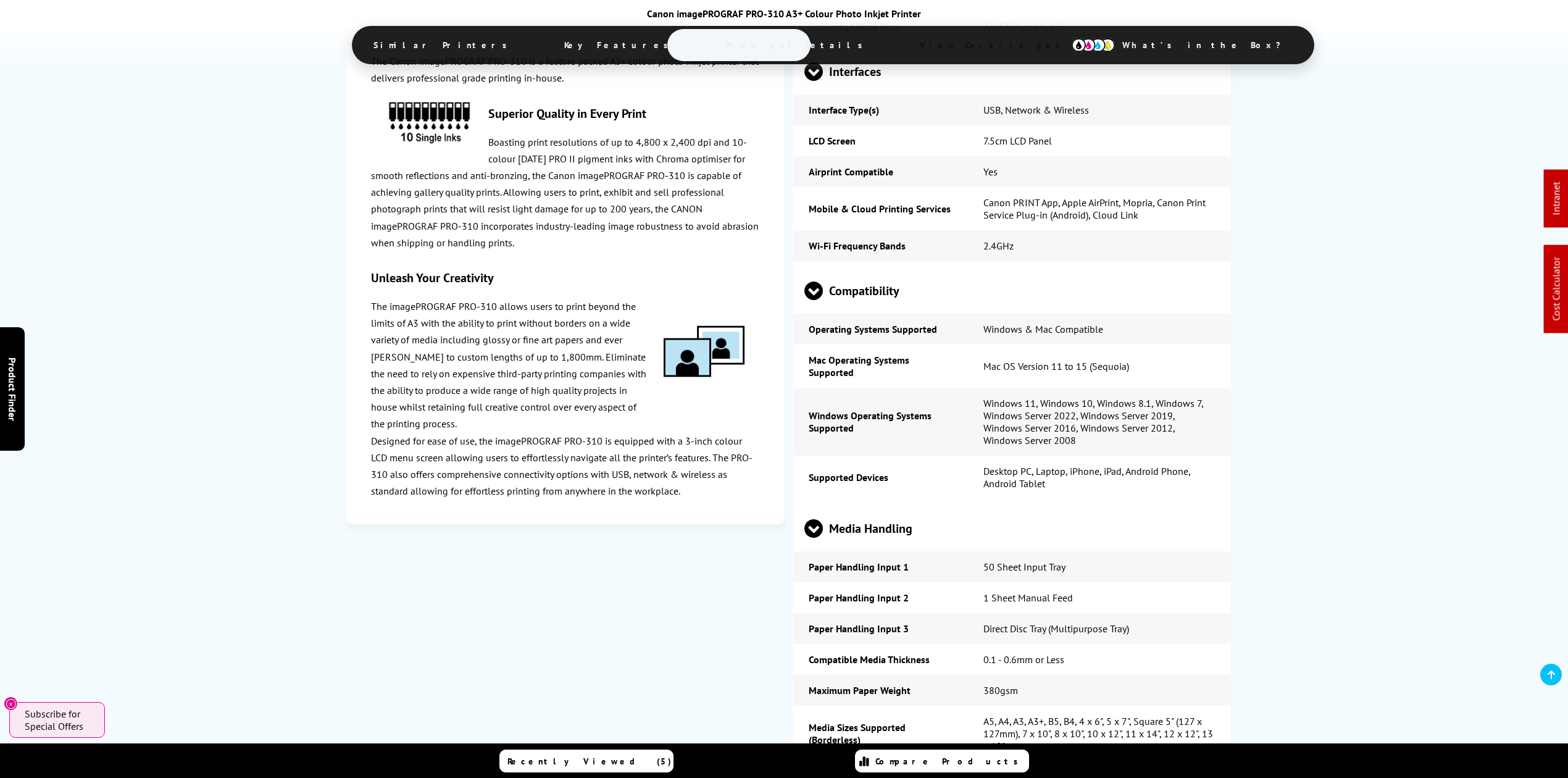
scroll to position [2257, 0]
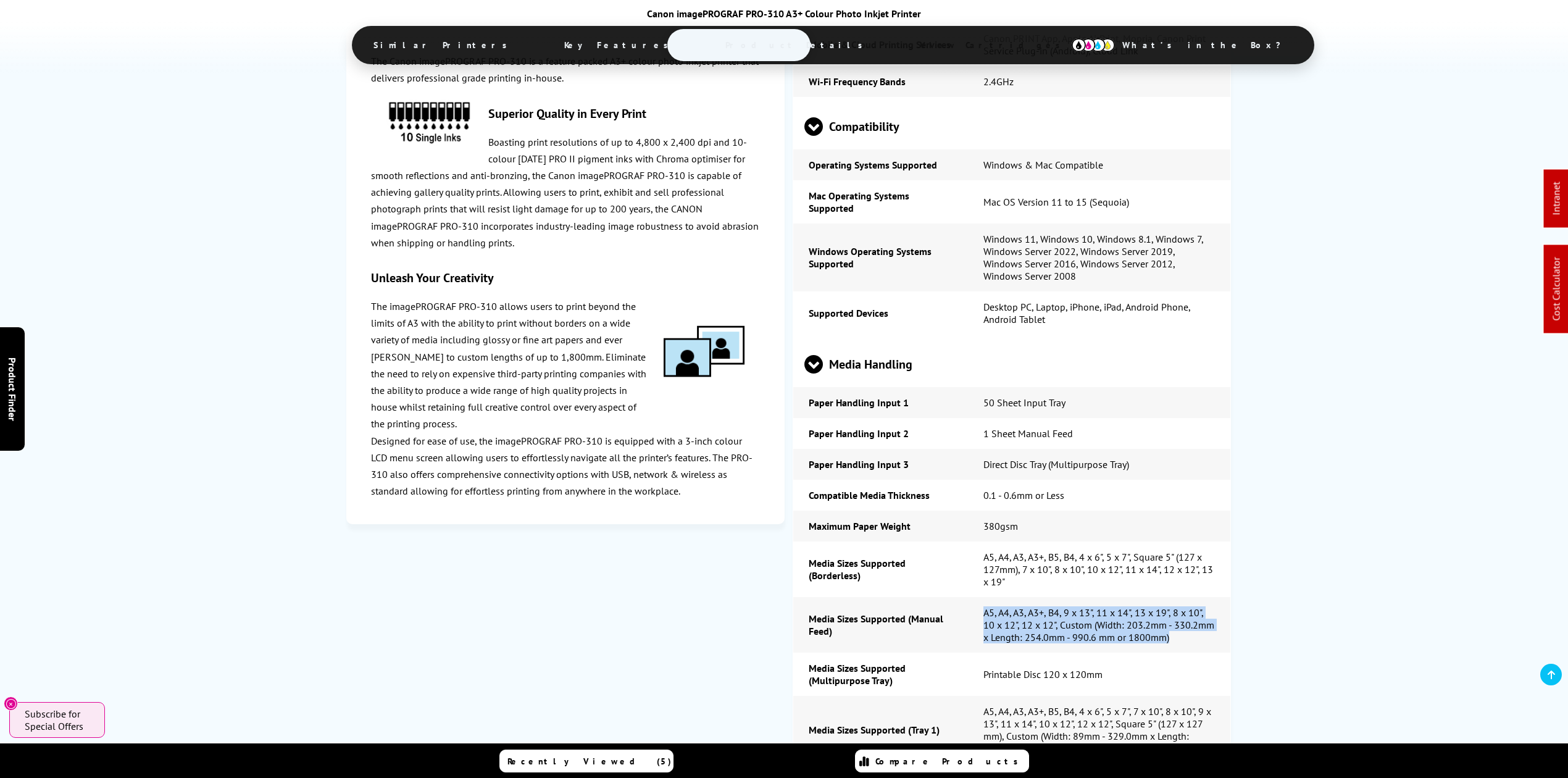
drag, startPoint x: 1178, startPoint y: 571, endPoint x: 979, endPoint y: 537, distance: 201.9
click at [979, 597] on td "A5, A4, A3, A3+, B4, 9 x 13", 11 x 14", 13 x 19", 8 x 10", 10 x 12", 12 x 12", …" at bounding box center [1099, 625] width 262 height 56
copy td "A5, A4, A3, A3+, B4, 9 x 13", 11 x 14", 13 x 19", 8 x 10", 10 x 12", 12 x 12", …"
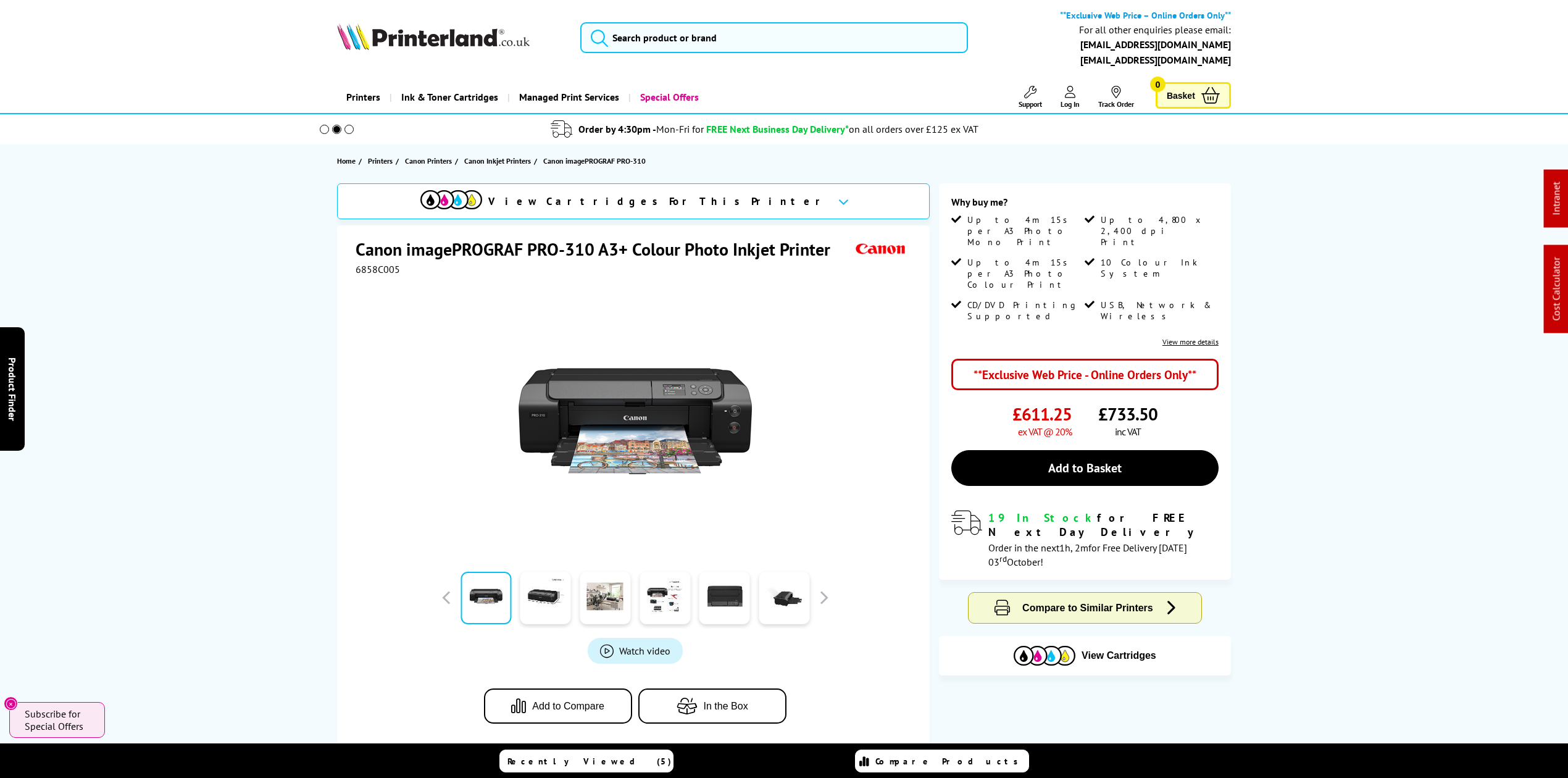
click at [437, 40] on img at bounding box center [434, 36] width 193 height 27
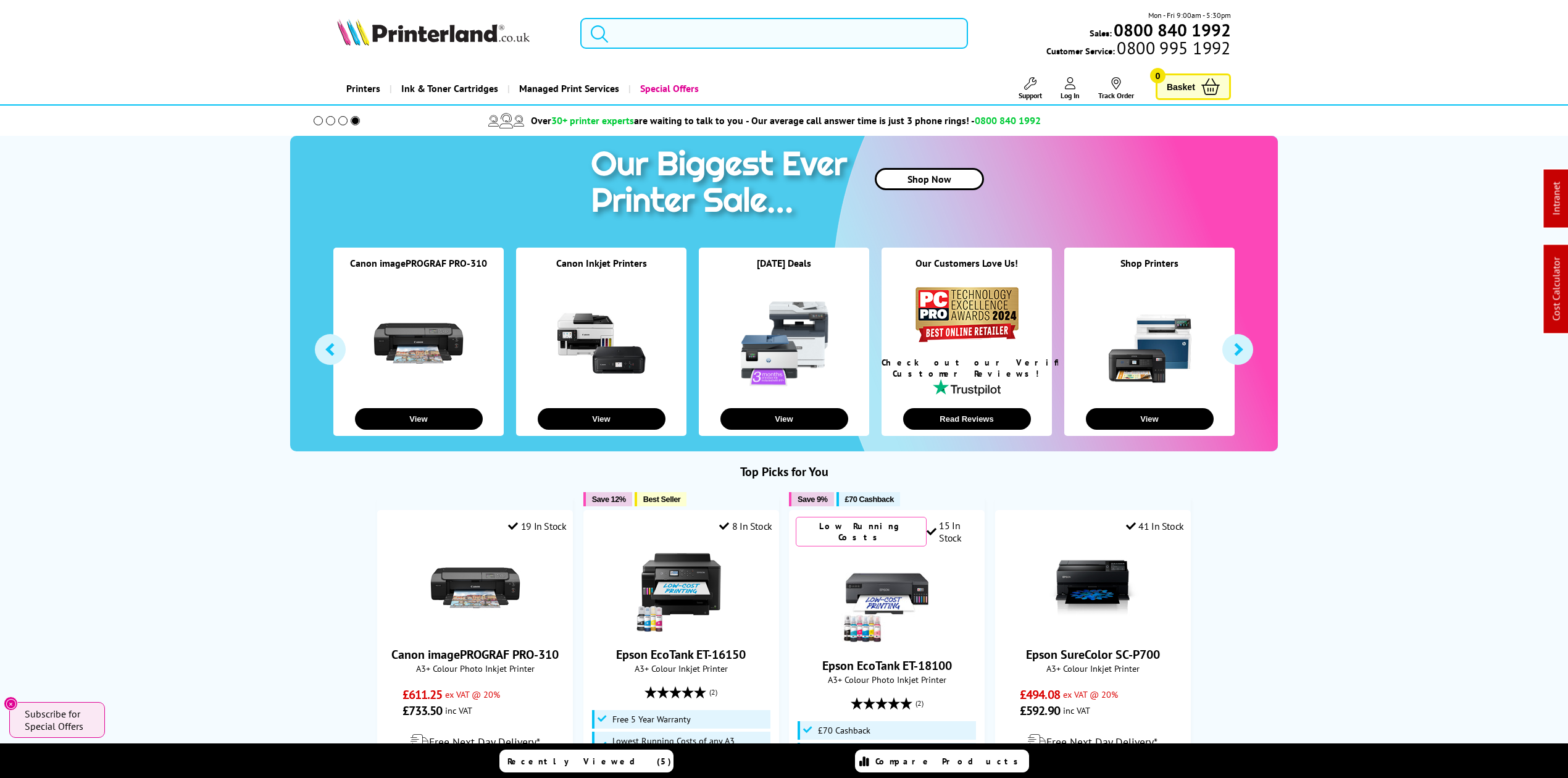
click at [716, 35] on input "search" at bounding box center [774, 34] width 388 height 31
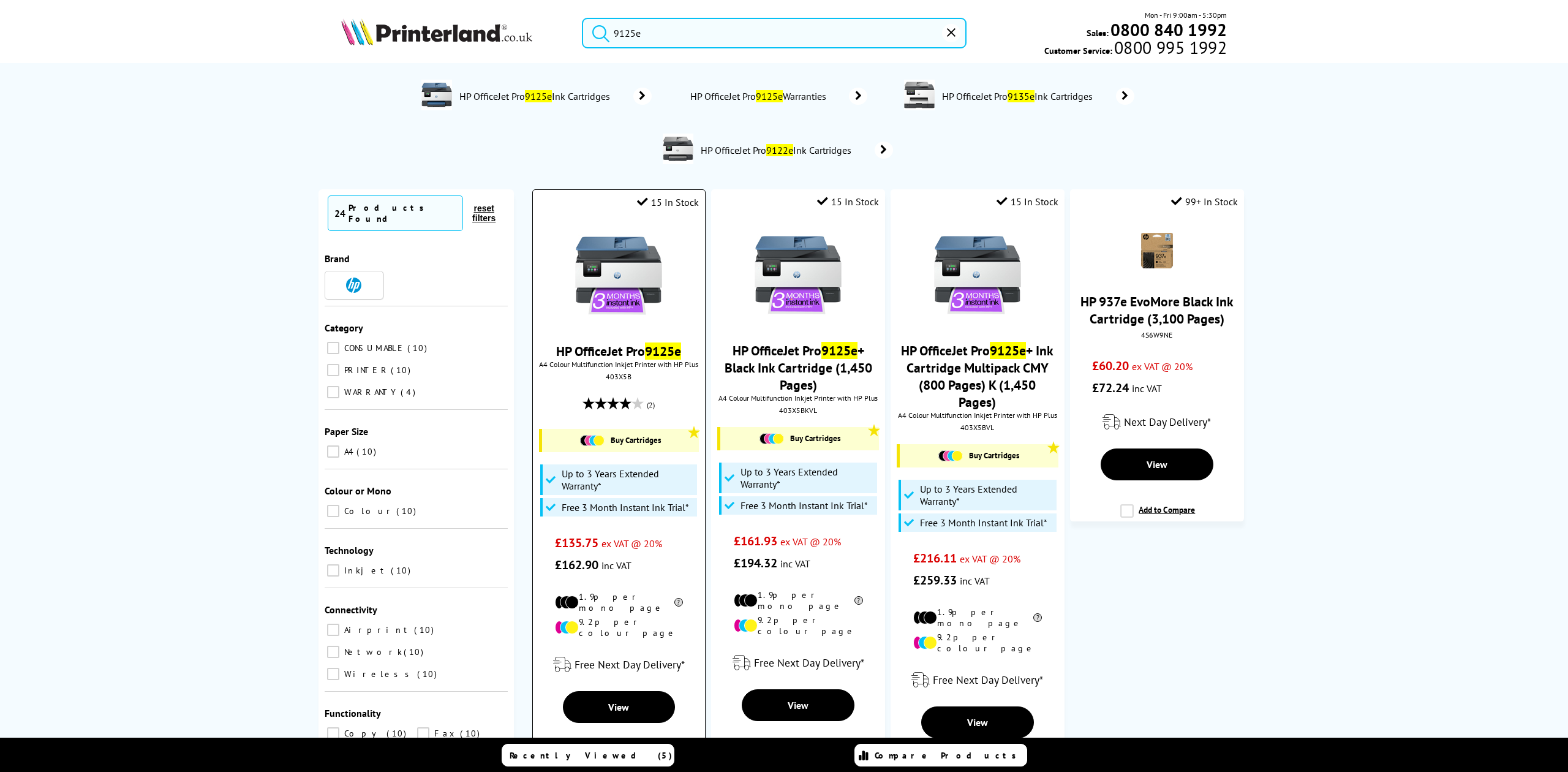
type input "9125e"
click at [608, 274] on img at bounding box center [618, 275] width 92 height 92
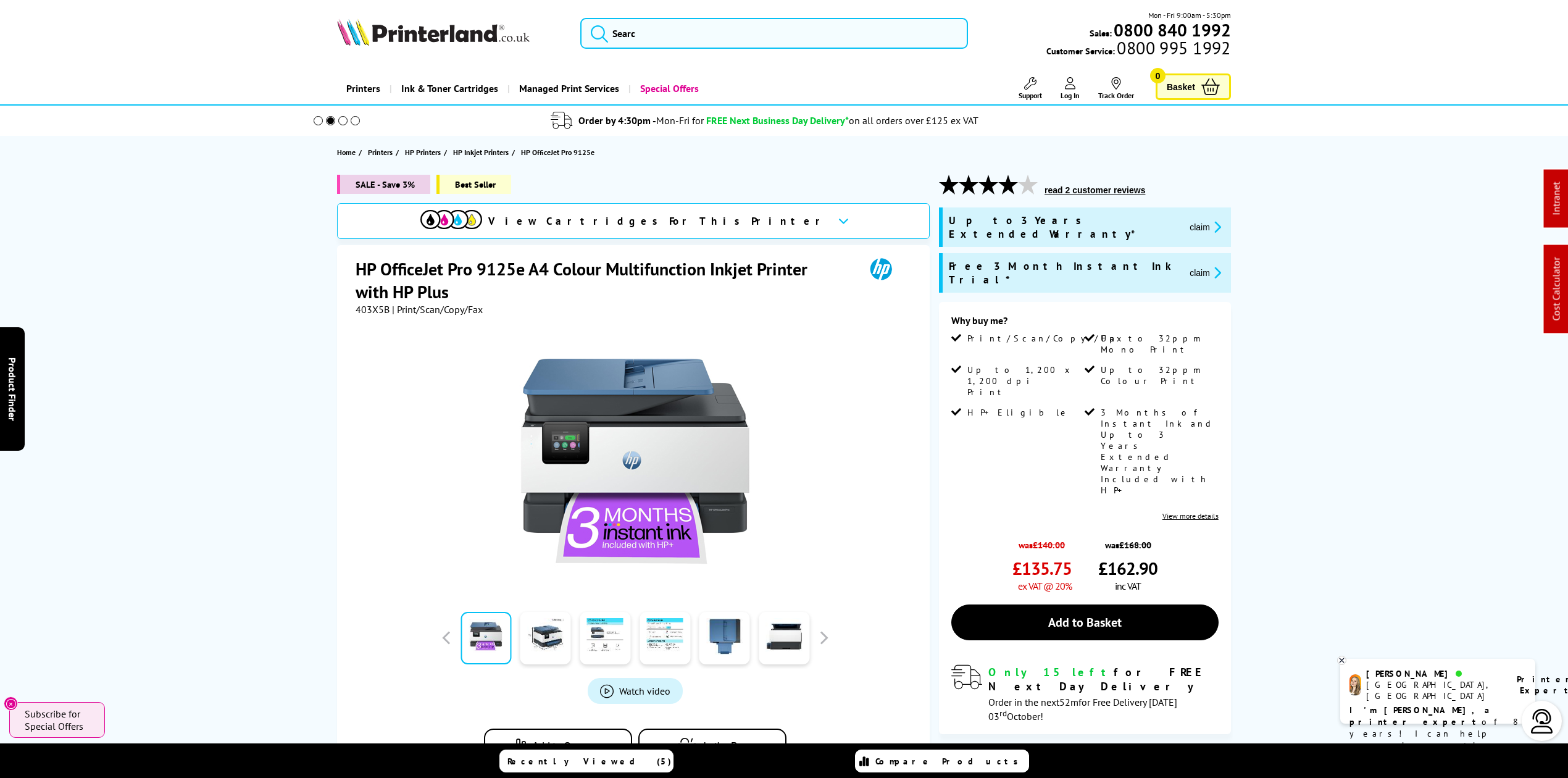
click at [500, 25] on img at bounding box center [434, 32] width 193 height 27
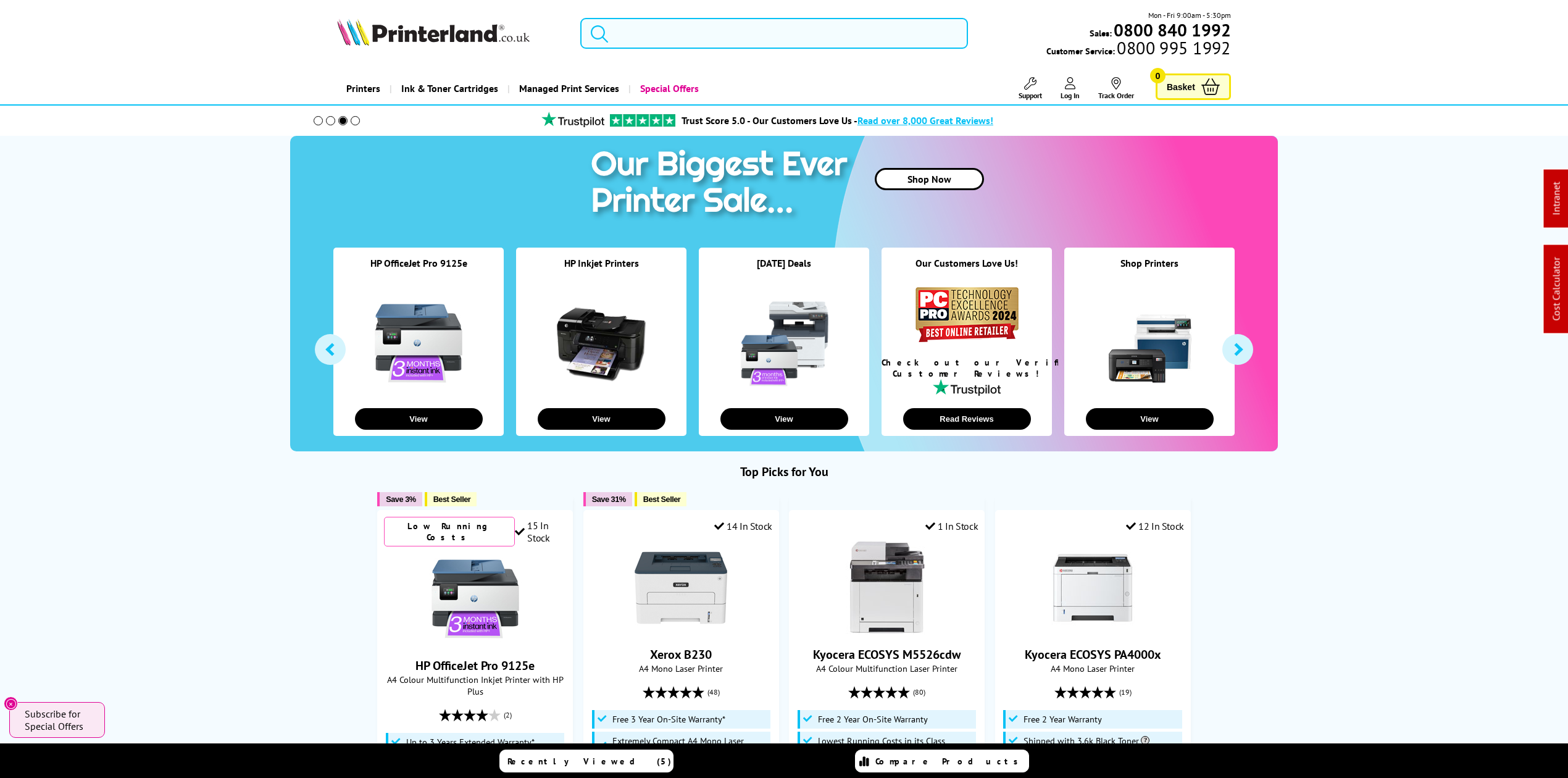
click at [664, 27] on input "search" at bounding box center [774, 34] width 388 height 31
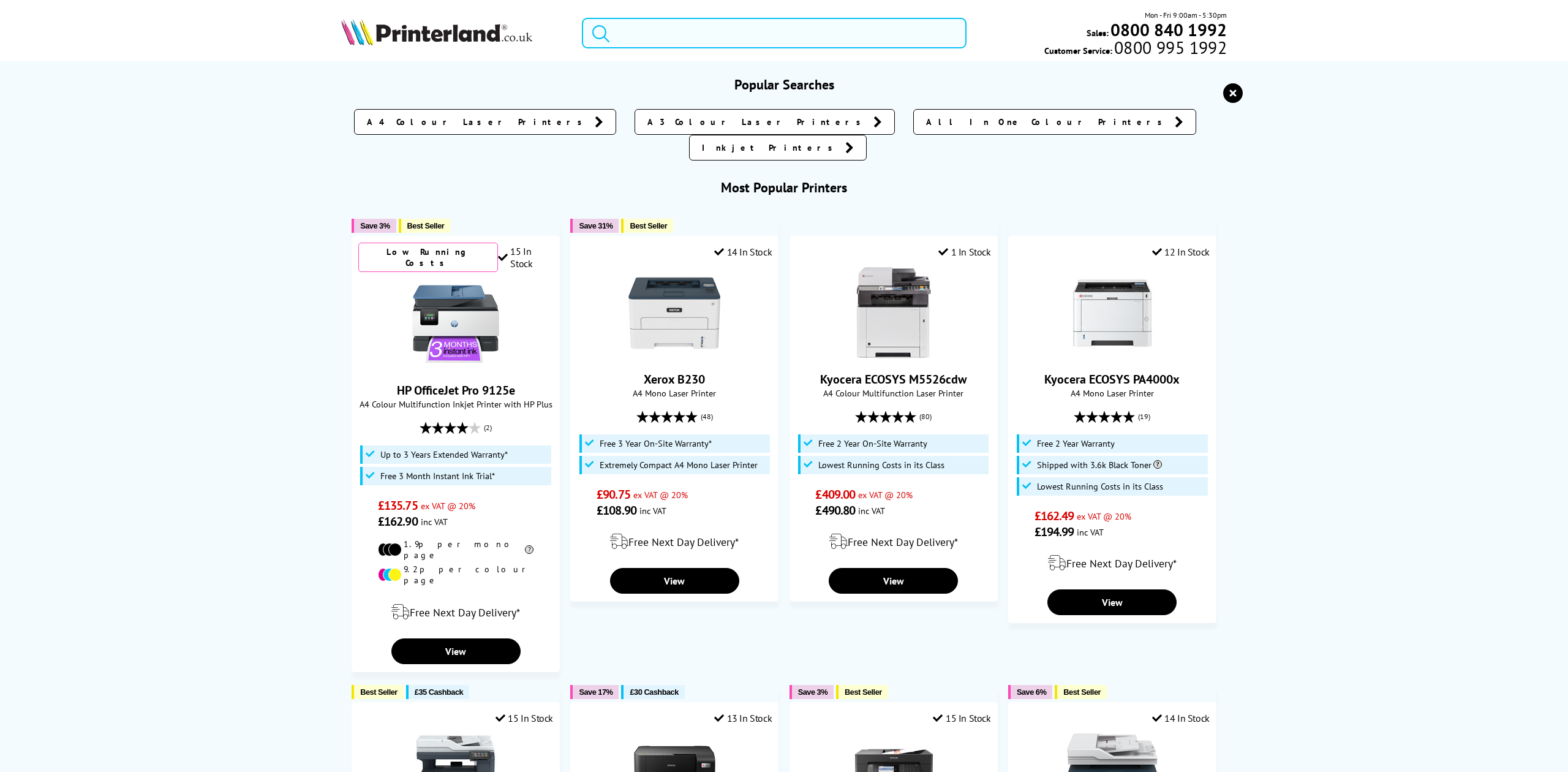
click at [706, 39] on input "search" at bounding box center [774, 33] width 384 height 31
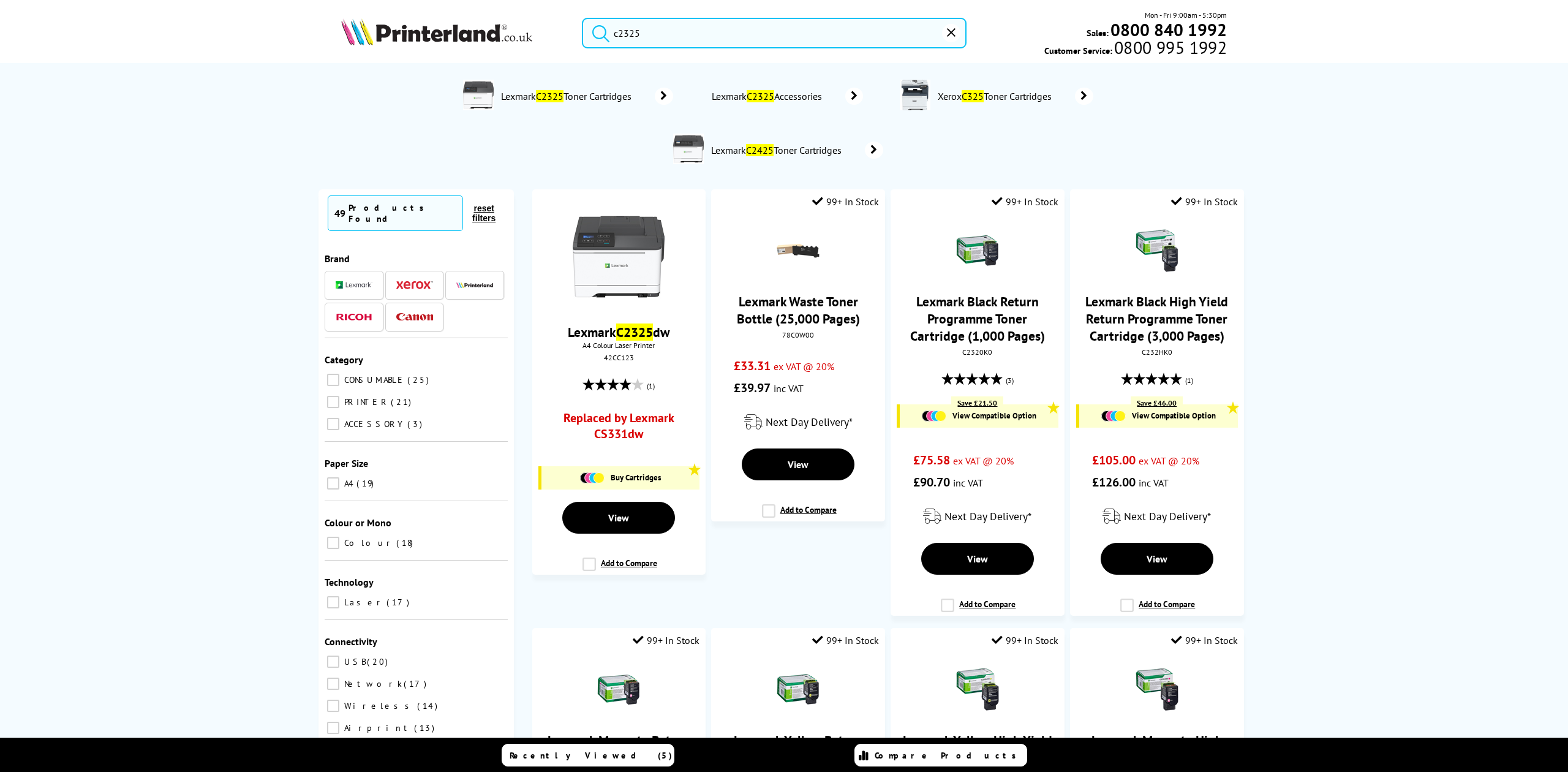
drag, startPoint x: 706, startPoint y: 39, endPoint x: 547, endPoint y: 37, distance: 159.0
click at [547, 37] on div "c2325 Mon - Fri 9:00am - 5:30pm Sales: 0800 840 1992 Customer Service: 0800 995…" at bounding box center [784, 36] width 980 height 54
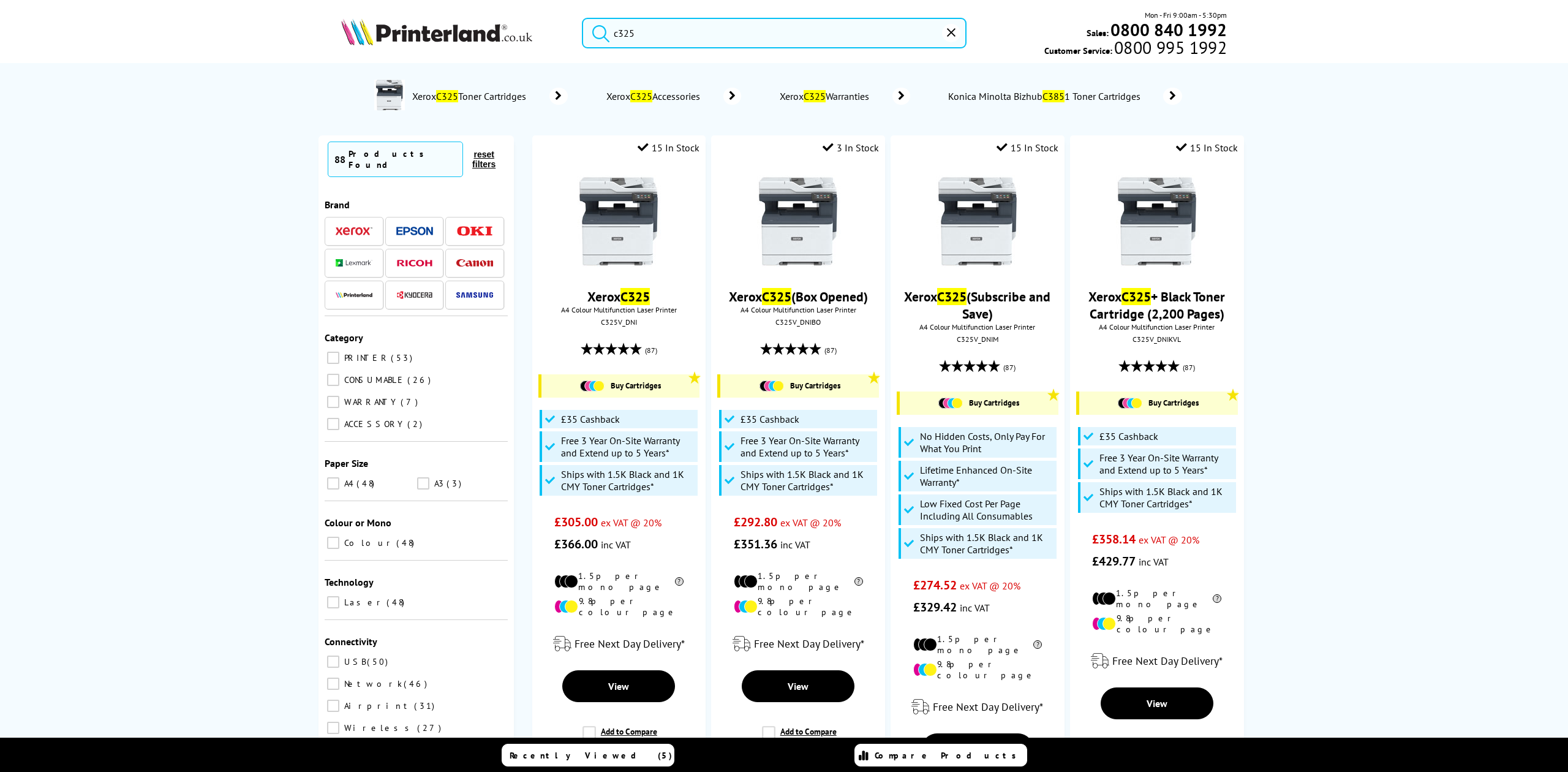
type input "c325"
click at [381, 26] on img at bounding box center [437, 32] width 191 height 27
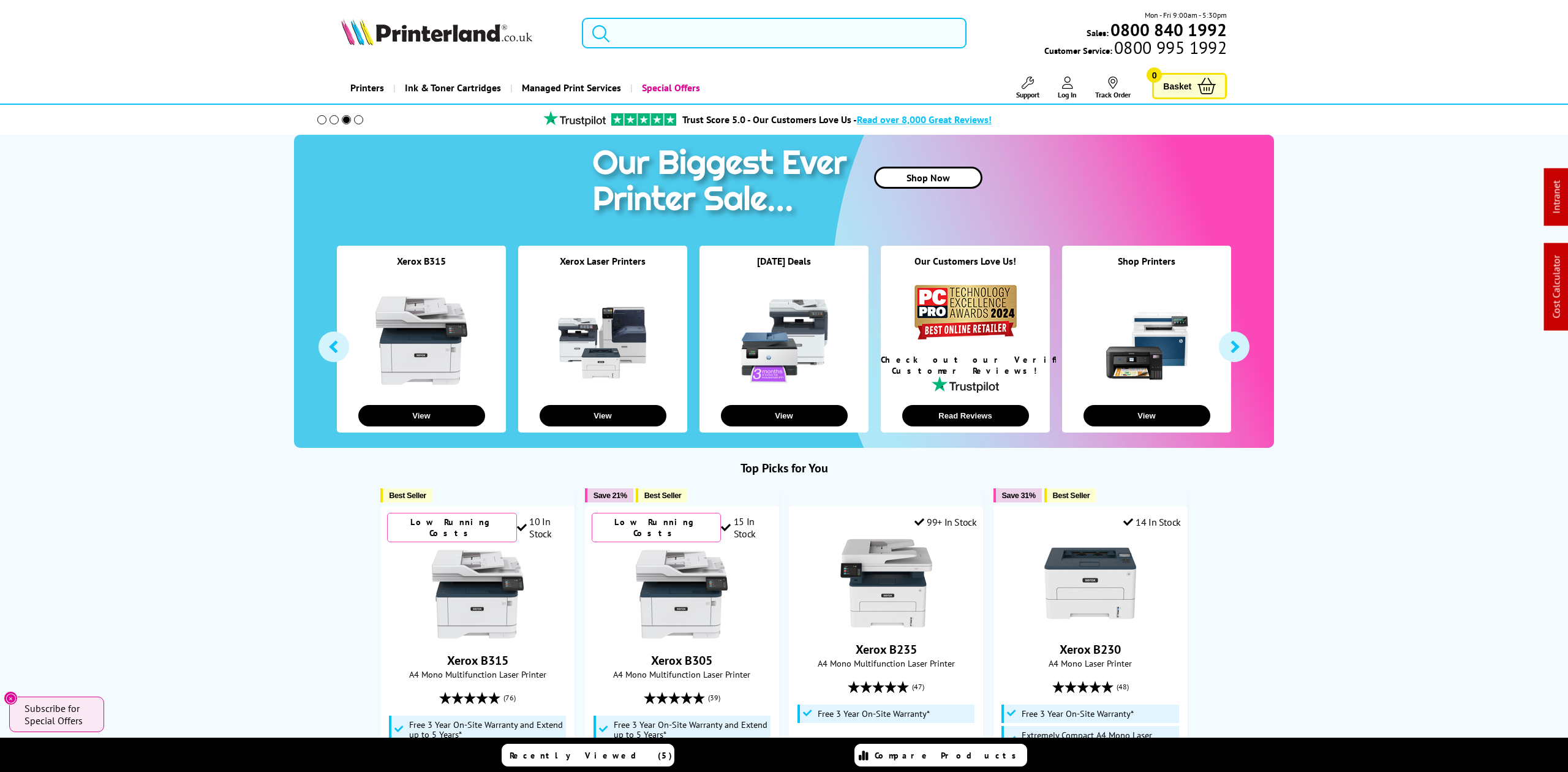
click at [657, 31] on input "search" at bounding box center [774, 33] width 384 height 31
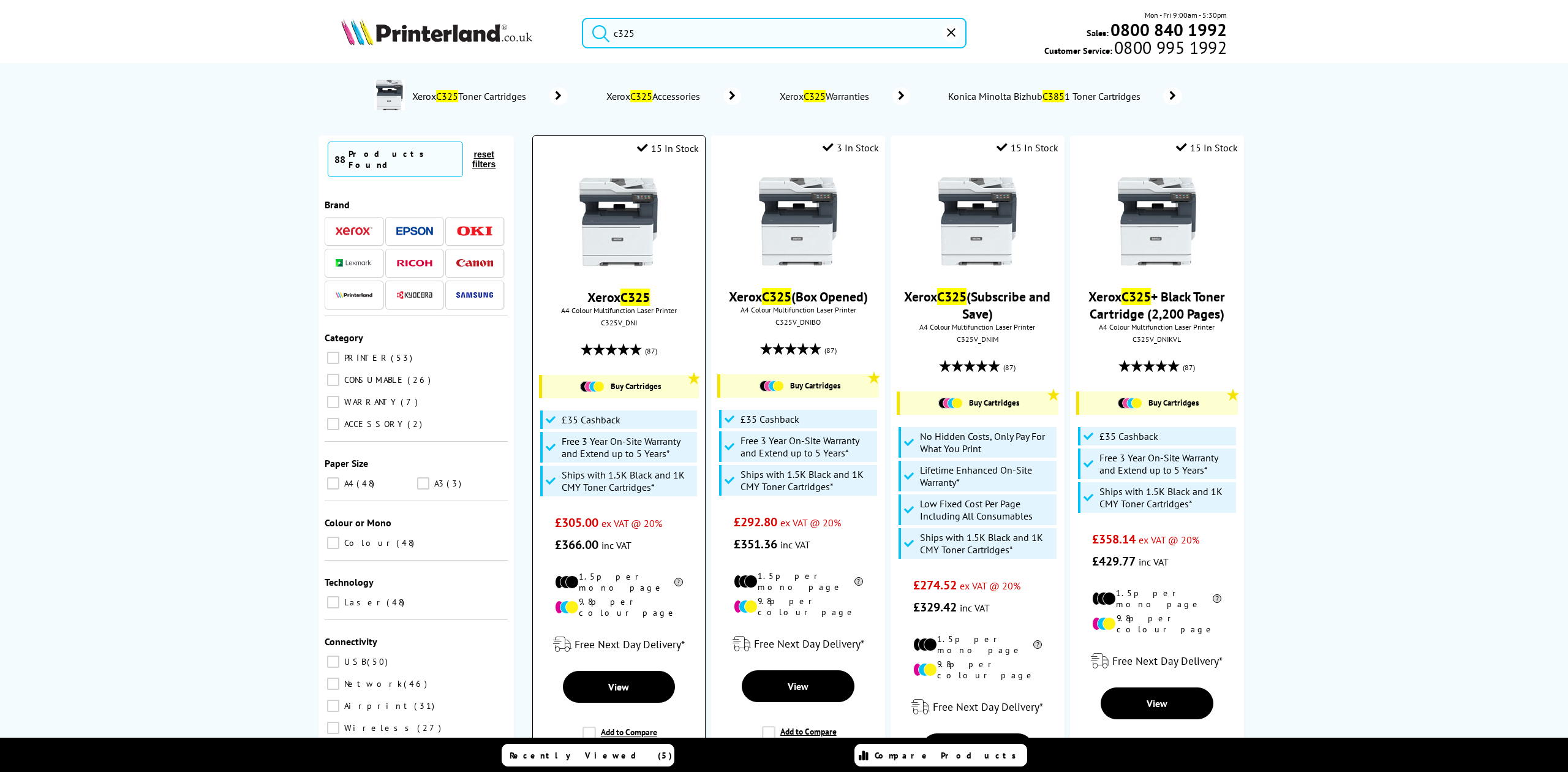
type input "c325"
click at [632, 256] on img at bounding box center [618, 221] width 92 height 92
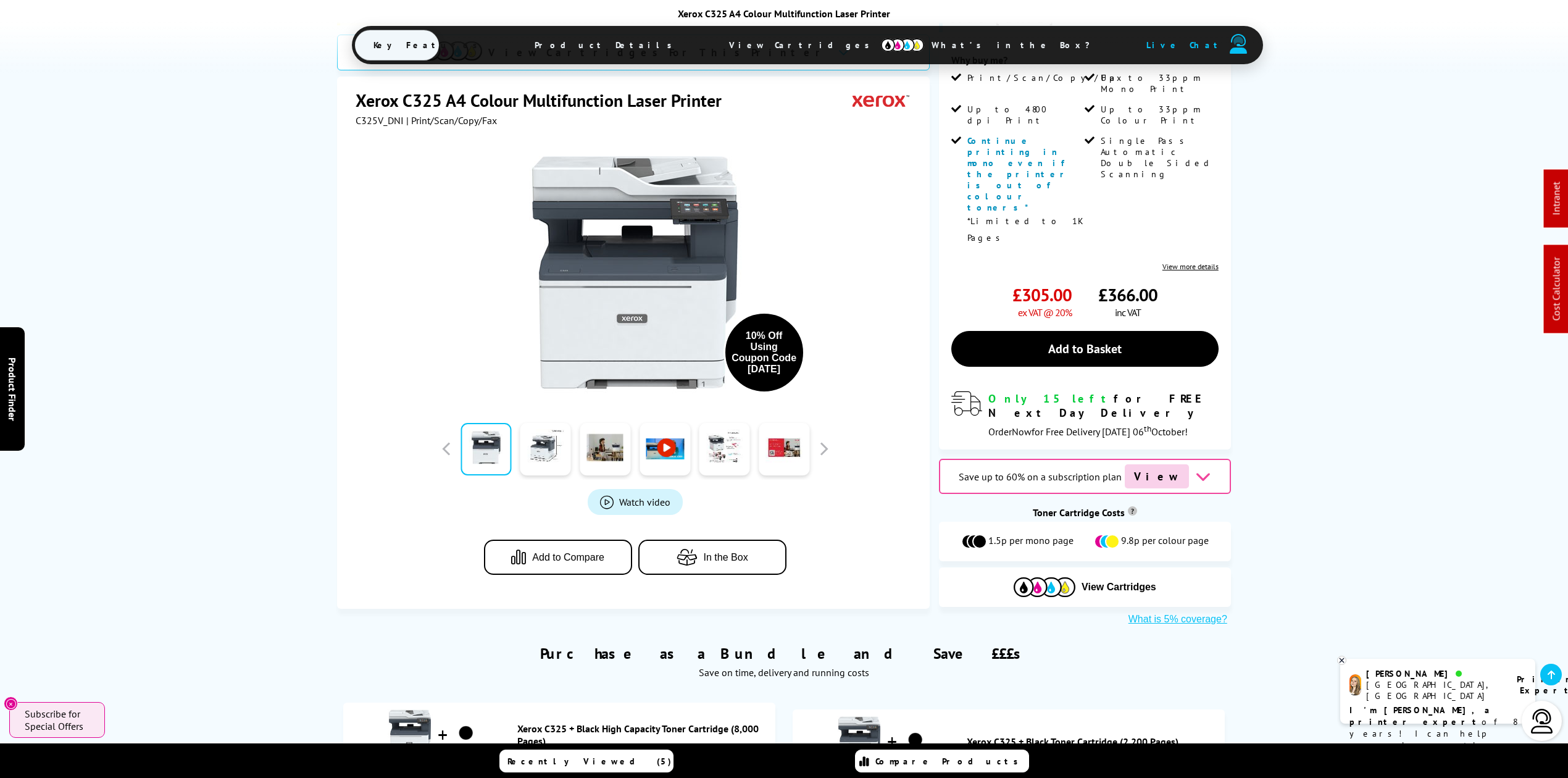
scroll to position [358, 0]
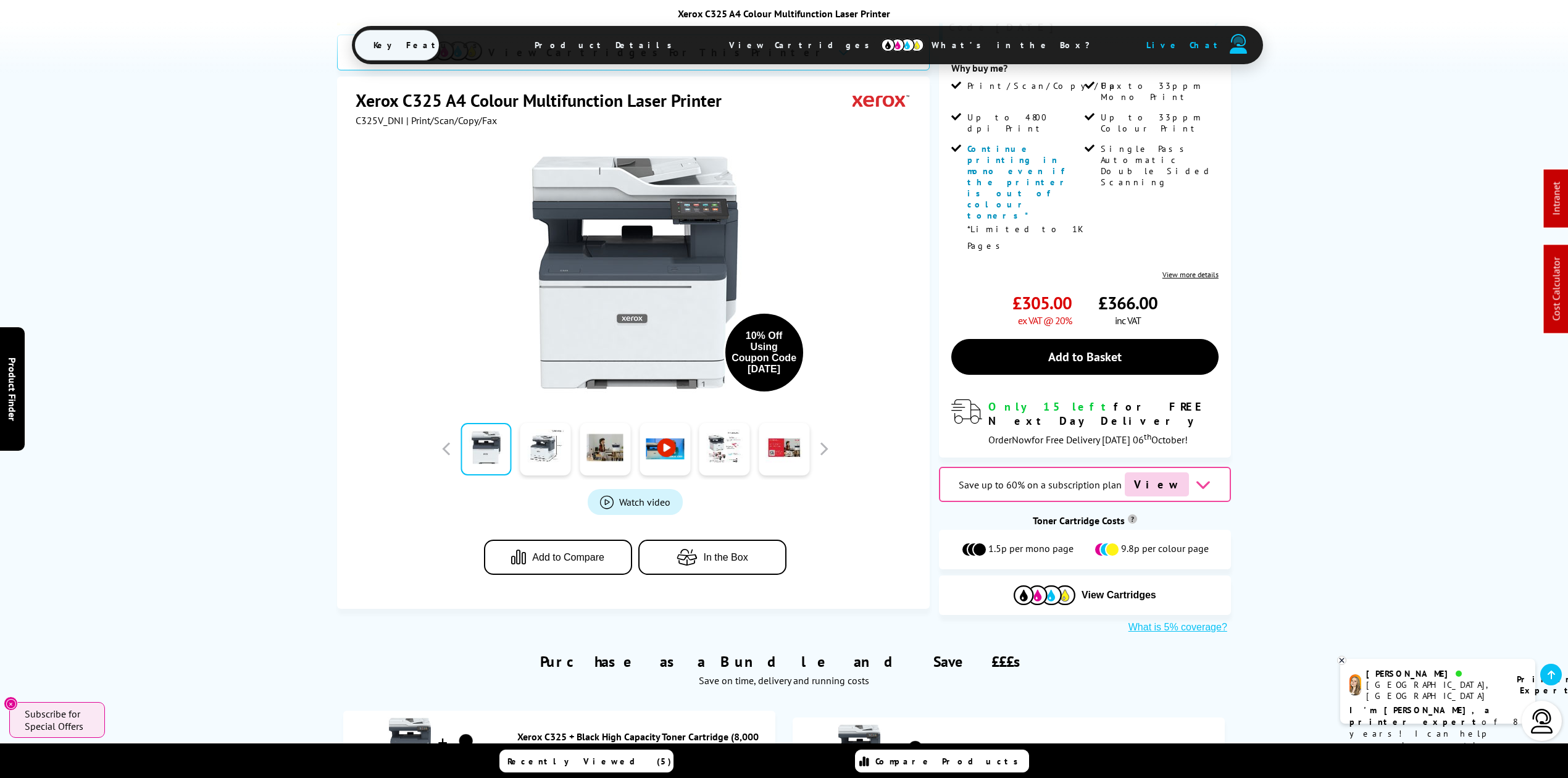
click at [767, 49] on span "View Cartridges" at bounding box center [805, 44] width 189 height 32
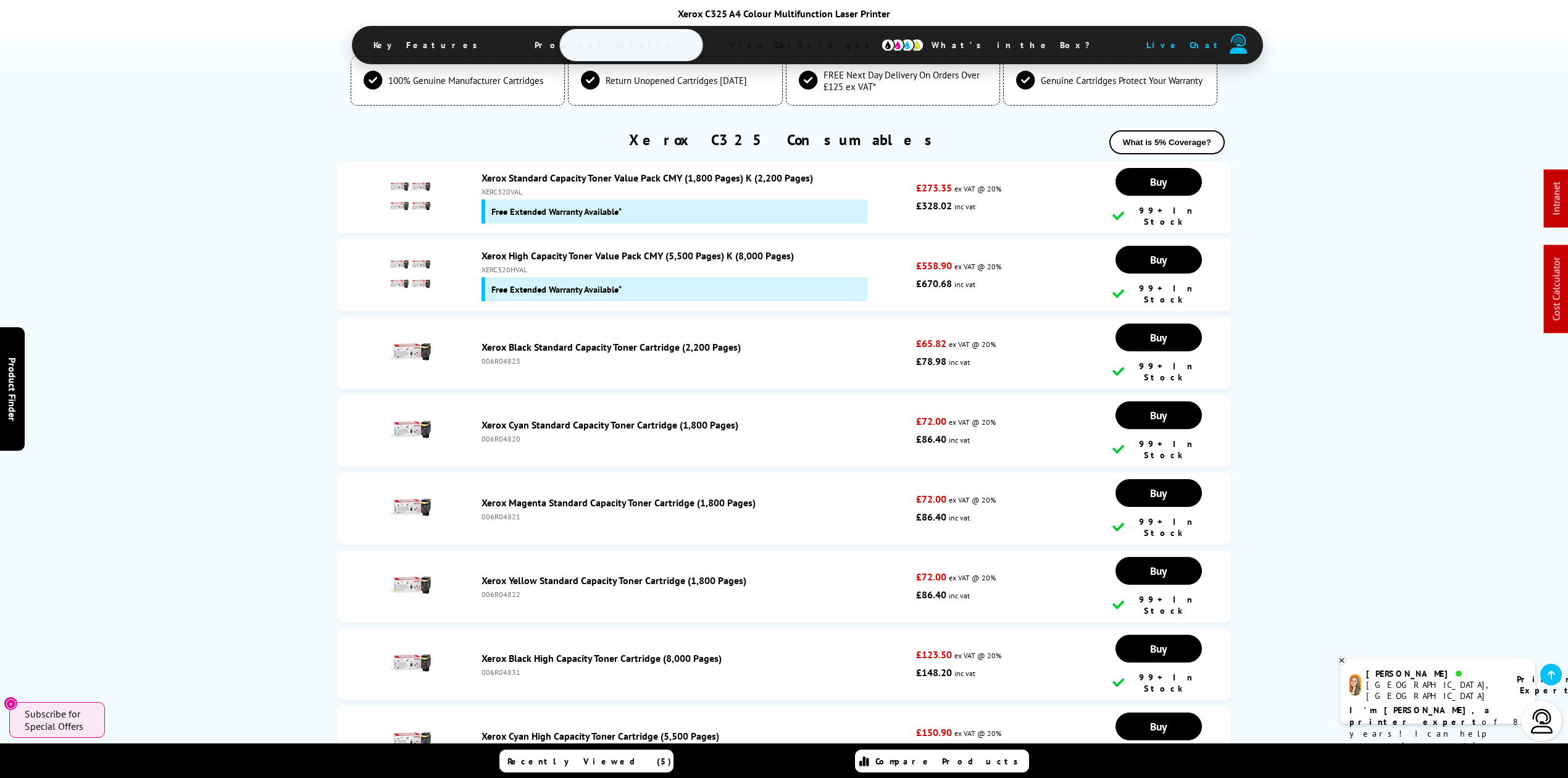
scroll to position [4391, 0]
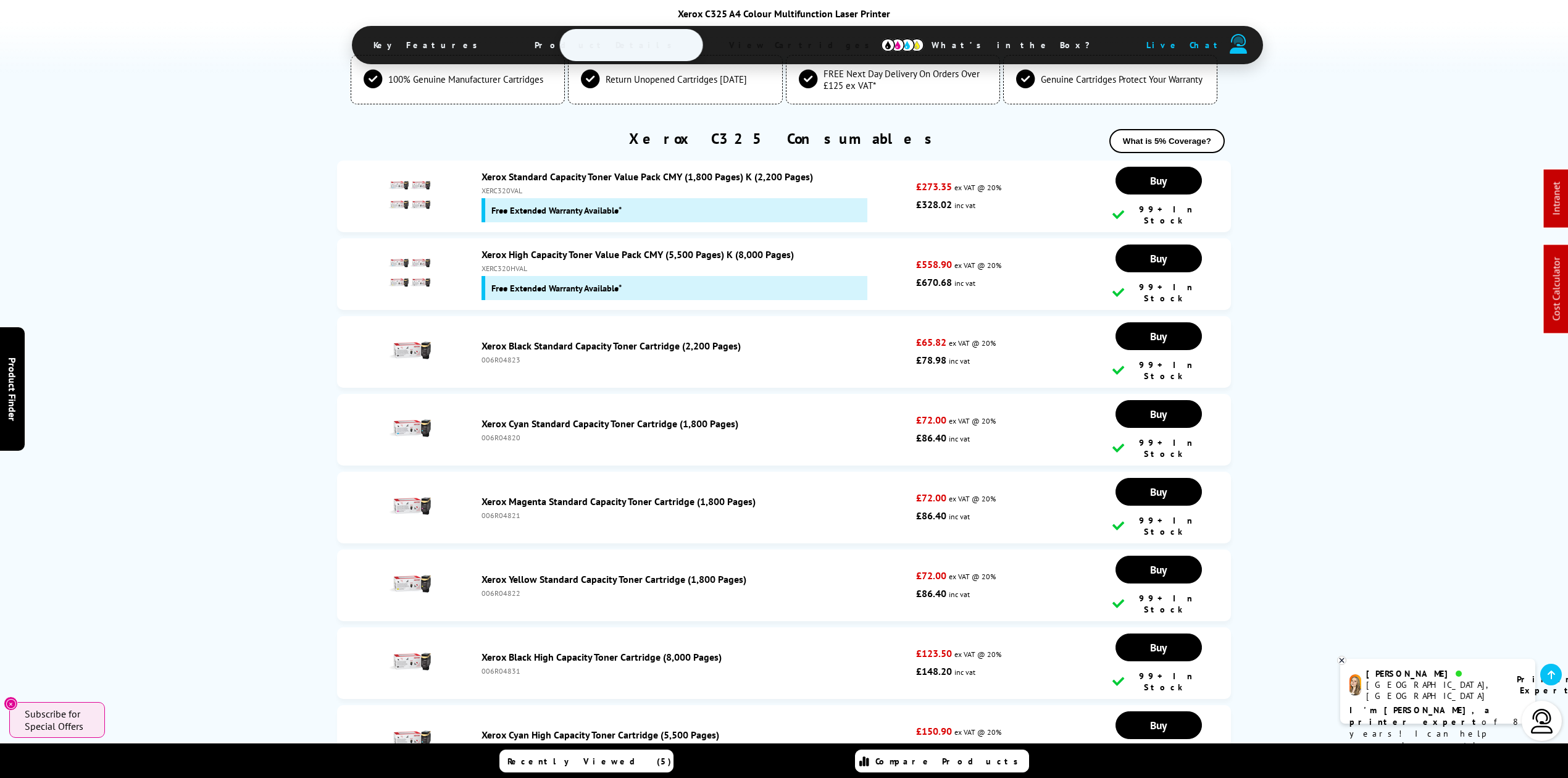
click at [491, 666] on div "006R04831" at bounding box center [696, 670] width 429 height 9
copy div "006R04831"
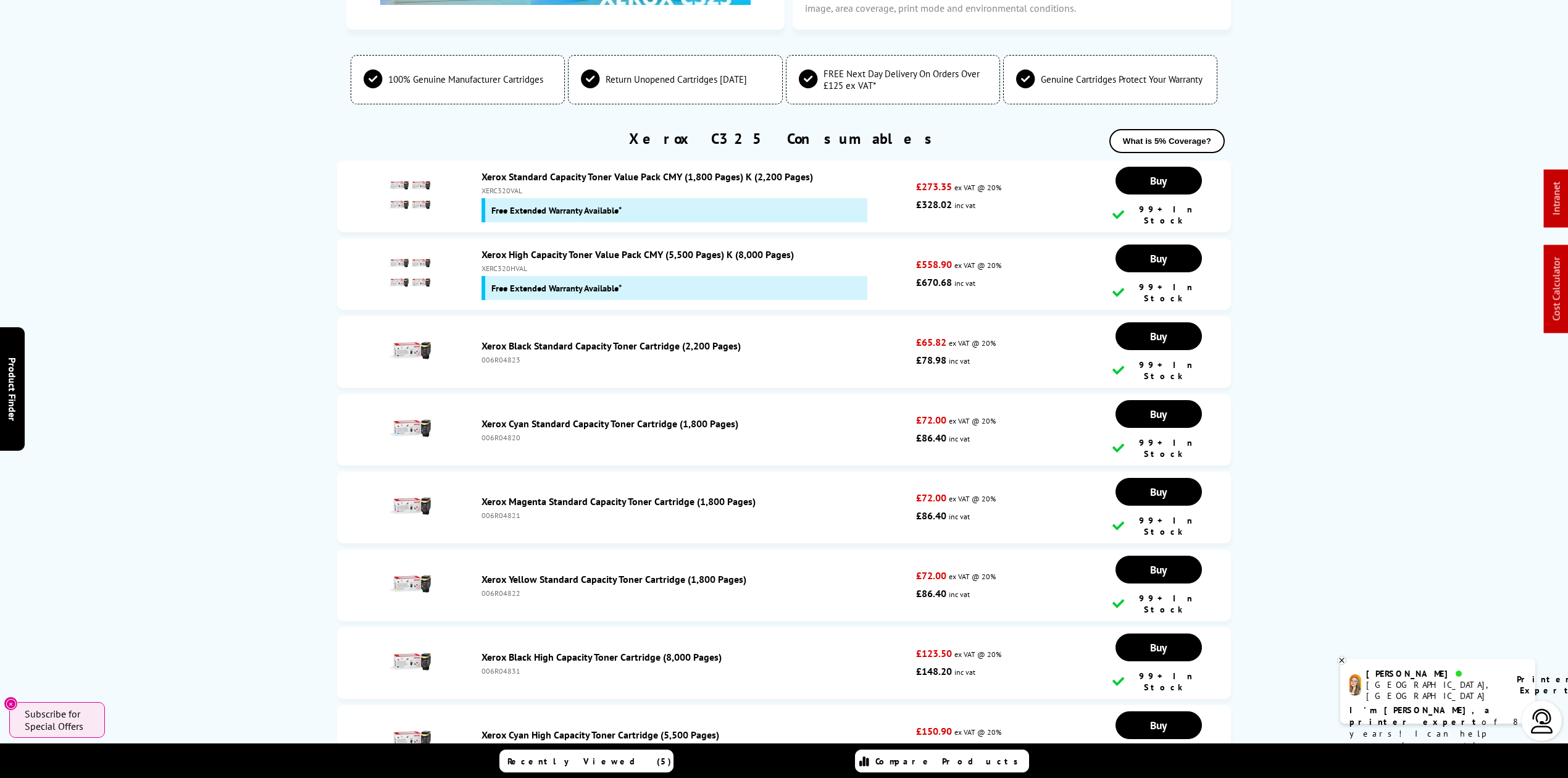
scroll to position [0, 0]
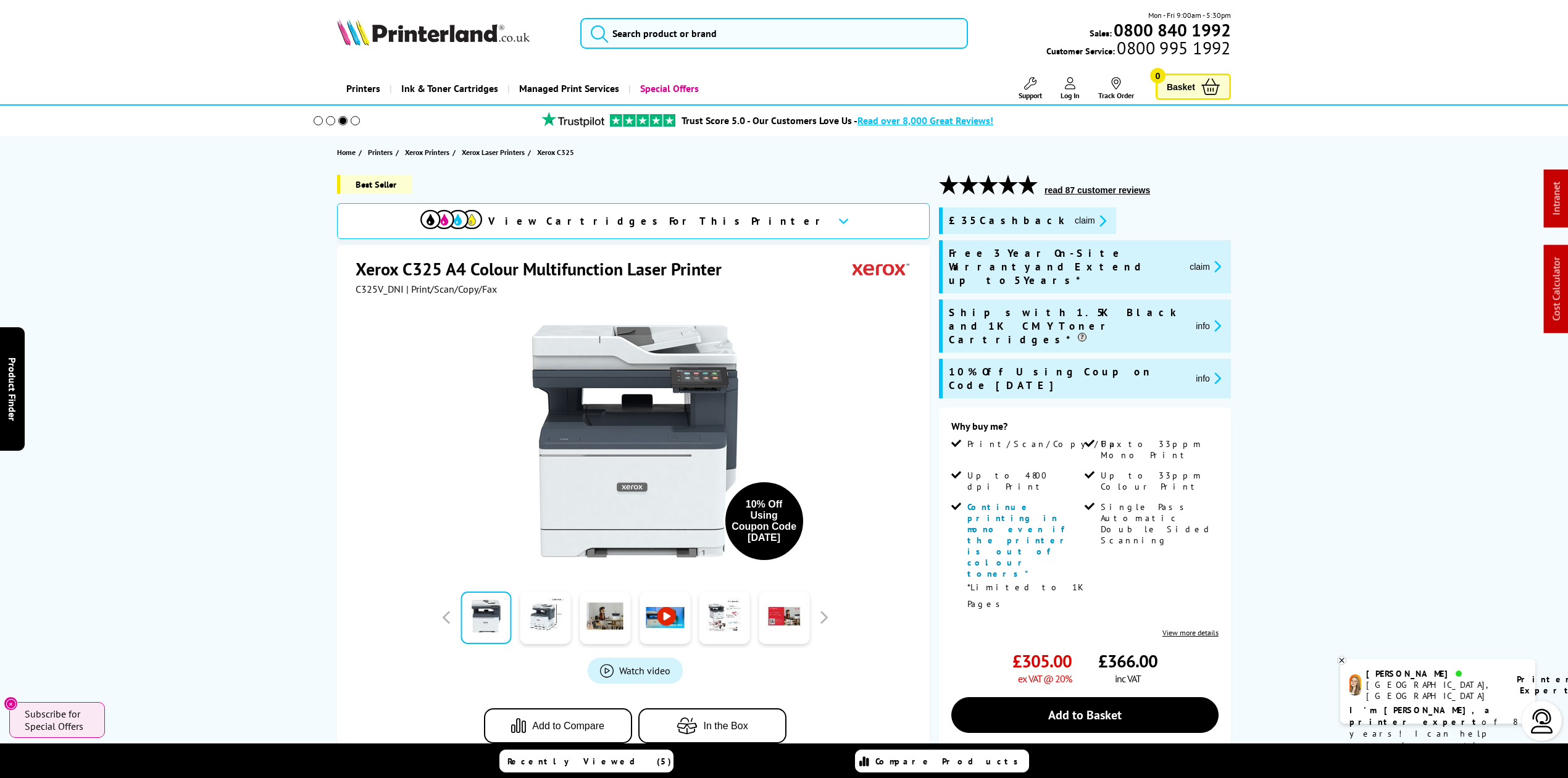
click at [1071, 217] on button "claim" at bounding box center [1090, 221] width 39 height 14
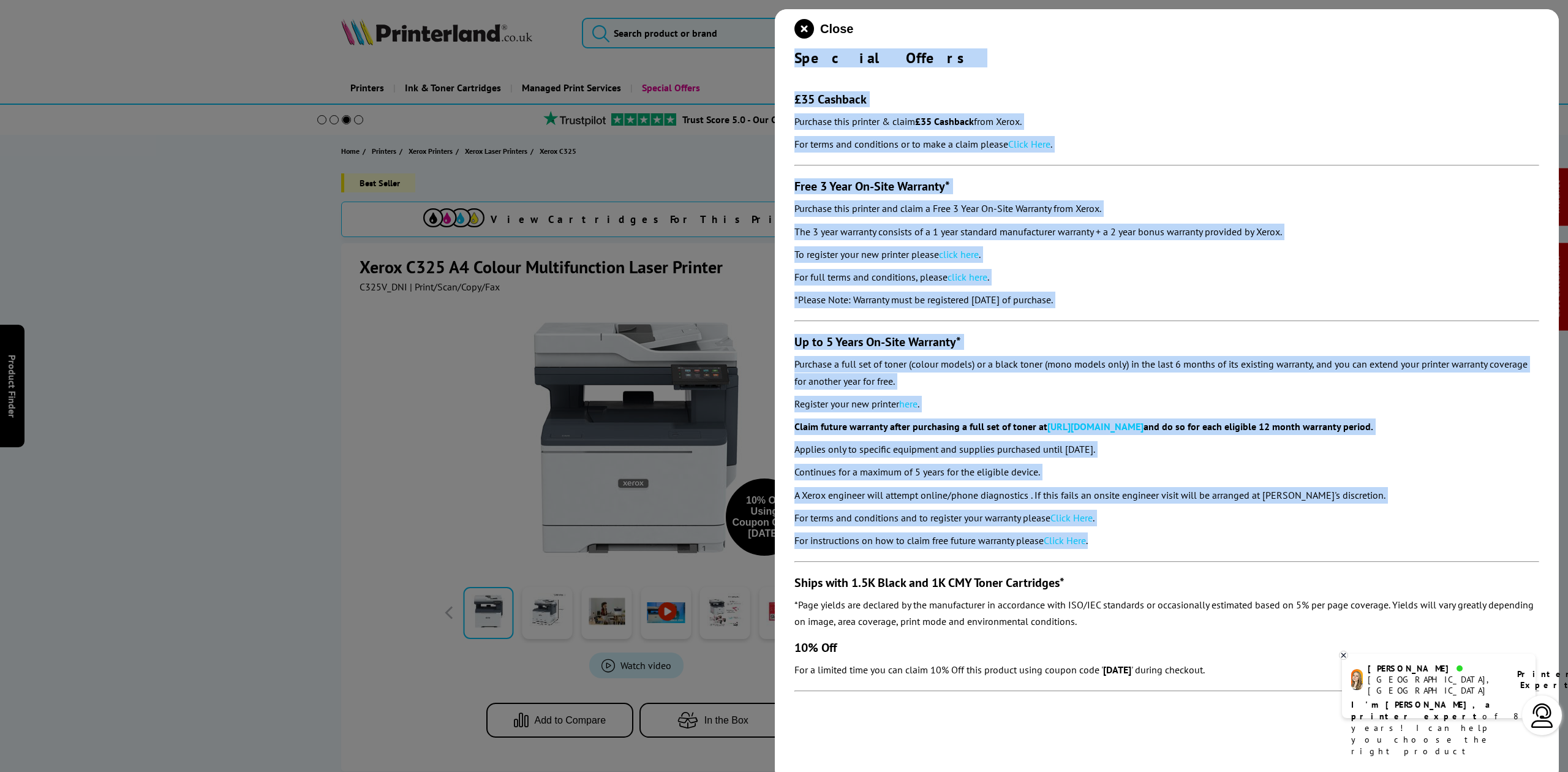
drag, startPoint x: 793, startPoint y: 56, endPoint x: 1056, endPoint y: 542, distance: 552.6
click at [1128, 537] on div "Close Special Offers £35 Cashback Purchase this printer & claim £35 Cashback fr…" at bounding box center [1167, 395] width 784 height 772
copy div "Special Offers £35 Cashback Purchase this printer & claim £35 Cashback from Xer…"
click at [809, 27] on icon "close modal" at bounding box center [804, 29] width 20 height 20
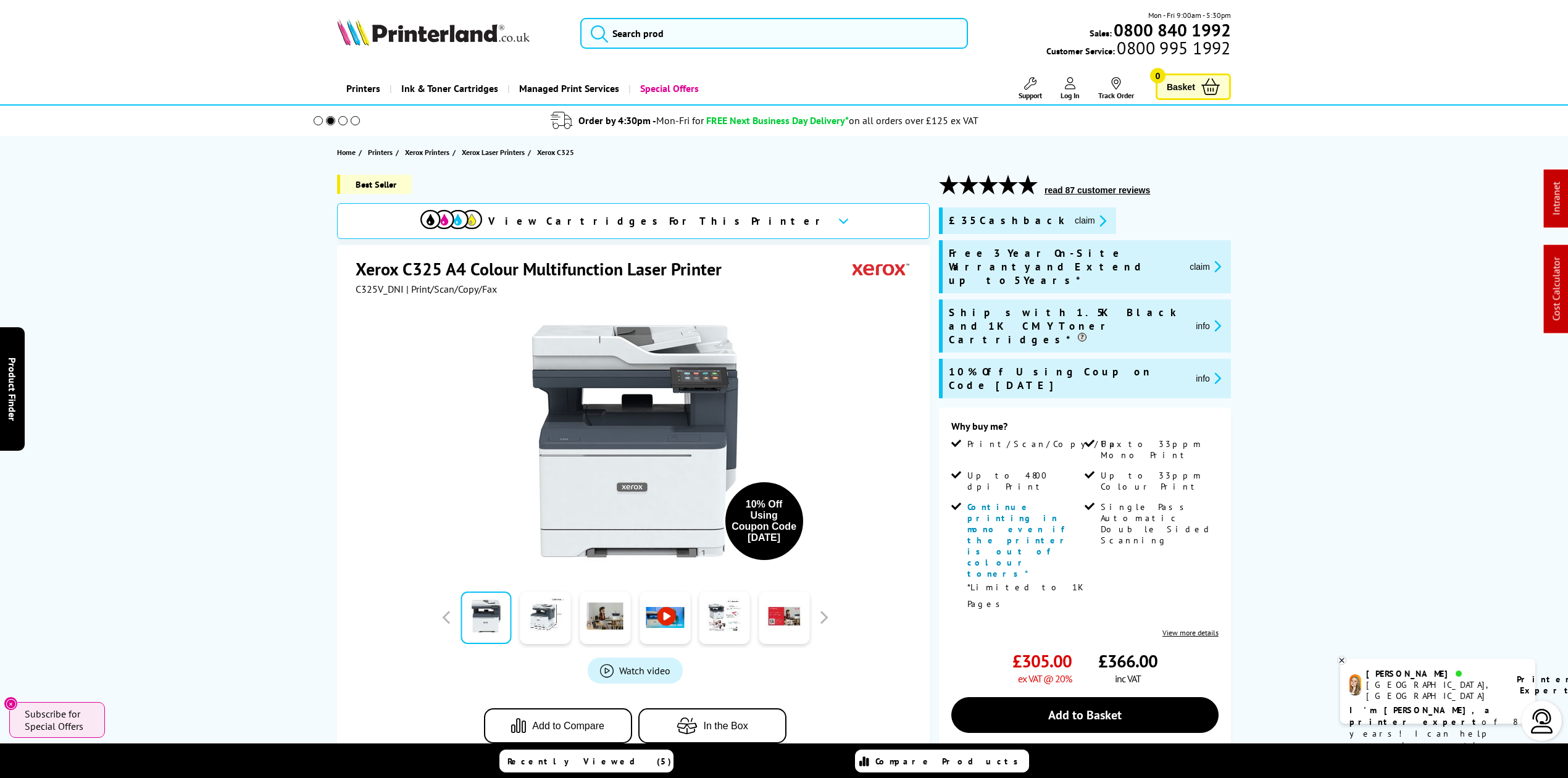
click at [457, 41] on img at bounding box center [434, 32] width 193 height 27
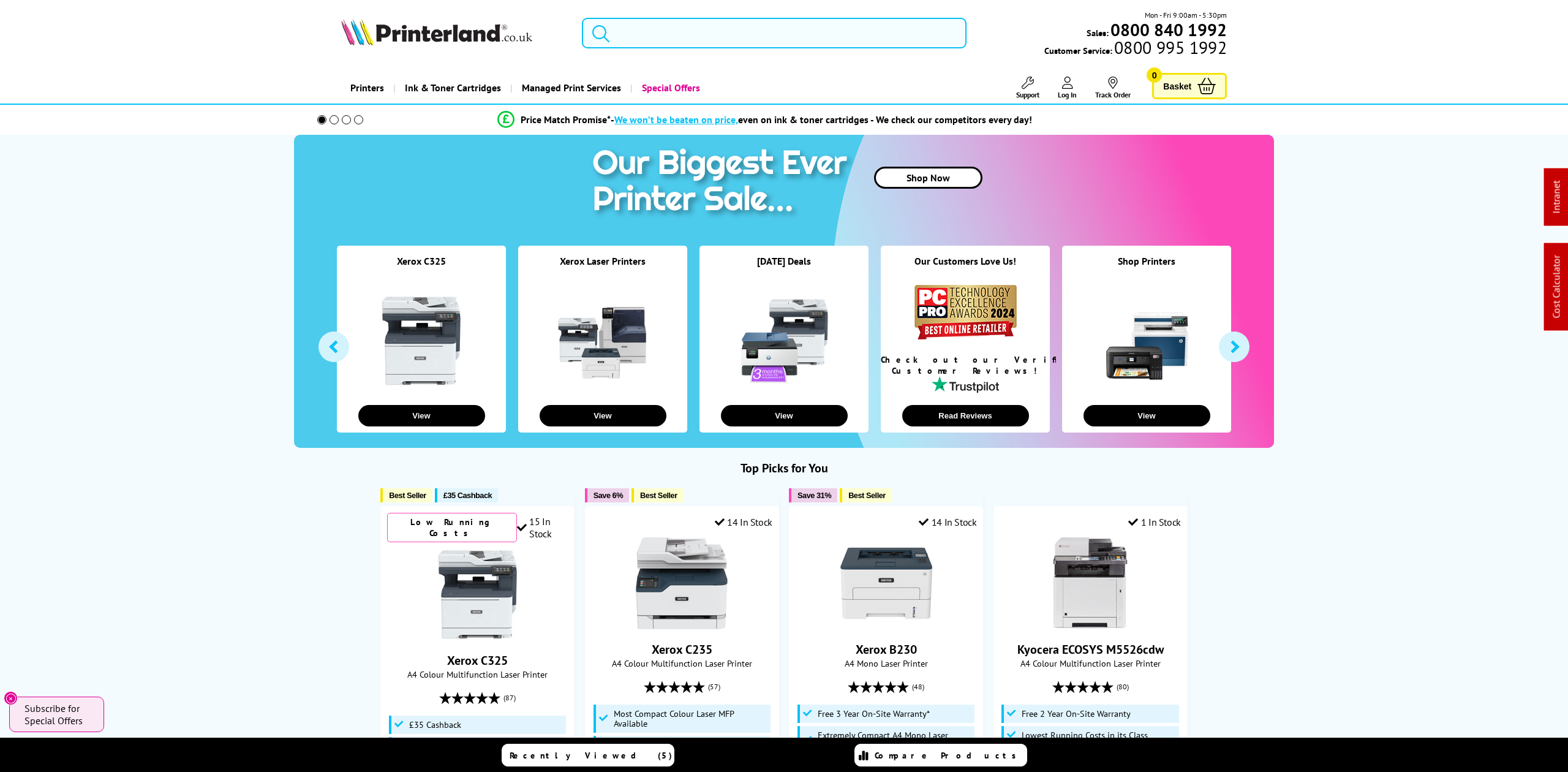
click at [653, 41] on input "search" at bounding box center [774, 33] width 384 height 31
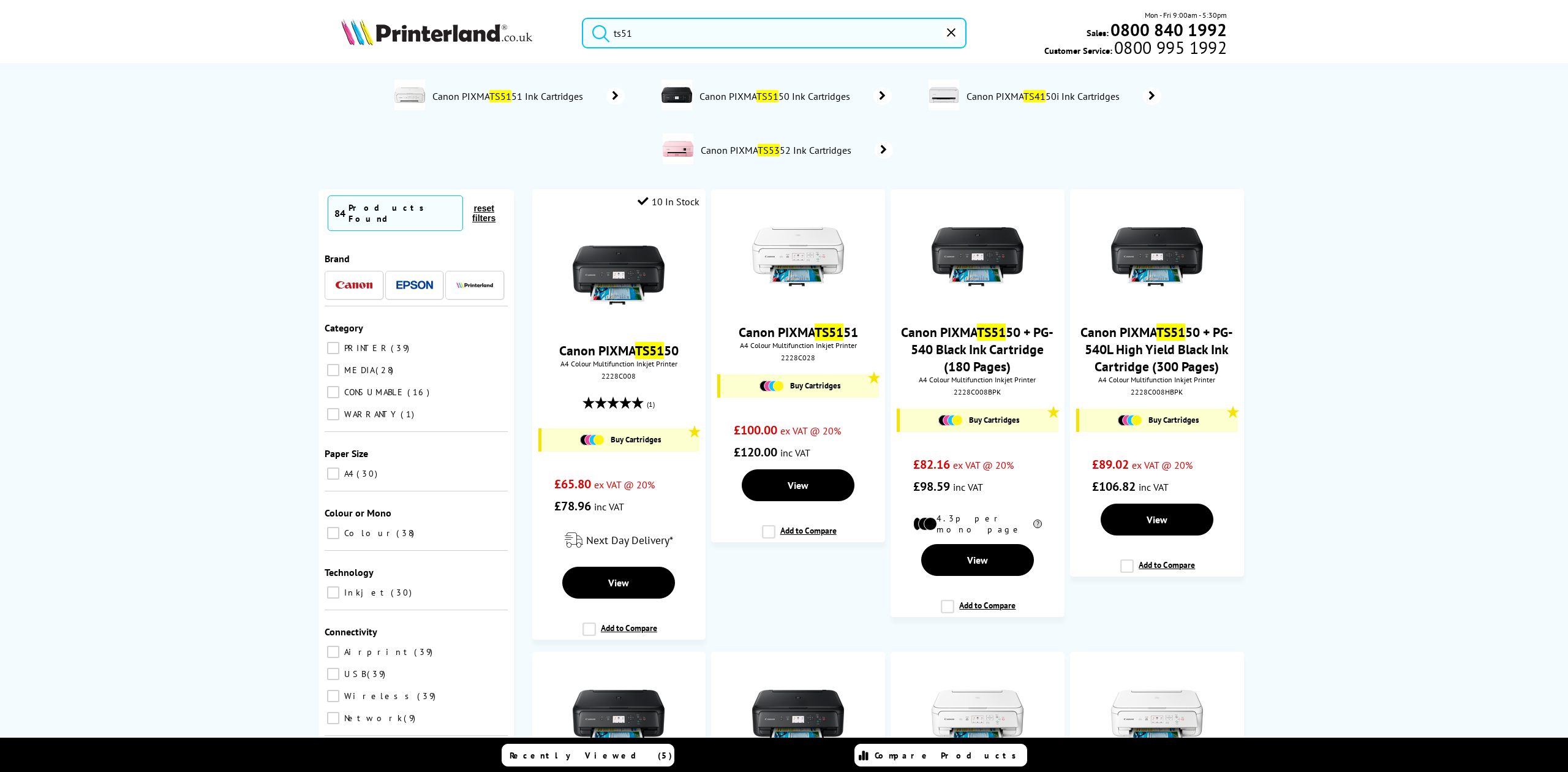
drag, startPoint x: 675, startPoint y: 26, endPoint x: 512, endPoint y: 28, distance: 163.0
click at [512, 28] on div "ts51 Mon - Fri 9:00am - 5:30pm Sales: 0800 840 1992 Customer Service: 0800 995 …" at bounding box center [784, 36] width 980 height 54
click at [635, 42] on input "ts51" at bounding box center [774, 33] width 384 height 31
drag, startPoint x: 673, startPoint y: 38, endPoint x: 403, endPoint y: 21, distance: 270.5
click at [513, 25] on div "ts51 Mon - Fri 9:00am - 5:30pm Sales: 0800 840 1992 Customer Service: 0800 995 …" at bounding box center [784, 36] width 980 height 54
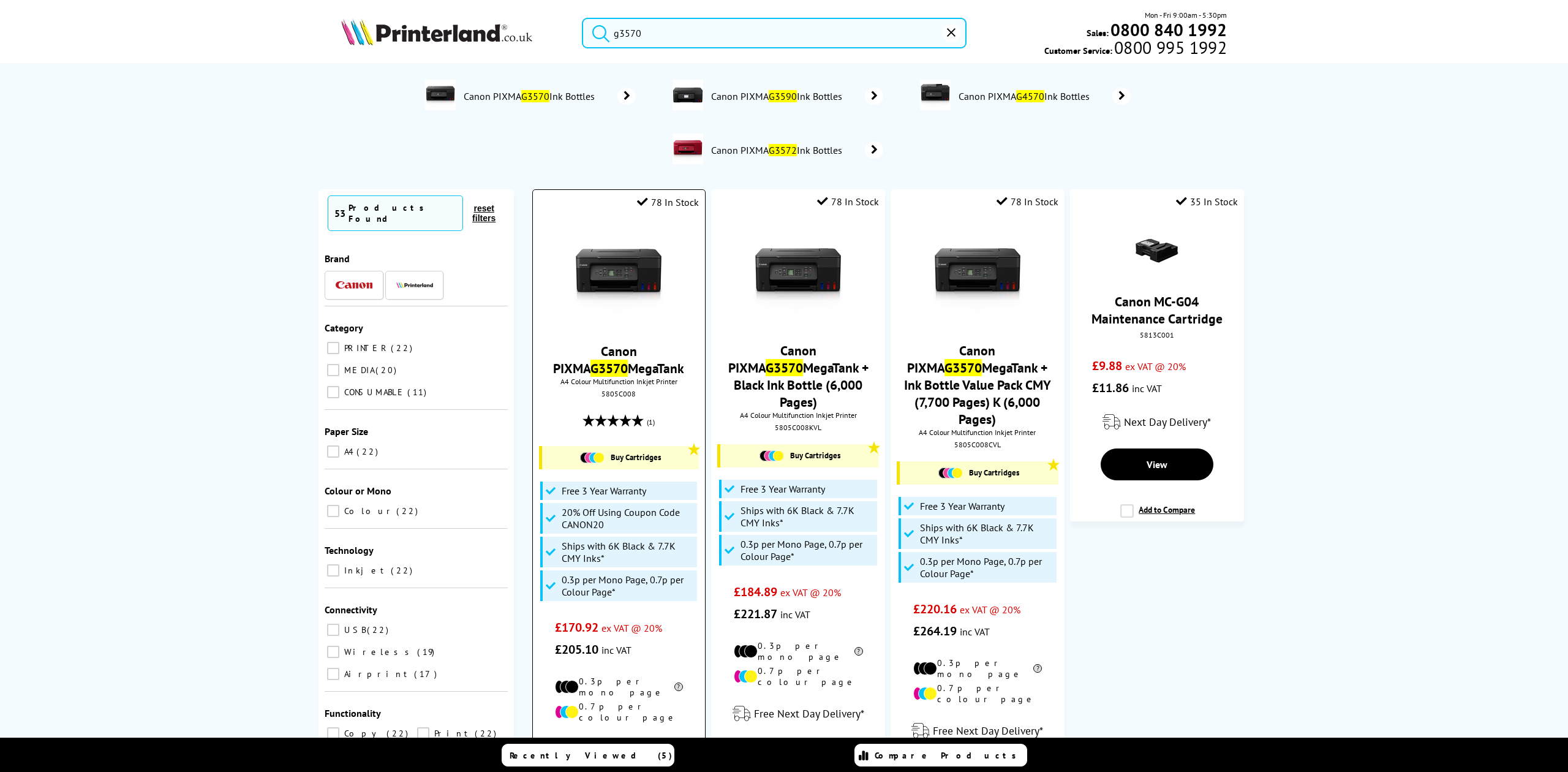
type input "g3570"
click at [629, 283] on img at bounding box center [618, 275] width 92 height 92
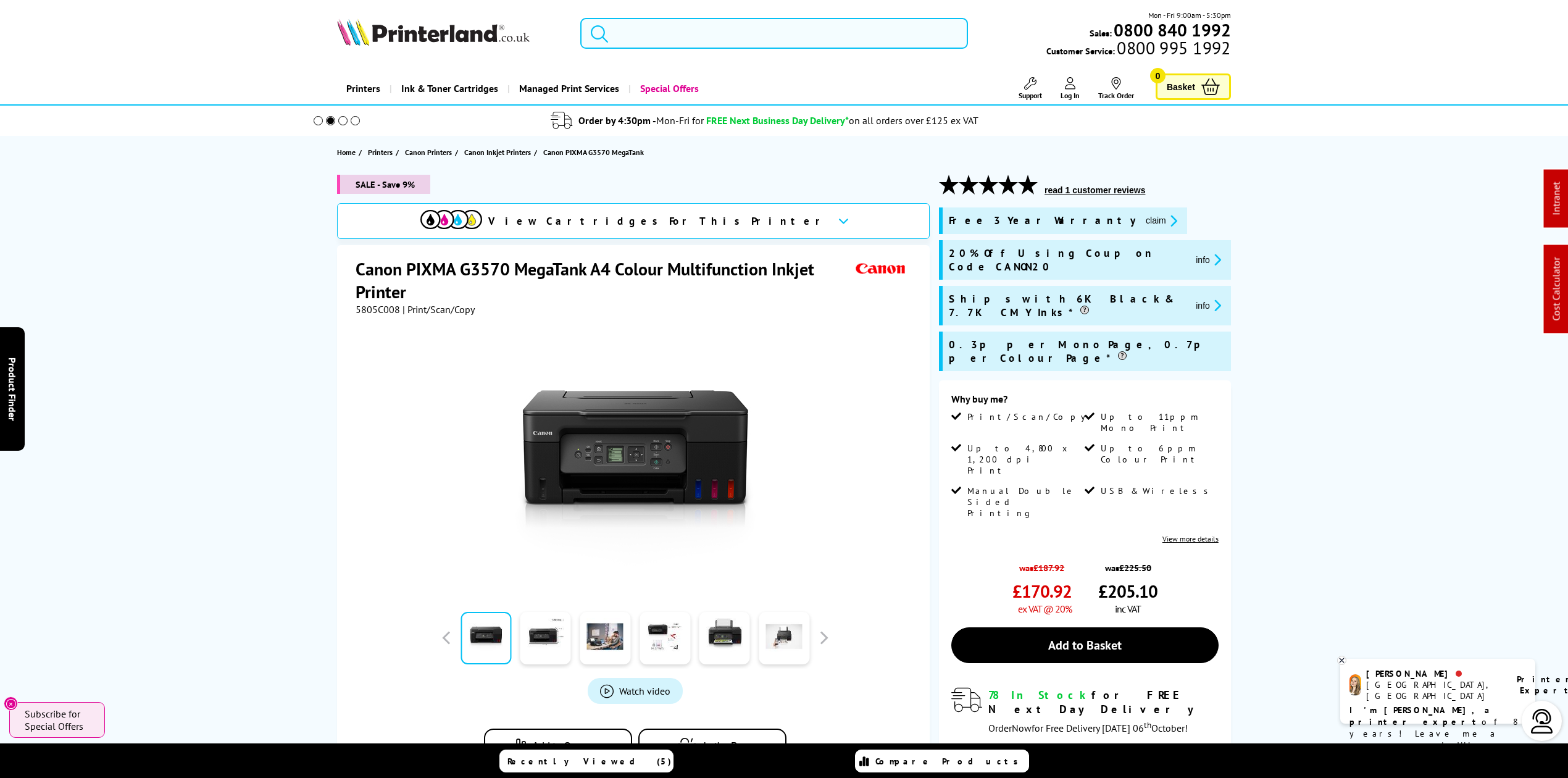
click at [461, 36] on img at bounding box center [434, 32] width 193 height 27
drag, startPoint x: 461, startPoint y: 35, endPoint x: 416, endPoint y: 12, distance: 50.5
click at [455, 31] on img at bounding box center [434, 32] width 193 height 27
